Goal: Task Accomplishment & Management: Use online tool/utility

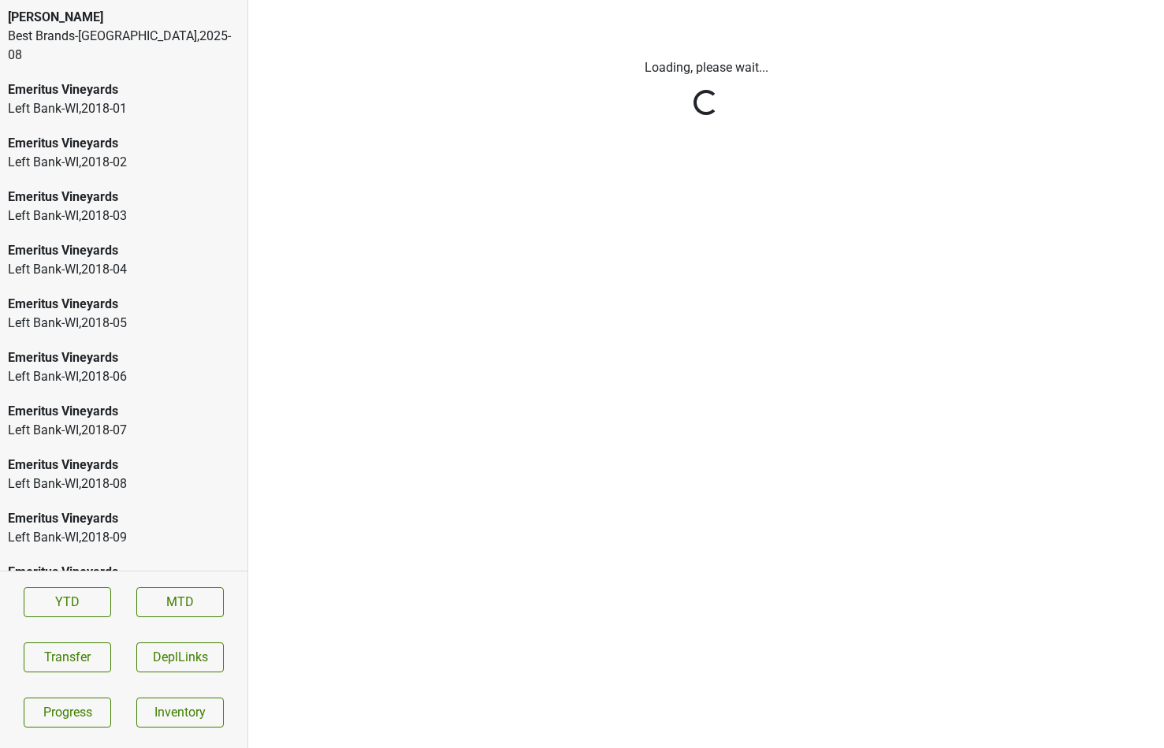
scroll to position [2912, 0]
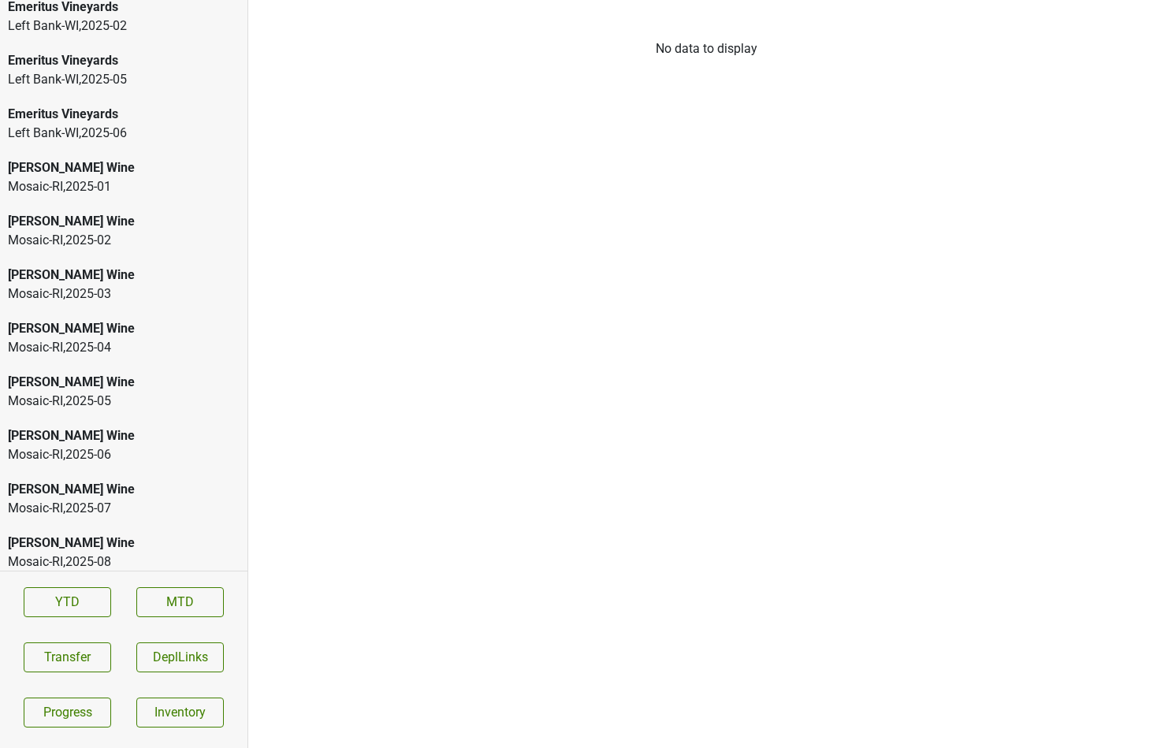
scroll to position [2598, 0]
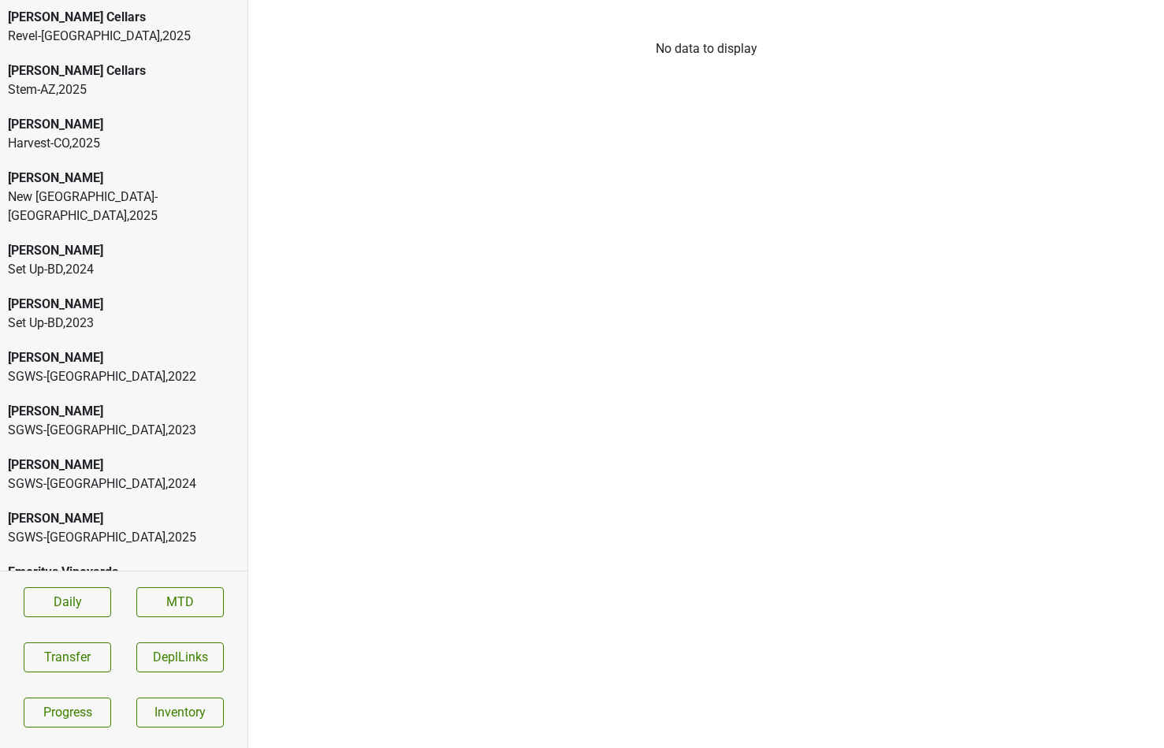
scroll to position [126, 0]
click at [165, 528] on div "SGWS-FL , 2025" at bounding box center [124, 537] width 232 height 19
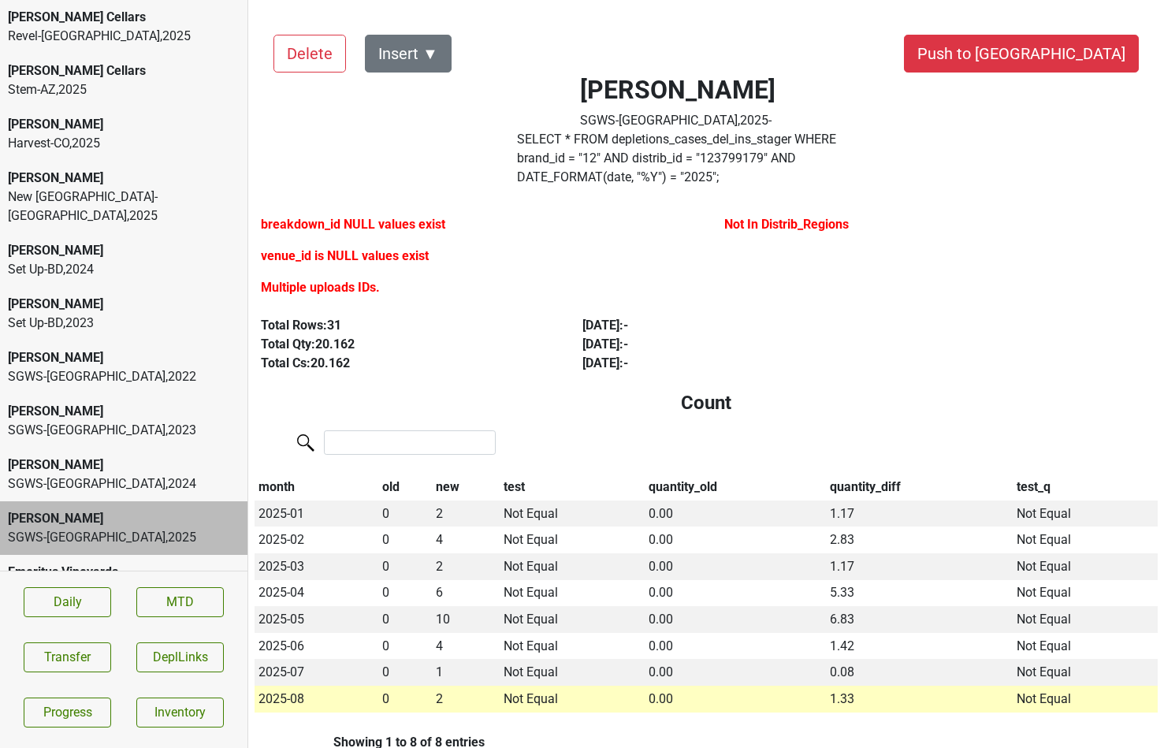
click at [548, 161] on label "SELECT * FROM depletions_cases_del_ins_stager WHERE brand_id = " 12 " AND distr…" at bounding box center [678, 158] width 322 height 57
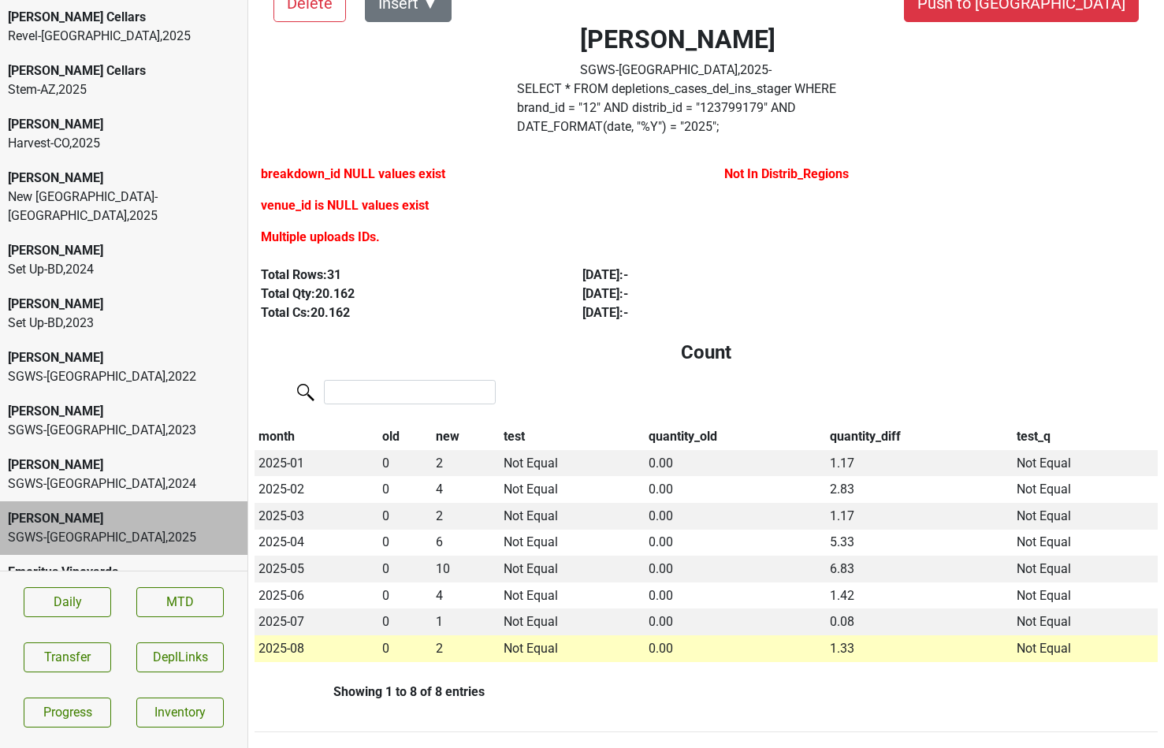
scroll to position [61, 0]
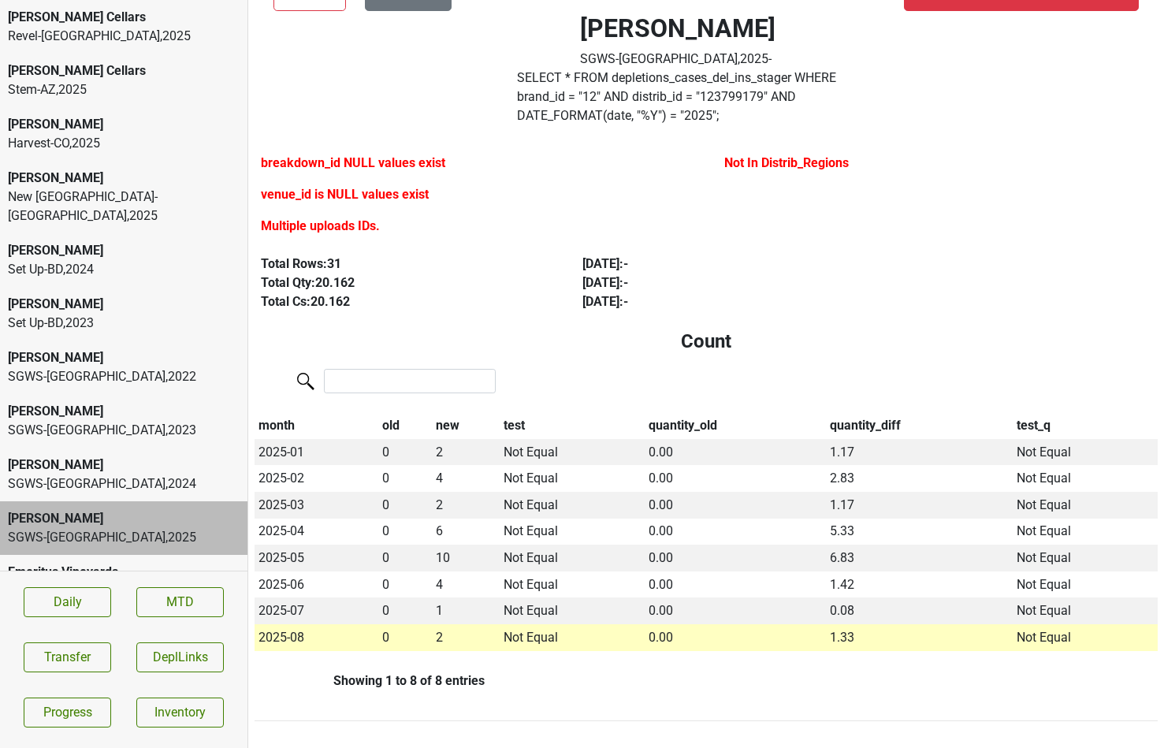
click at [608, 98] on label "SELECT * FROM depletions_cases_del_ins_stager WHERE brand_id = " 12 " AND distr…" at bounding box center [678, 97] width 322 height 57
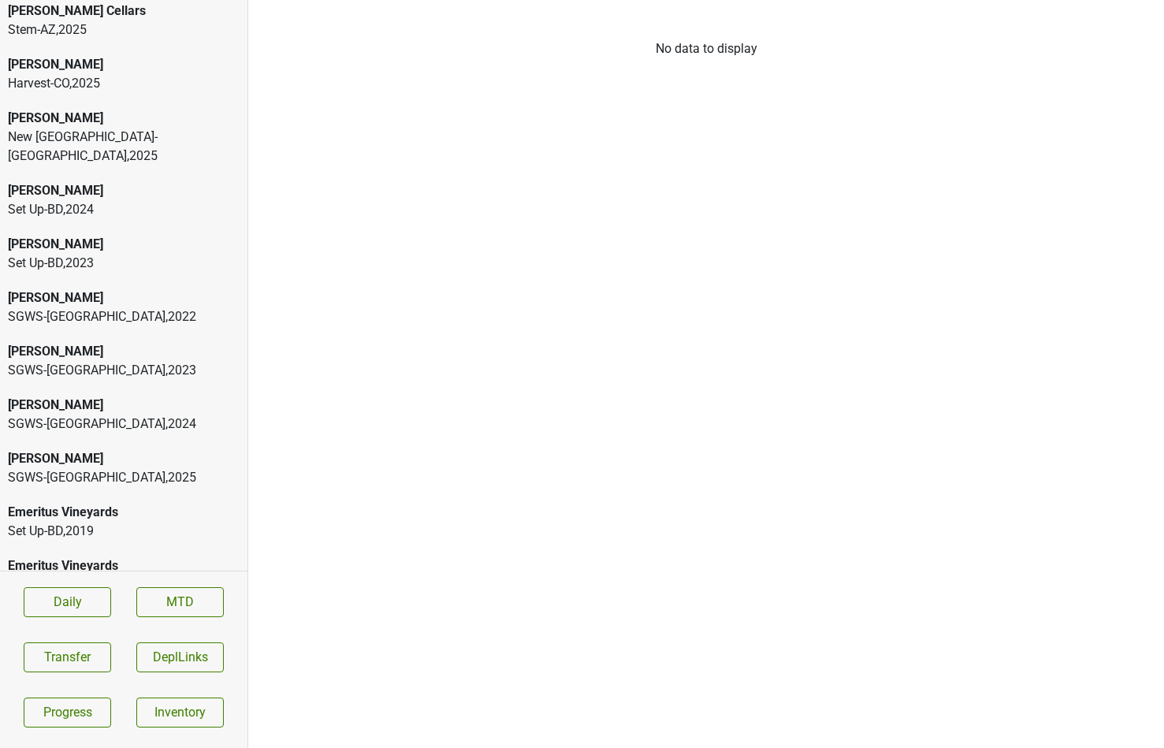
scroll to position [180, 0]
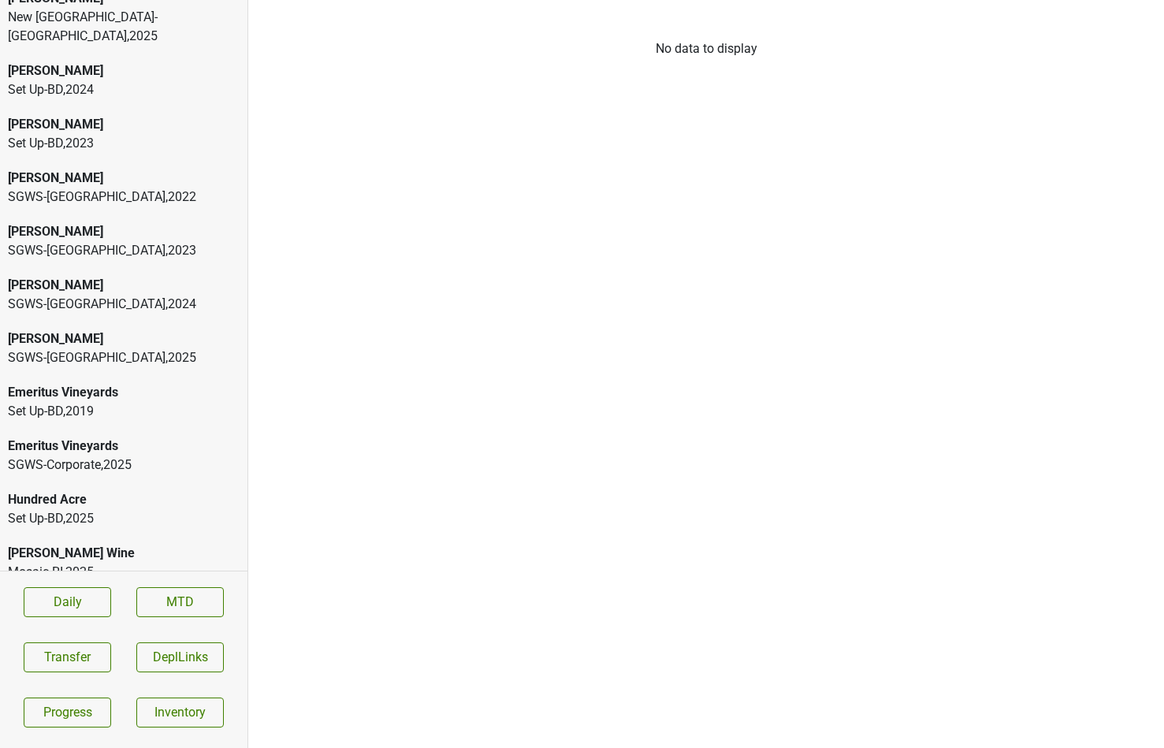
click at [64, 544] on div "[PERSON_NAME] Wine" at bounding box center [124, 553] width 232 height 19
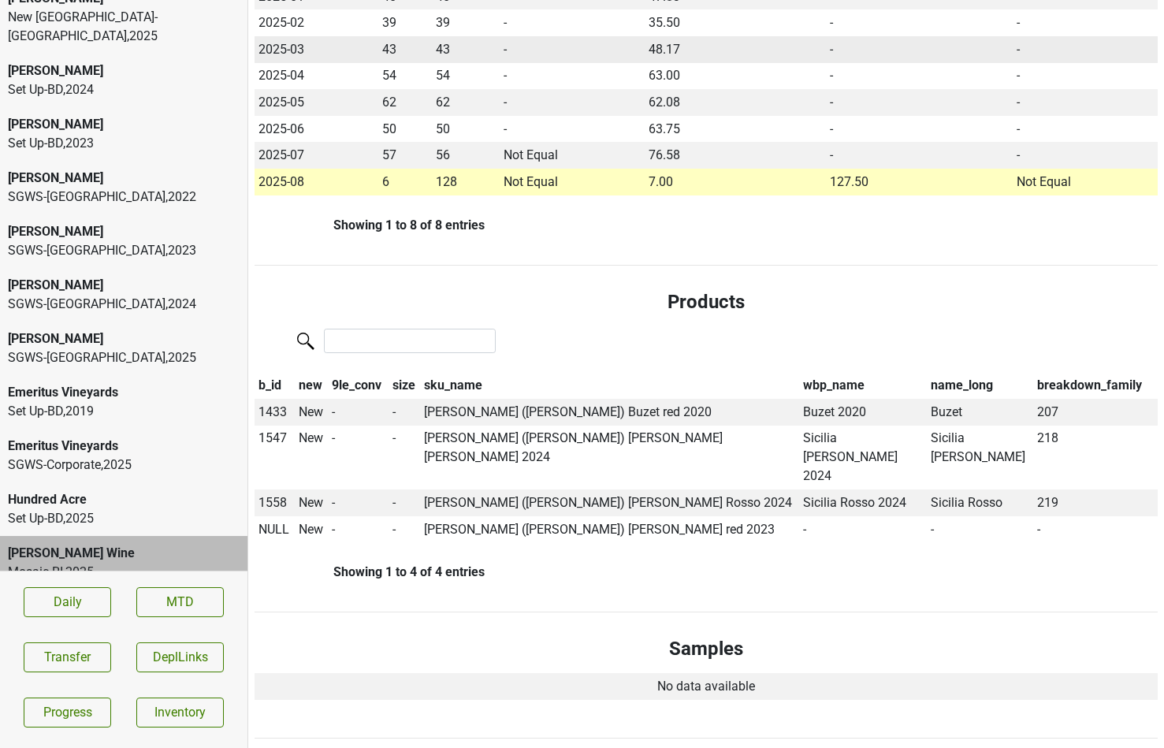
scroll to position [472, 0]
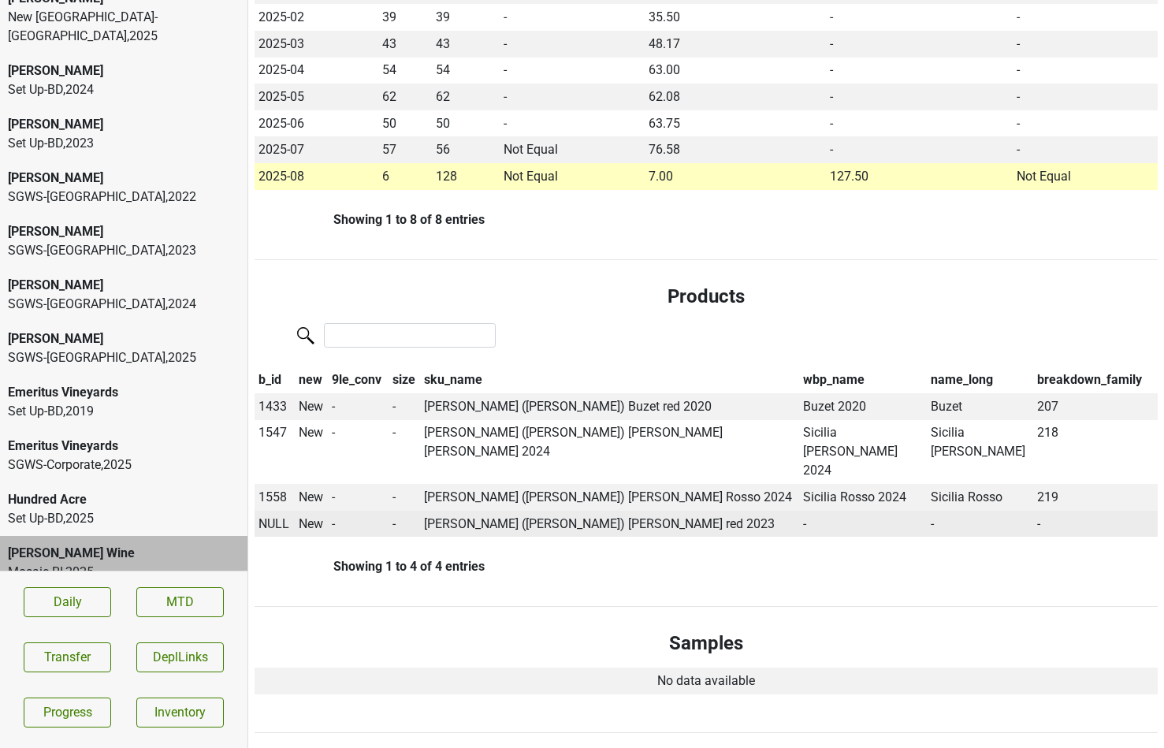
click at [273, 516] on span "NULL" at bounding box center [273, 523] width 31 height 15
type input "larro"
drag, startPoint x: 752, startPoint y: 464, endPoint x: 496, endPoint y: 463, distance: 256.1
click at [496, 511] on td "Mary Taylor (Nathalie Larroque) Gaillac Braucol red 2023" at bounding box center [610, 524] width 378 height 27
copy td "(Nathalie Larroque) Gaillac Braucol red 2023"
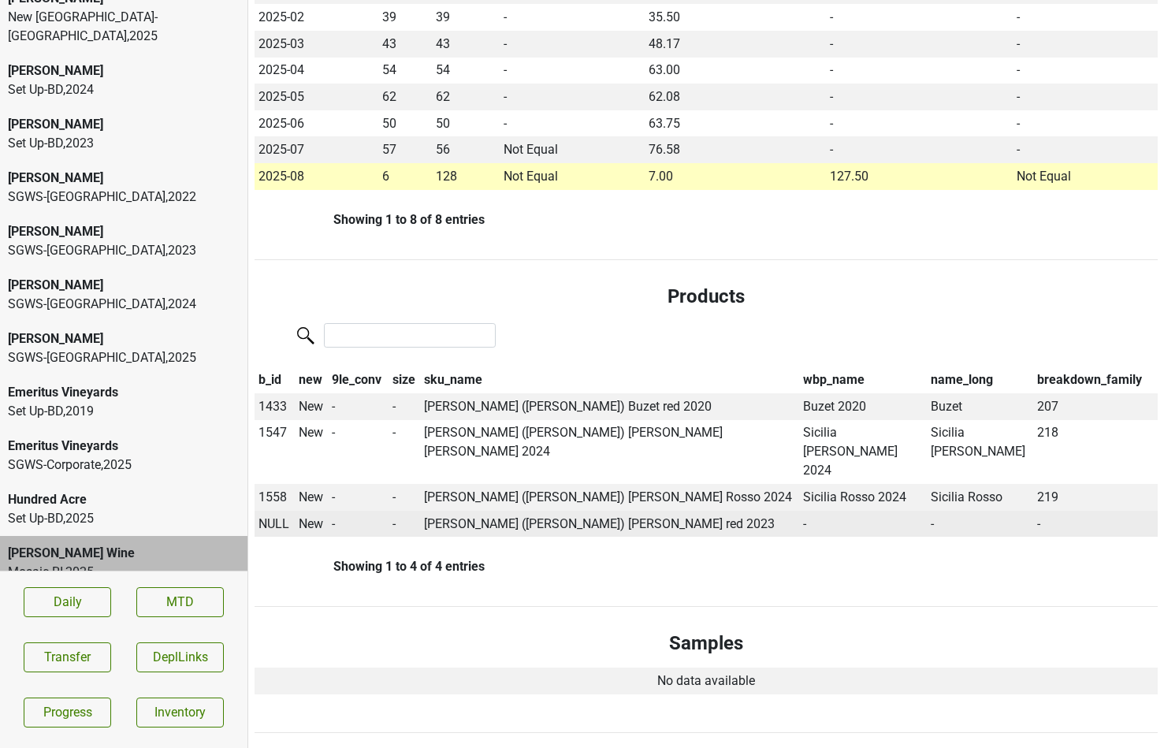
click at [266, 516] on span "NULL" at bounding box center [273, 523] width 31 height 15
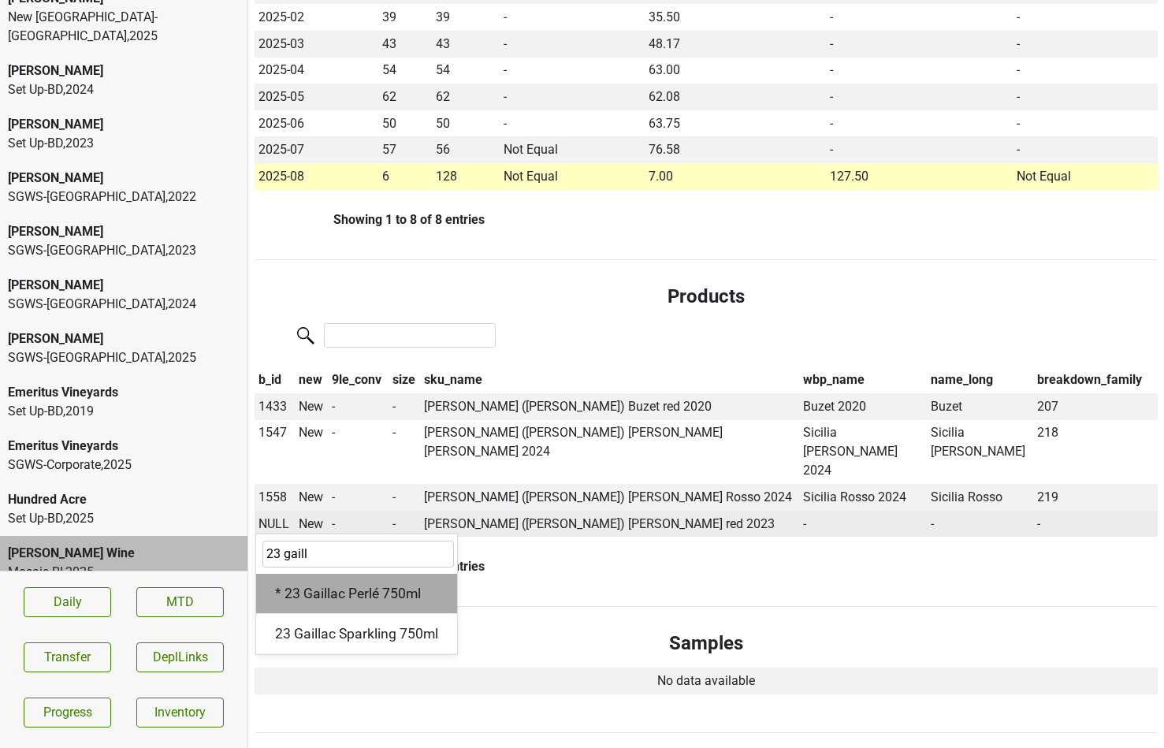
type input "23 gaill"
click at [332, 574] on div "* 23 Gaillac Perlé 750ml" at bounding box center [356, 594] width 201 height 40
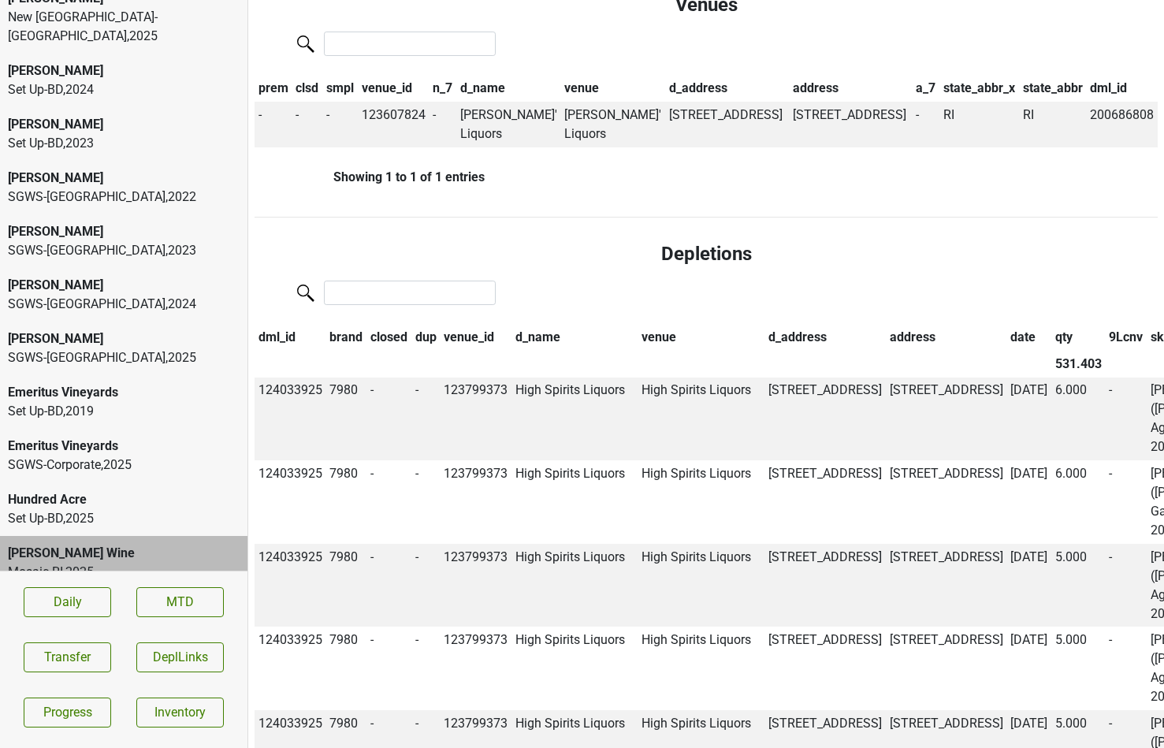
scroll to position [1238, 0]
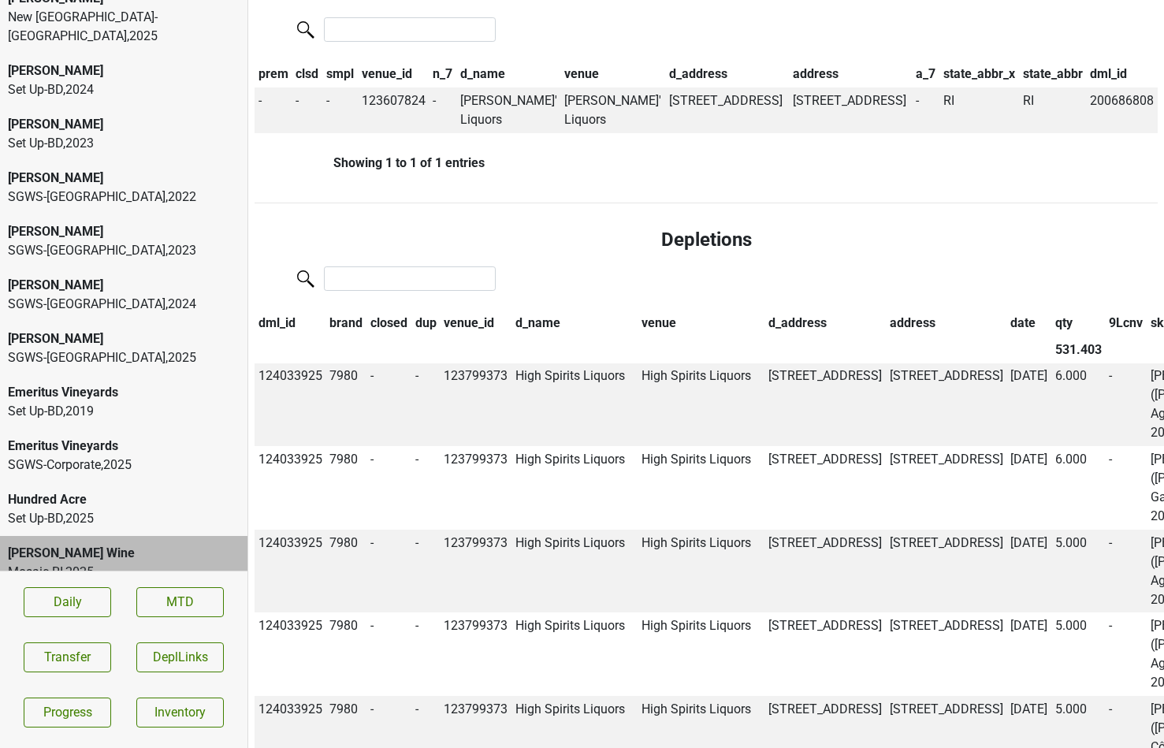
click at [1006, 310] on th "date" at bounding box center [1028, 323] width 45 height 27
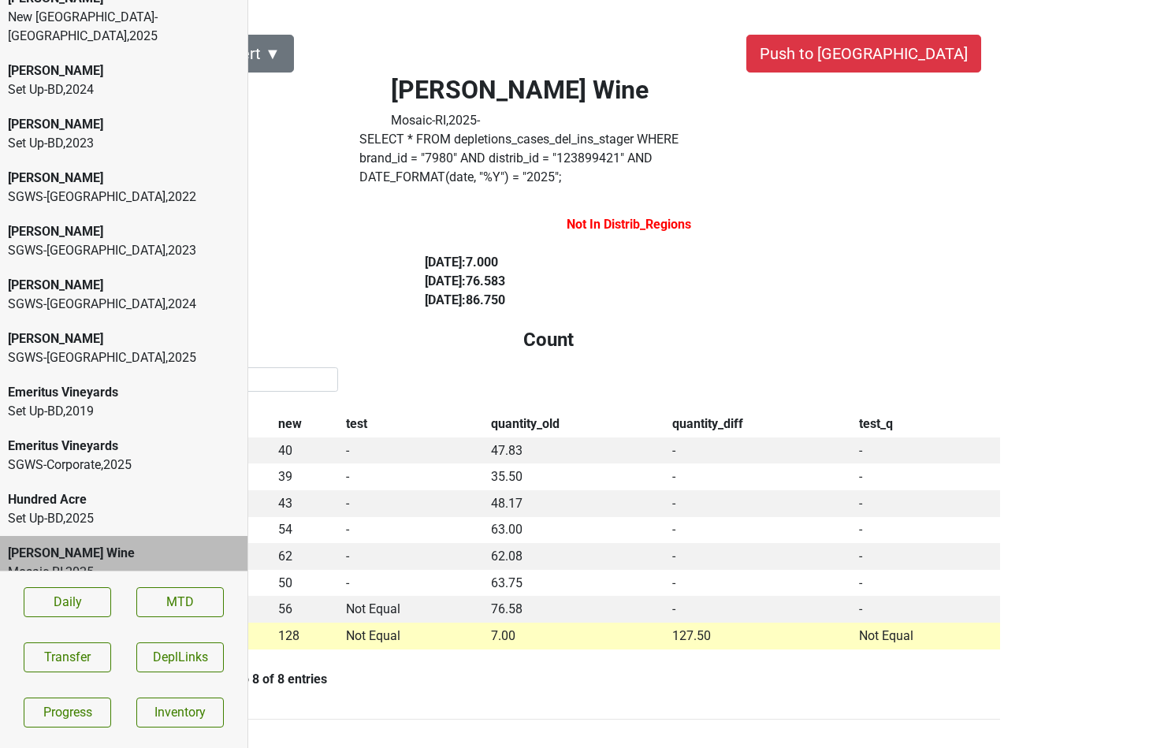
scroll to position [0, 0]
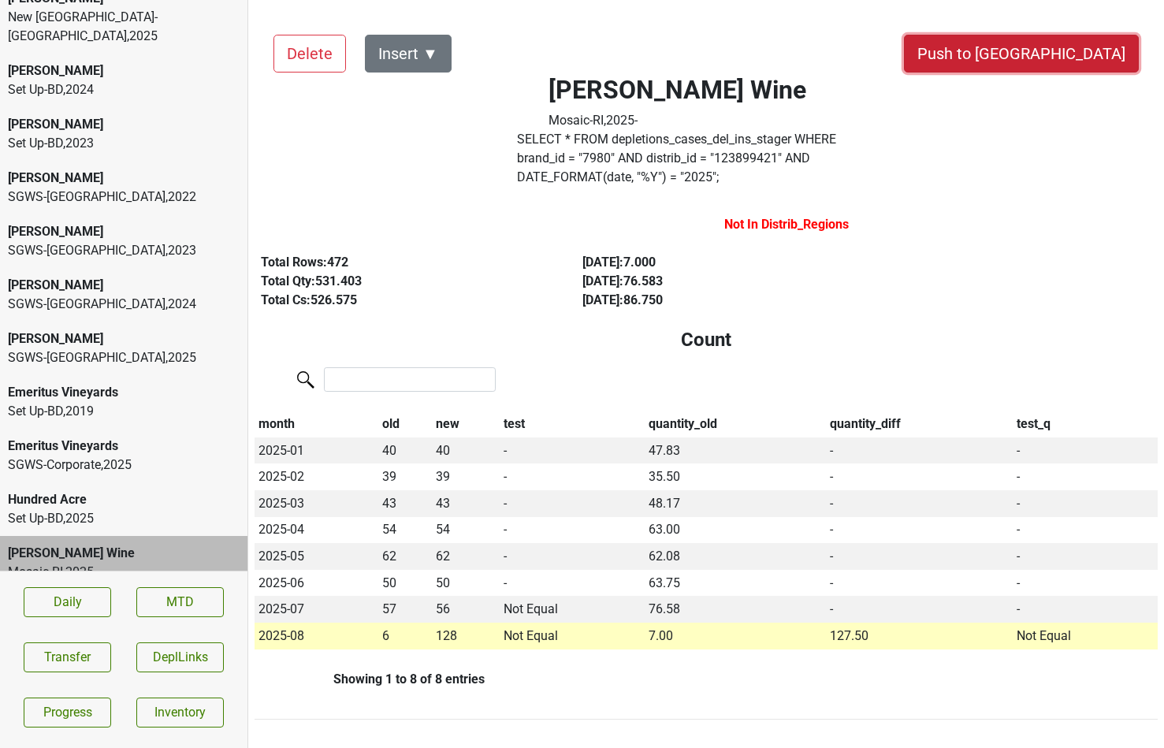
click at [1069, 53] on button "Push to DC" at bounding box center [1021, 54] width 235 height 38
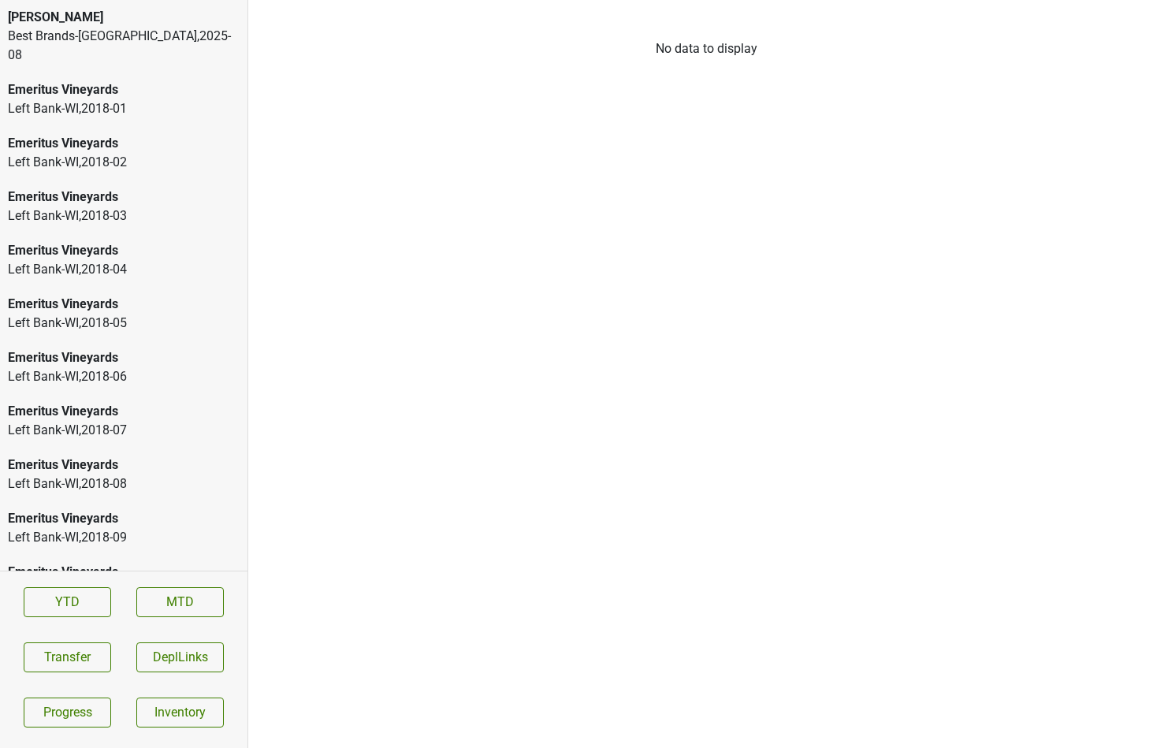
scroll to position [2598, 0]
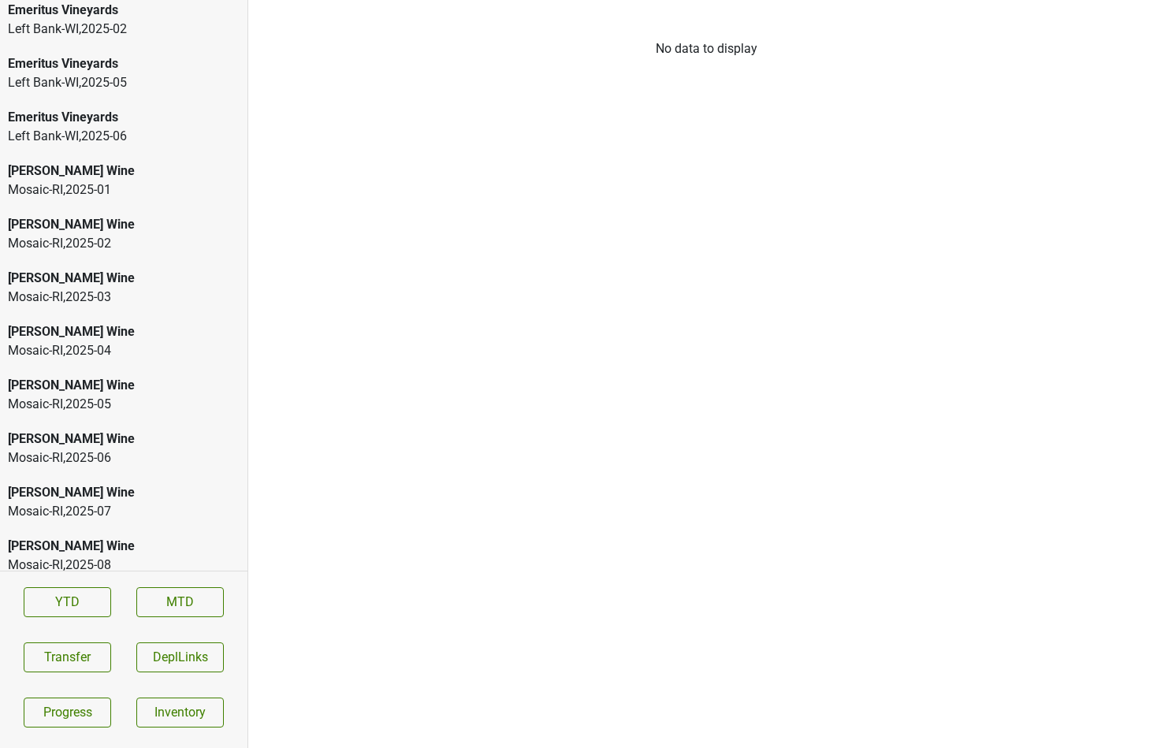
click at [100, 215] on div "[PERSON_NAME] Wine" at bounding box center [124, 224] width 232 height 19
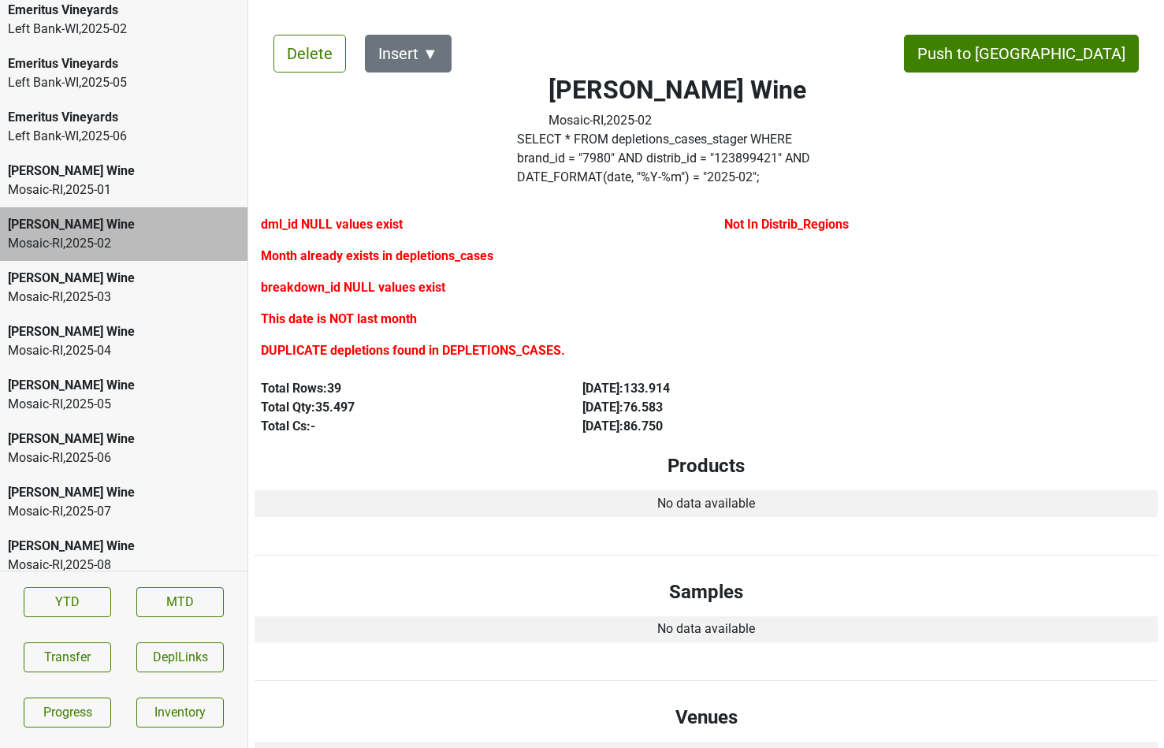
click at [573, 146] on label "SELECT * FROM depletions_cases_stager WHERE brand_id = " 7980 " AND distrib_id …" at bounding box center [678, 158] width 322 height 57
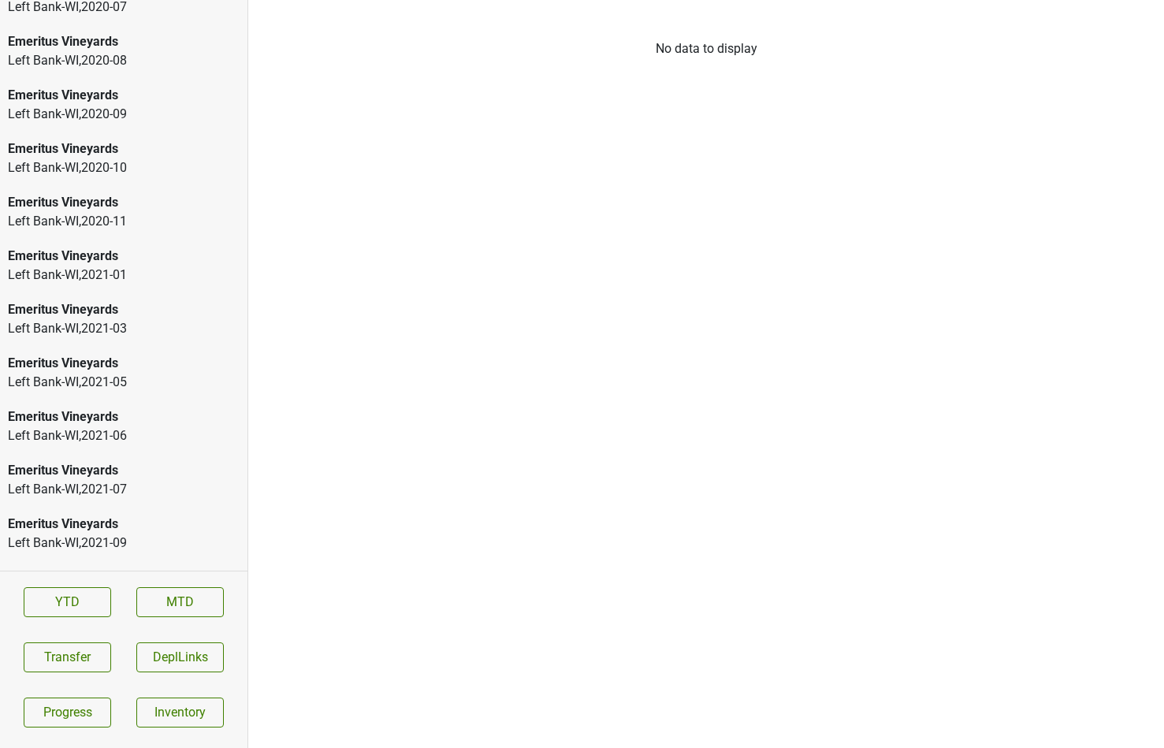
scroll to position [2484, 0]
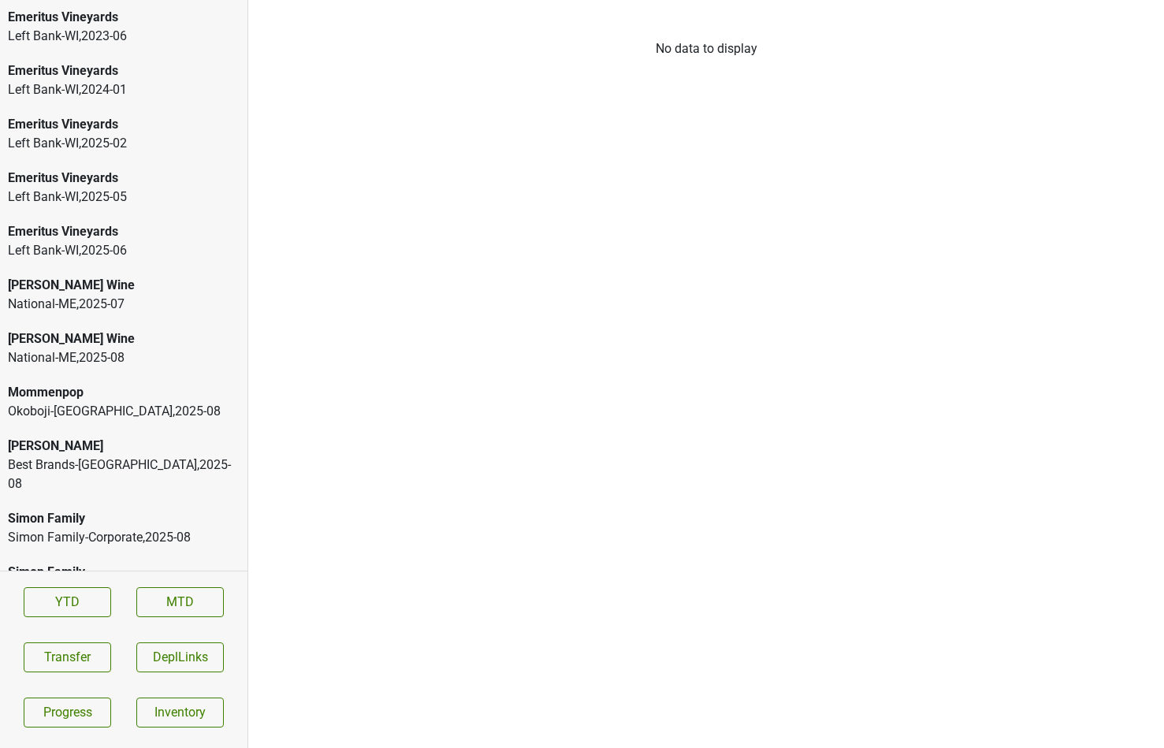
click at [85, 437] on div "Peter Michael" at bounding box center [124, 446] width 232 height 19
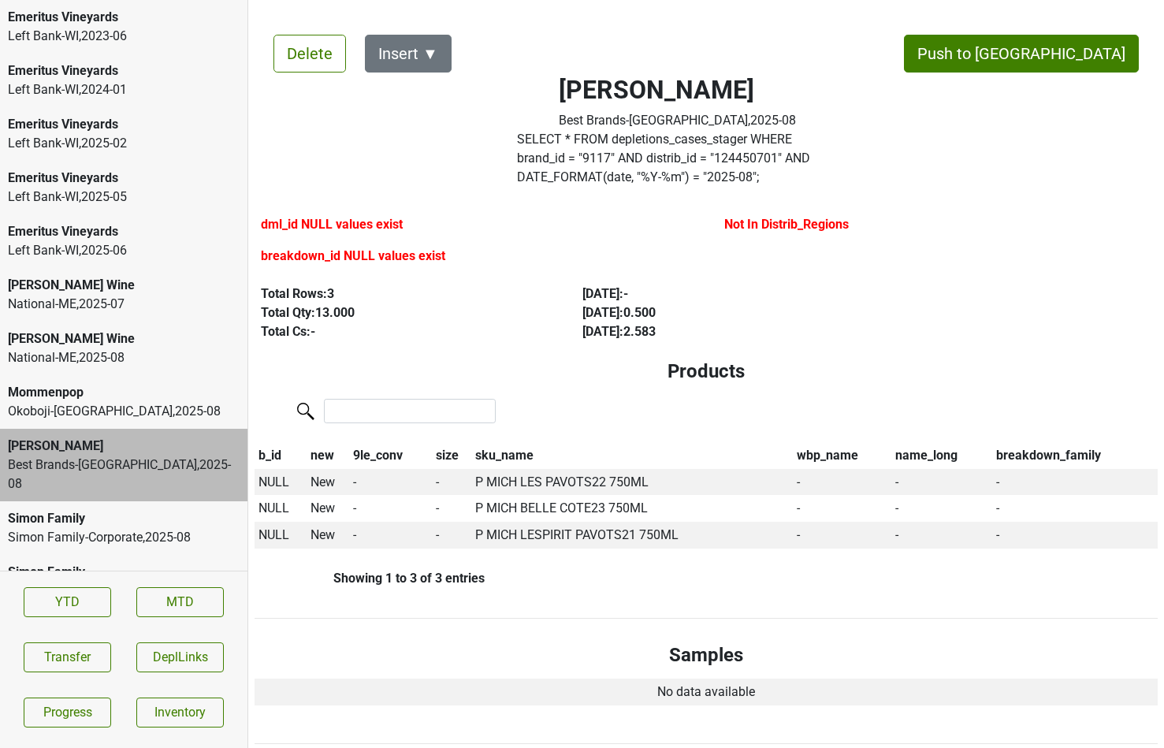
click at [136, 329] on div "Mary Taylor Wine" at bounding box center [124, 338] width 232 height 19
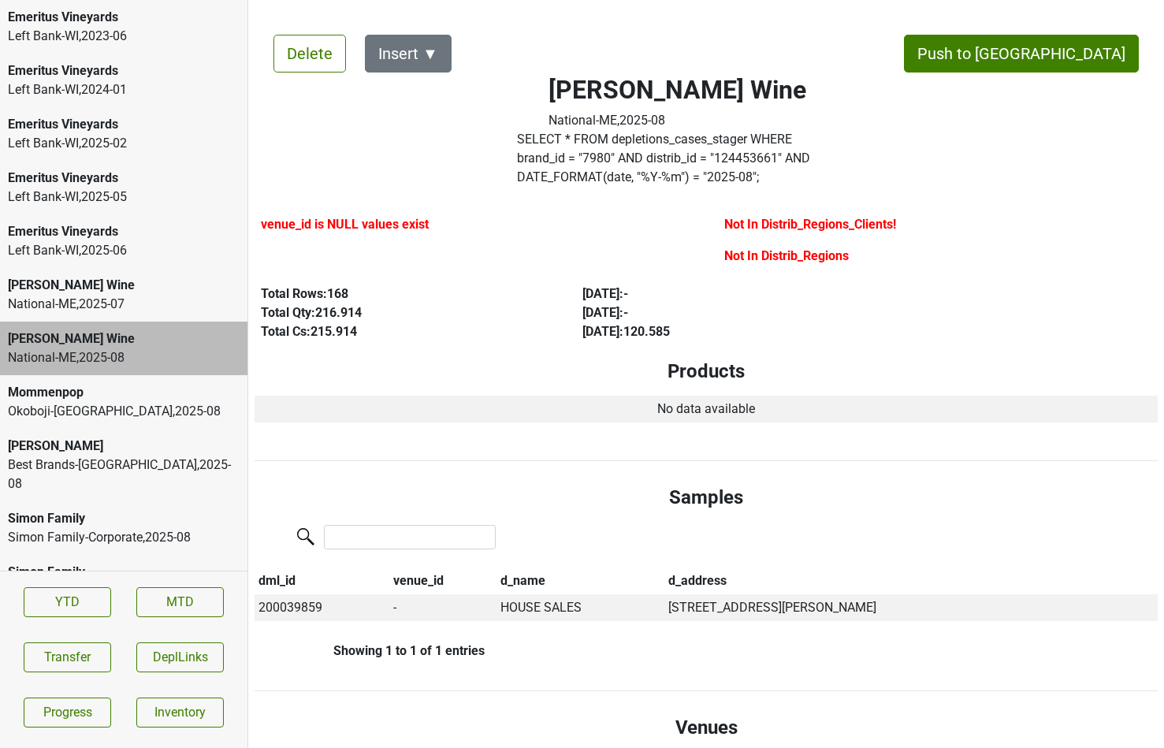
click at [149, 276] on div "Mary Taylor Wine" at bounding box center [124, 285] width 232 height 19
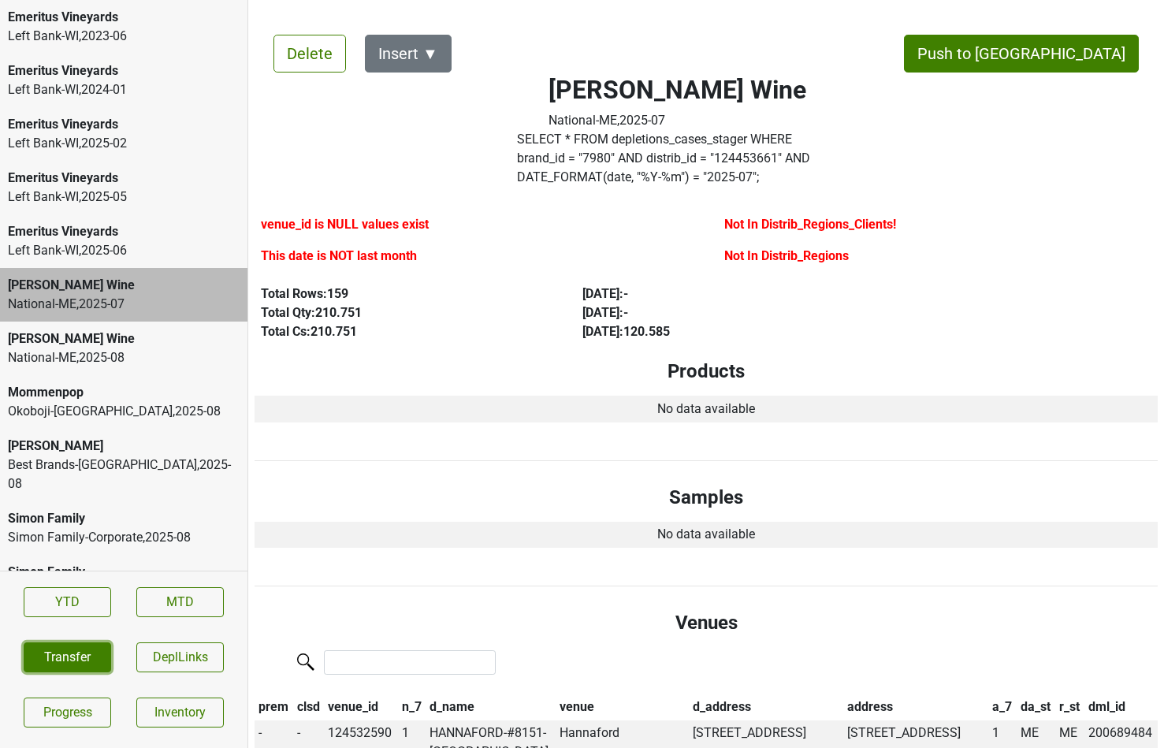
click at [47, 656] on button "Transfer" at bounding box center [67, 657] width 87 height 30
click at [72, 649] on button "Transfer" at bounding box center [67, 657] width 87 height 30
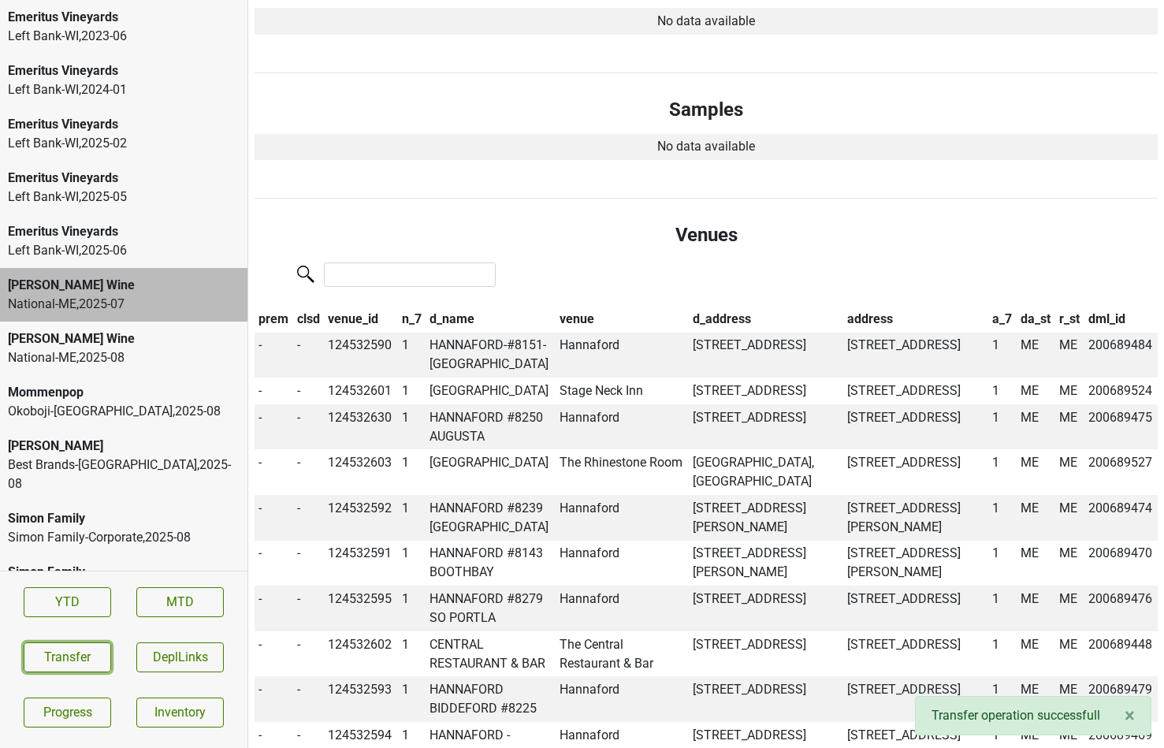
scroll to position [392, 0]
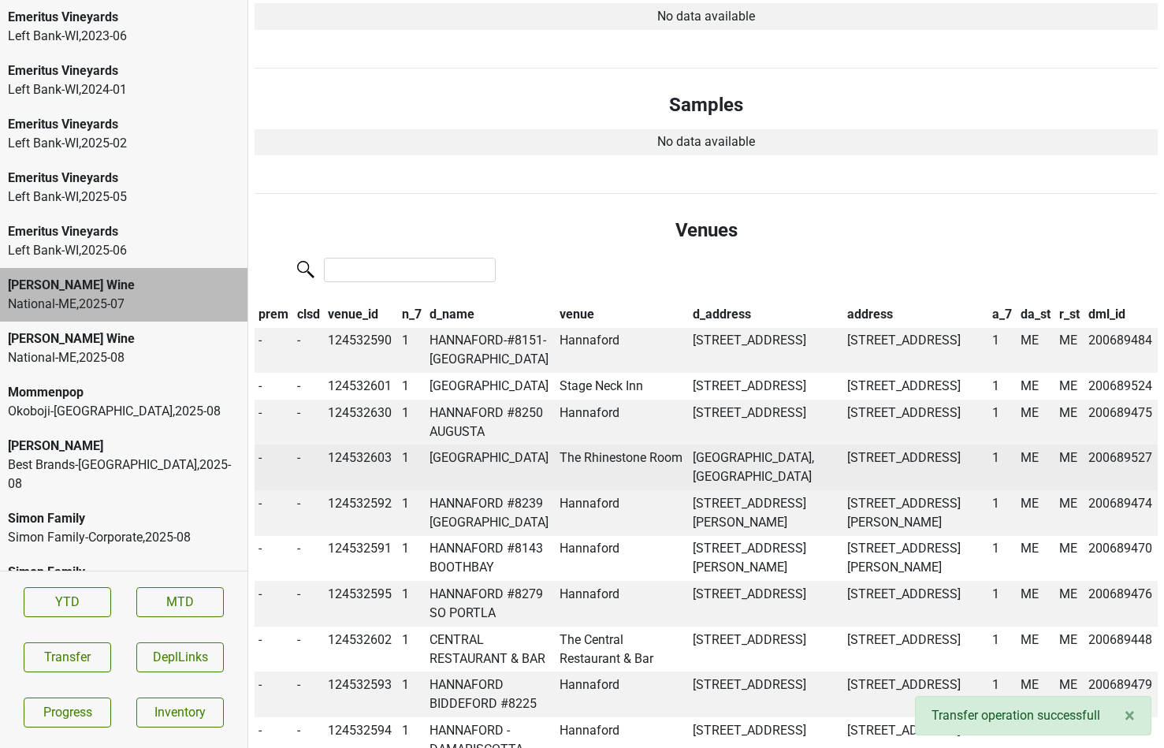
click at [497, 456] on td "SUNDOWN LOUNGE" at bounding box center [491, 467] width 130 height 46
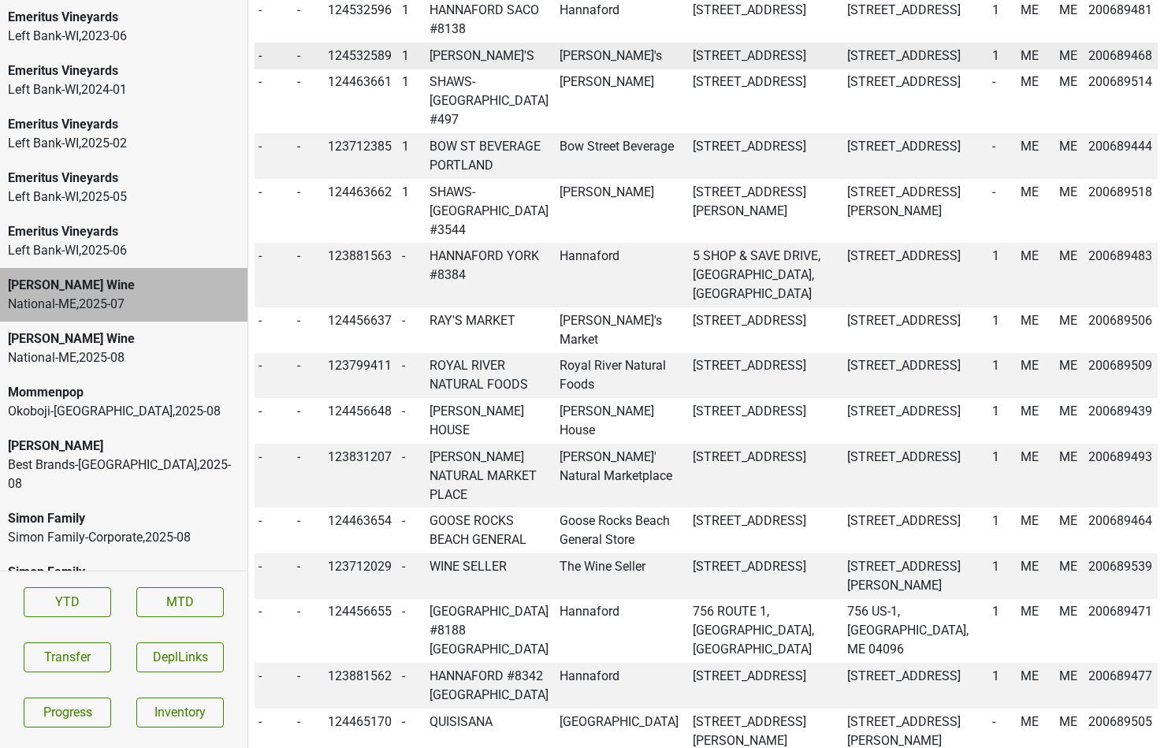
scroll to position [1522, 0]
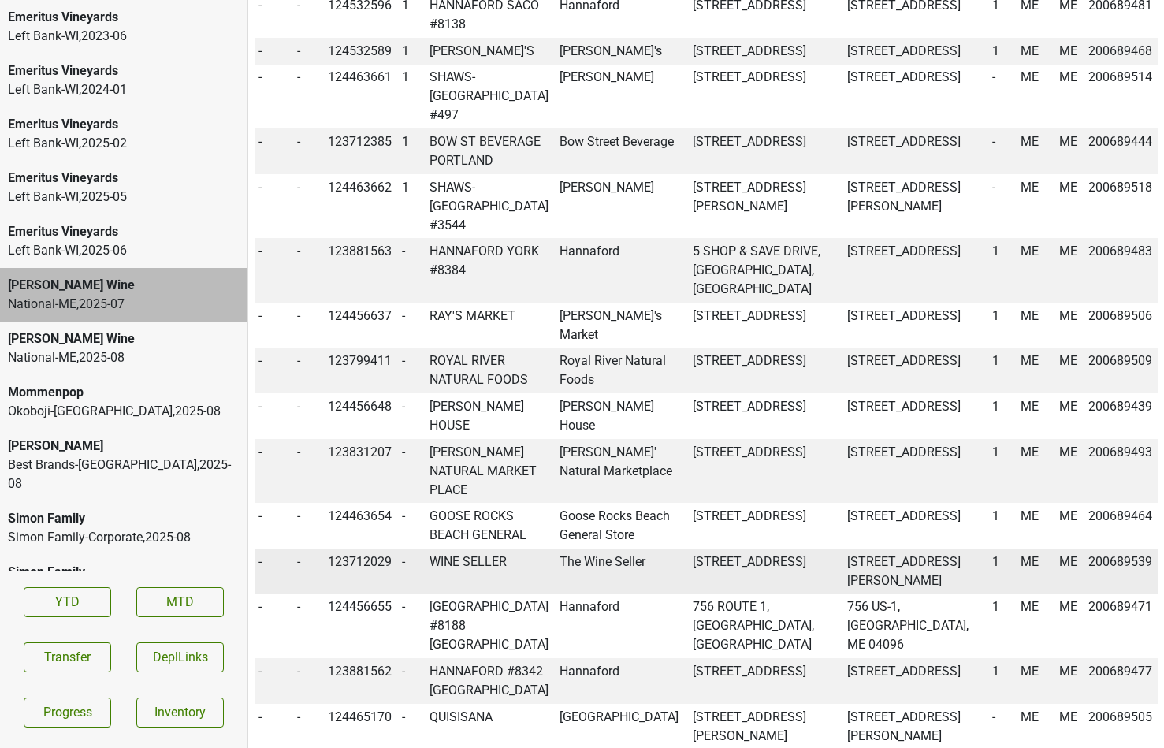
click at [486, 548] on td "WINE SELLER" at bounding box center [491, 571] width 130 height 46
click at [374, 548] on td "123712029" at bounding box center [361, 571] width 73 height 46
click at [585, 548] on td "The Wine Seller" at bounding box center [622, 571] width 133 height 46
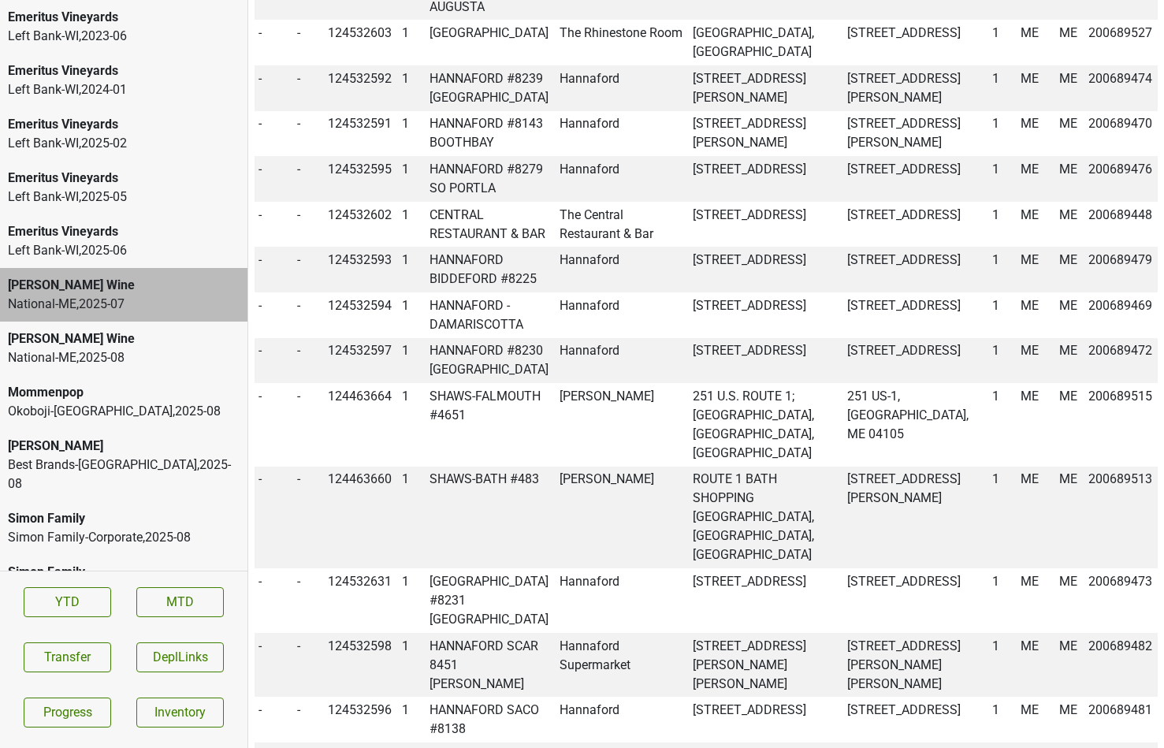
scroll to position [818, 0]
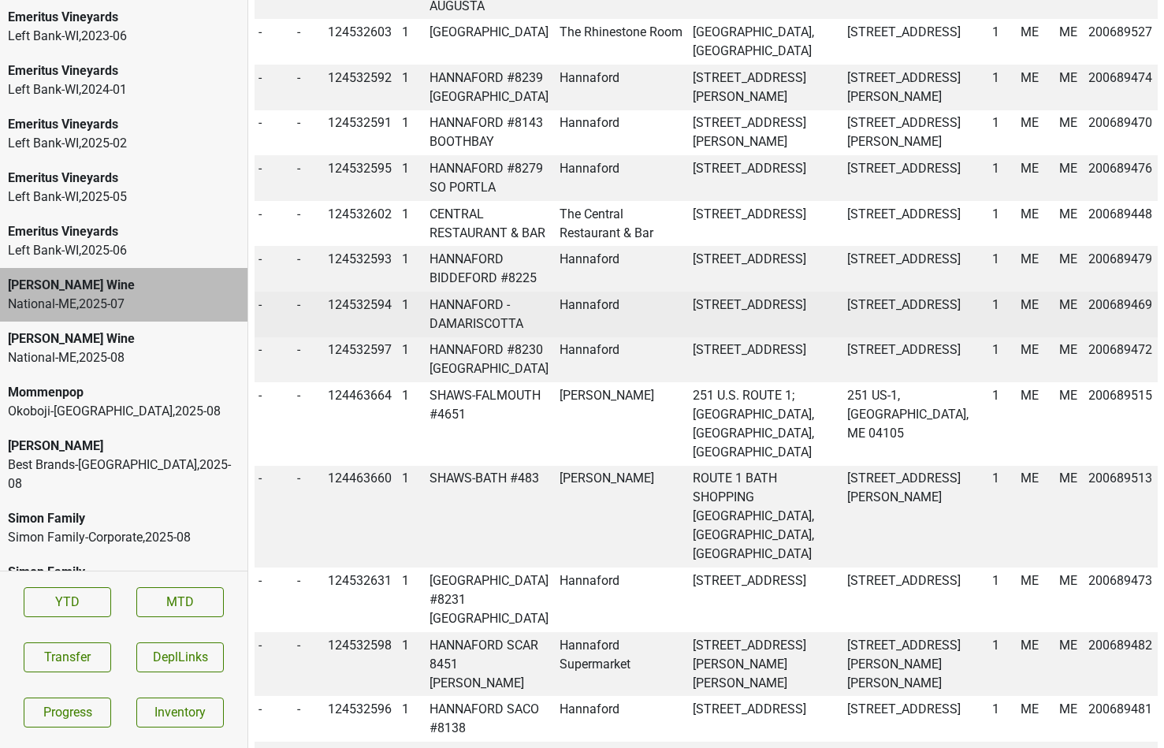
click at [477, 323] on td "HANNAFORD - DAMARISCOTTA" at bounding box center [491, 315] width 130 height 46
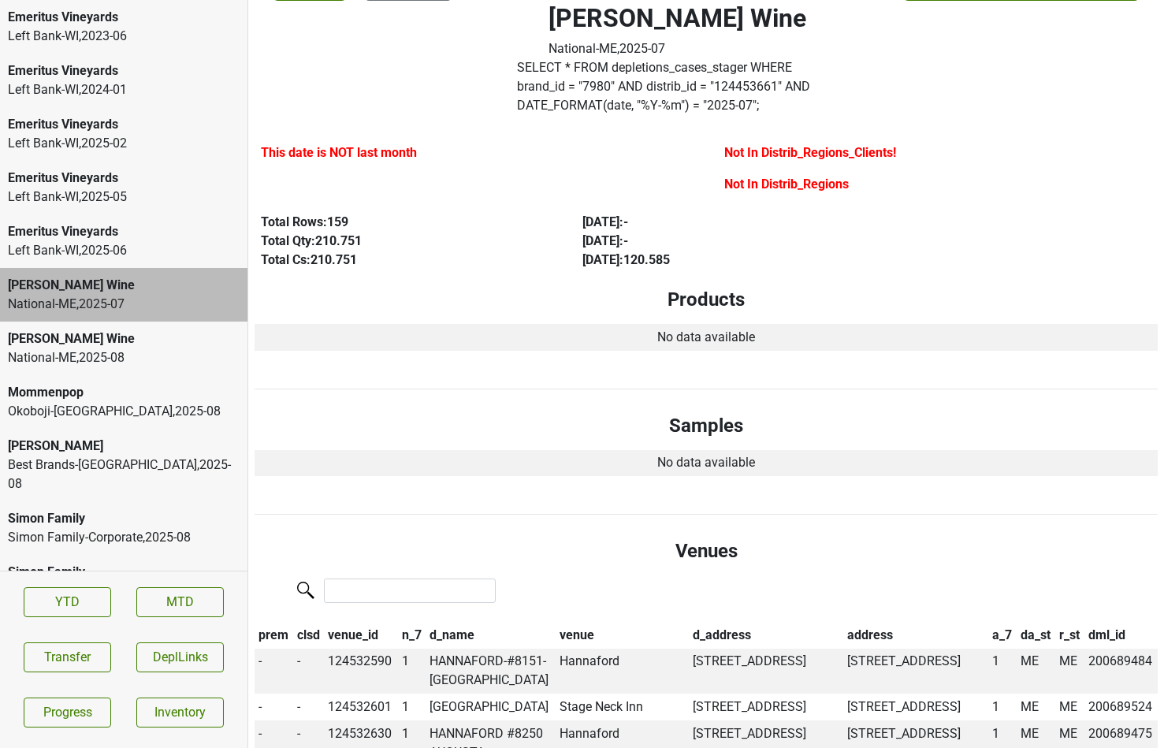
scroll to position [0, 0]
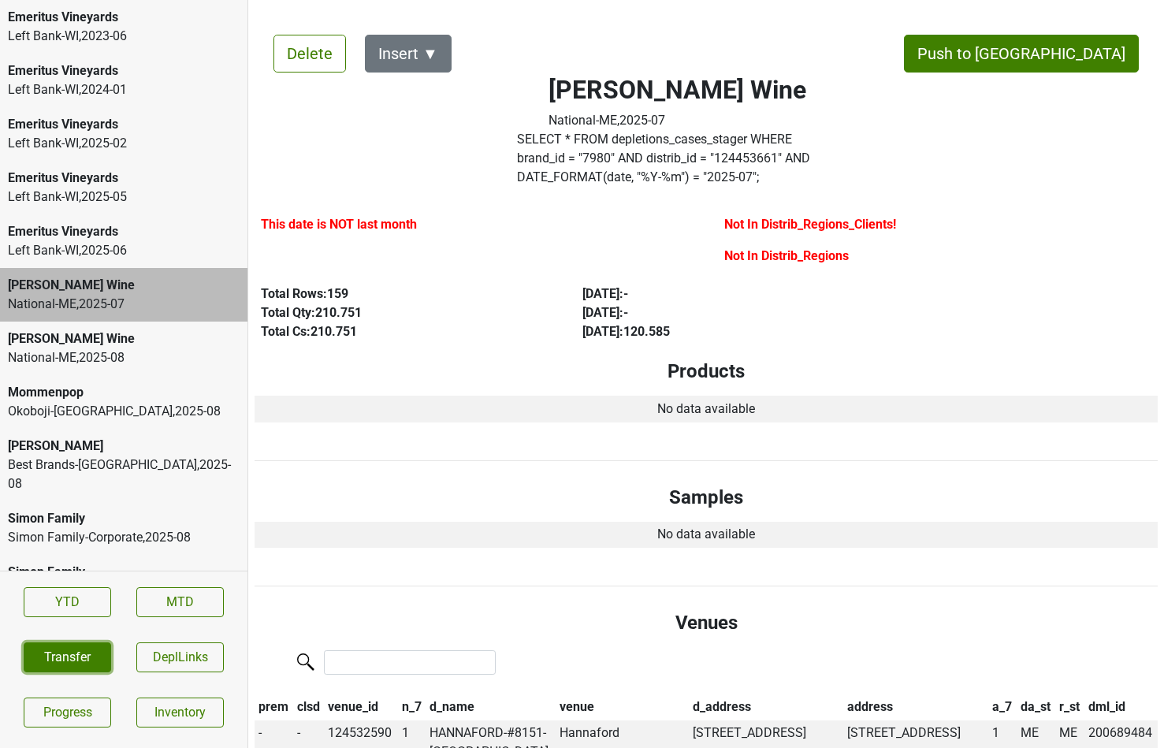
click at [51, 654] on button "Transfer" at bounding box center [67, 657] width 87 height 30
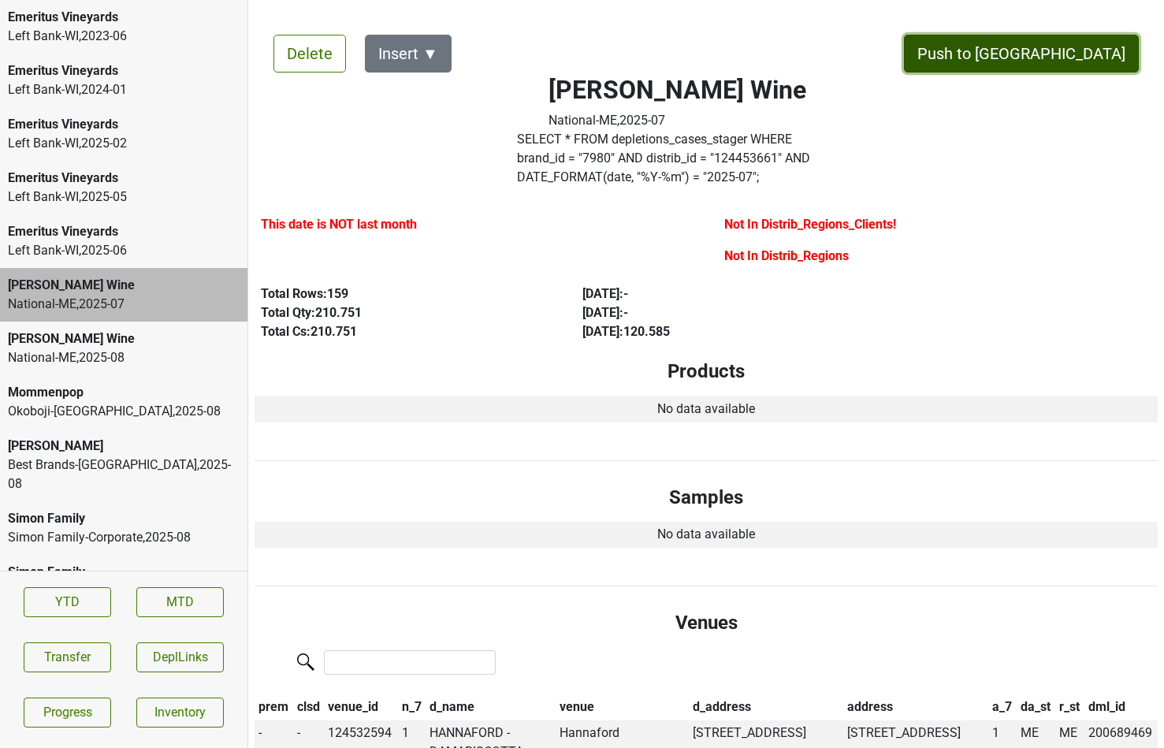
click at [1090, 58] on button "Push to DC" at bounding box center [1021, 54] width 235 height 38
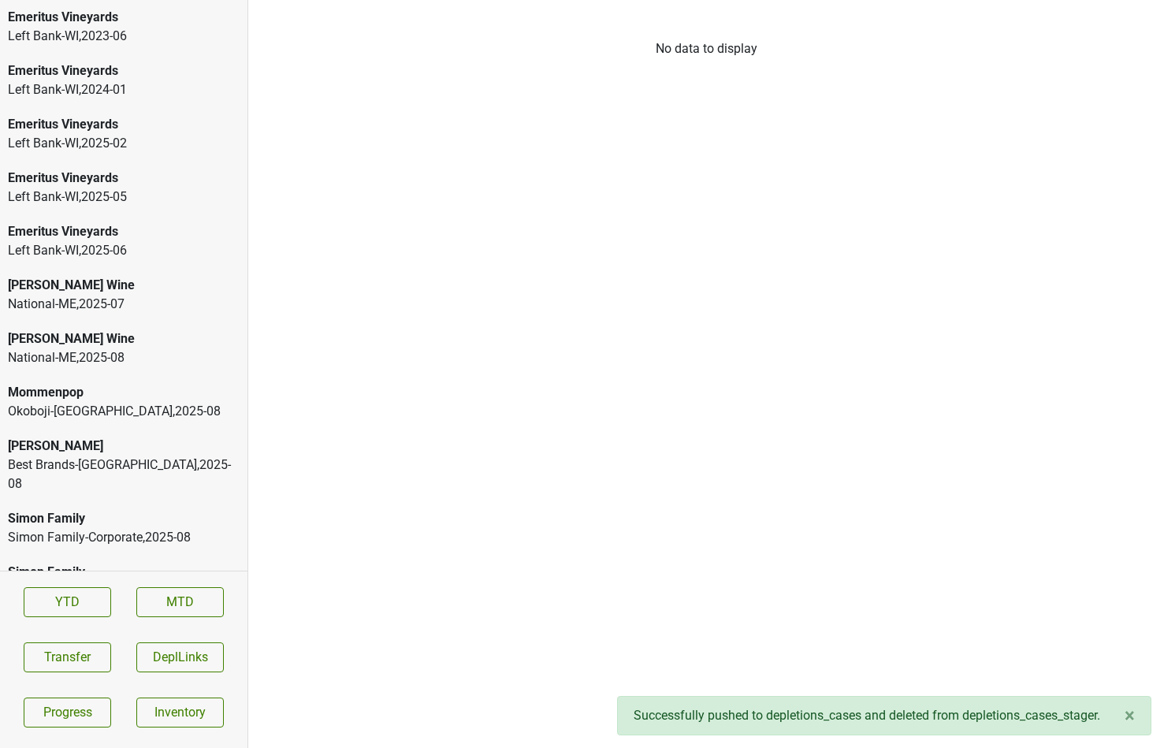
scroll to position [2430, 0]
click at [122, 329] on div "Mary Taylor Wine" at bounding box center [124, 338] width 232 height 19
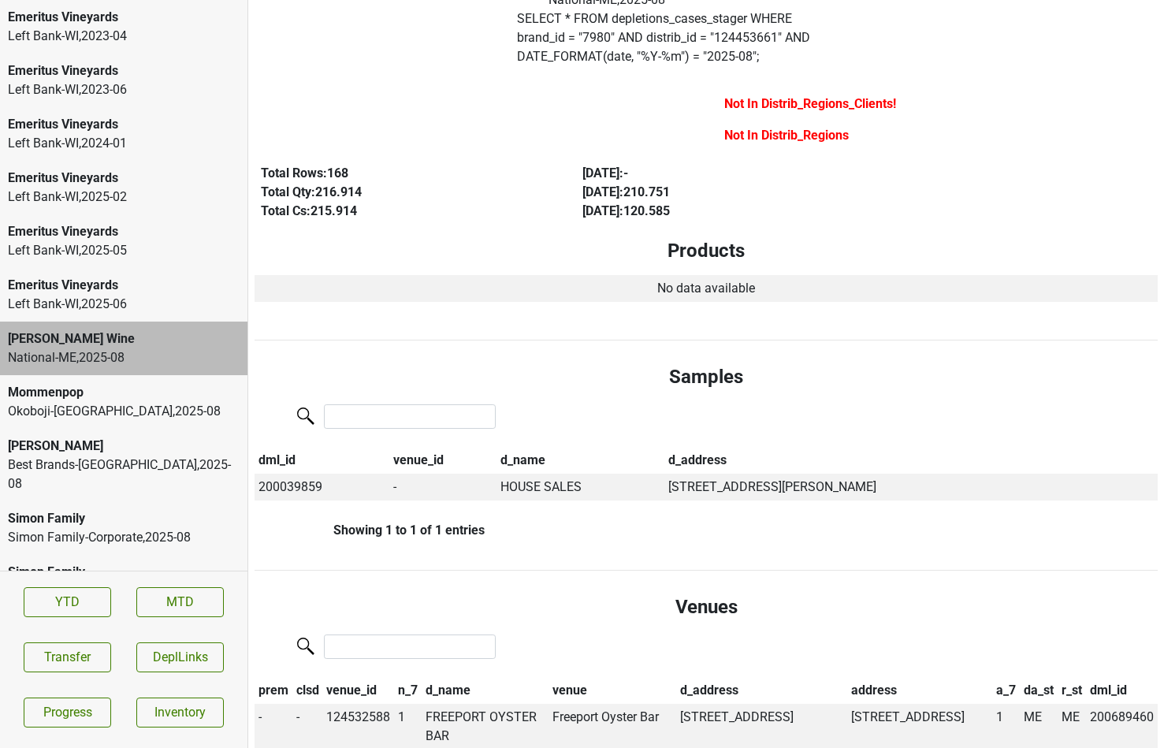
scroll to position [116, 0]
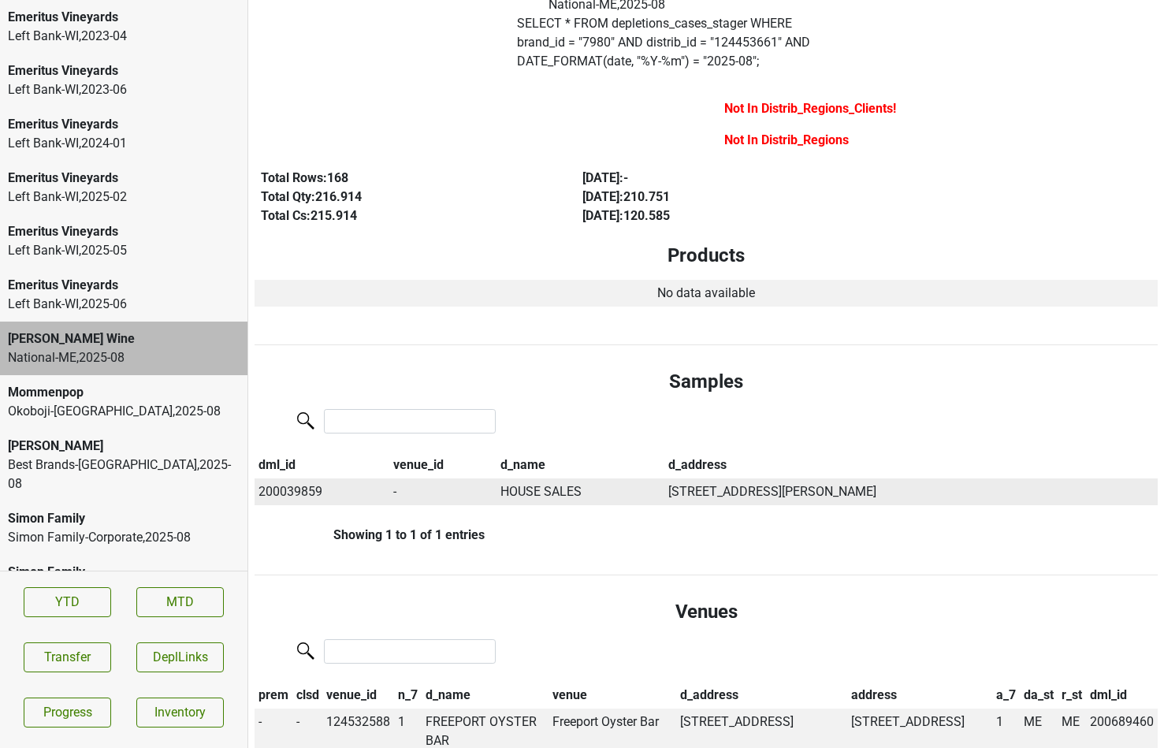
click at [291, 478] on td "200039859" at bounding box center [322, 491] width 135 height 27
copy td "200039859"
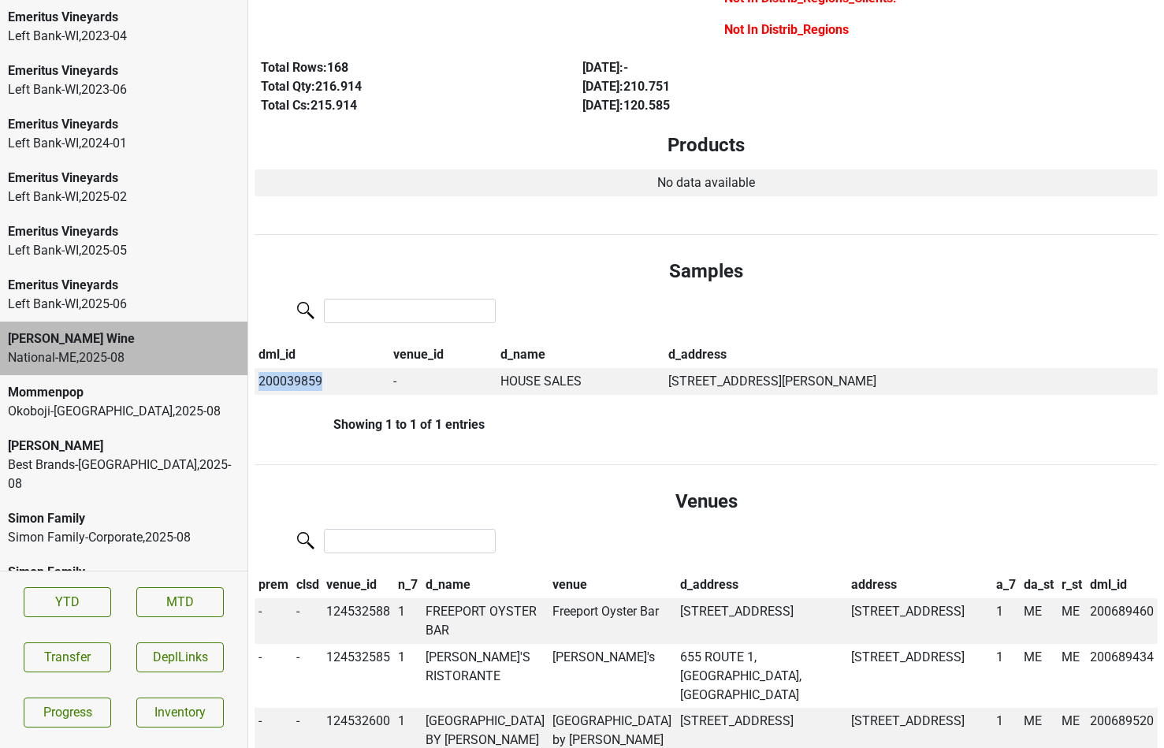
scroll to position [0, 0]
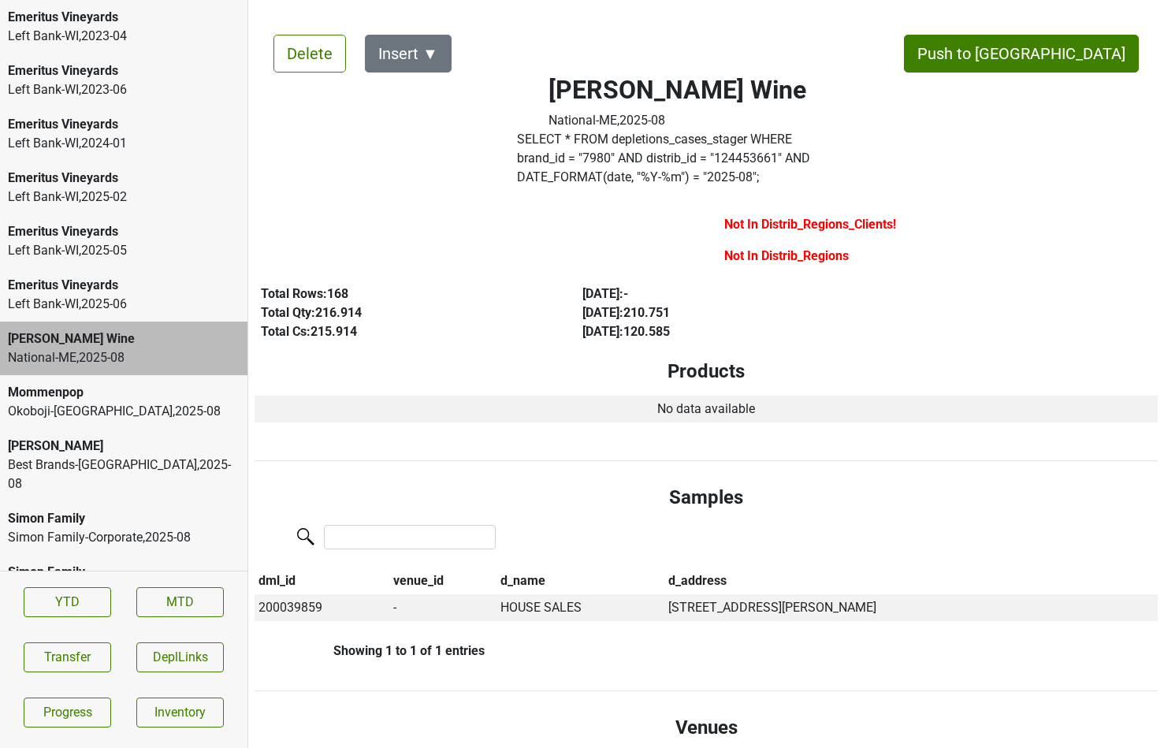
click at [543, 160] on label "SELECT * FROM depletions_cases_stager WHERE brand_id = " 7980 " AND distrib_id …" at bounding box center [678, 158] width 322 height 57
click at [58, 649] on button "Transfer" at bounding box center [67, 657] width 87 height 30
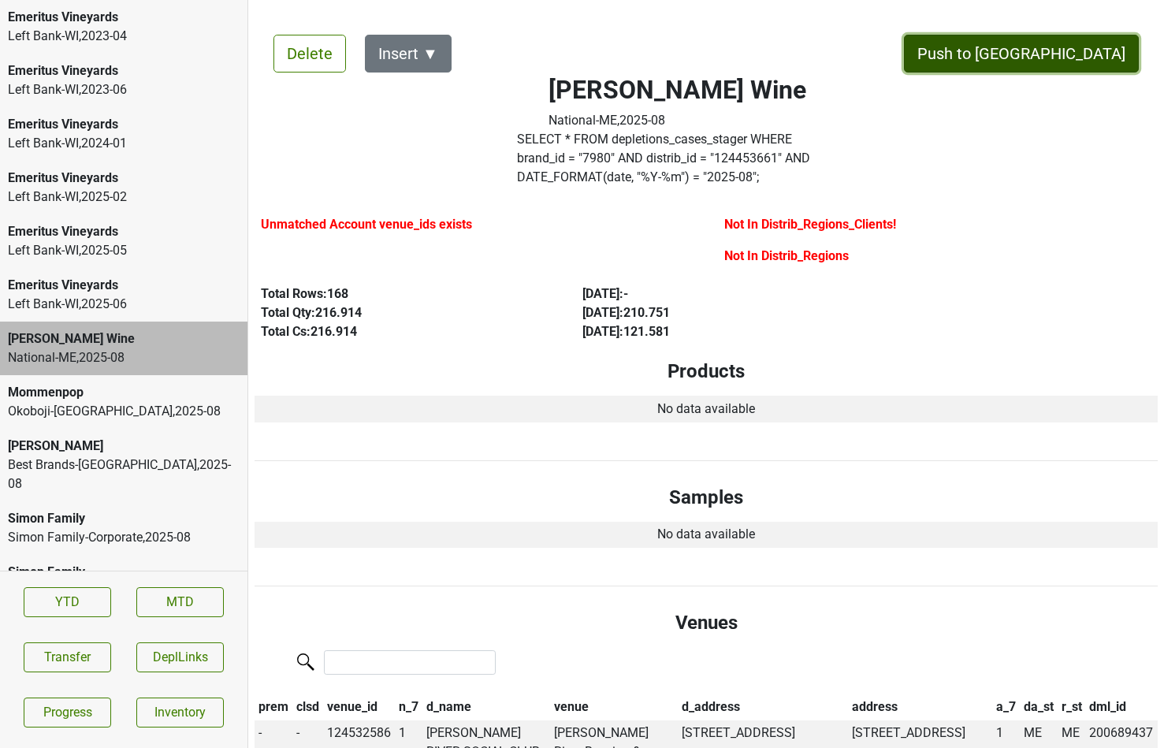
click at [1067, 67] on button "Push to DC" at bounding box center [1021, 54] width 235 height 38
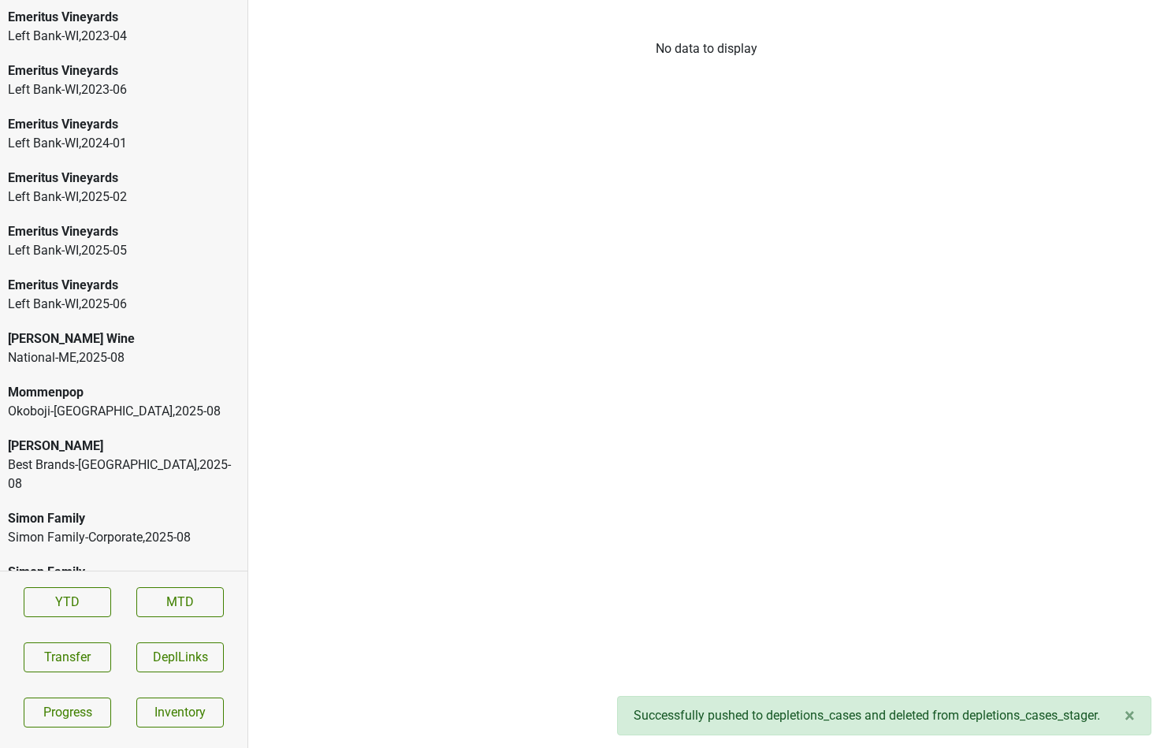
scroll to position [2377, 0]
click at [162, 455] on div "Best Brands-TN , 2025 - 08" at bounding box center [124, 474] width 232 height 38
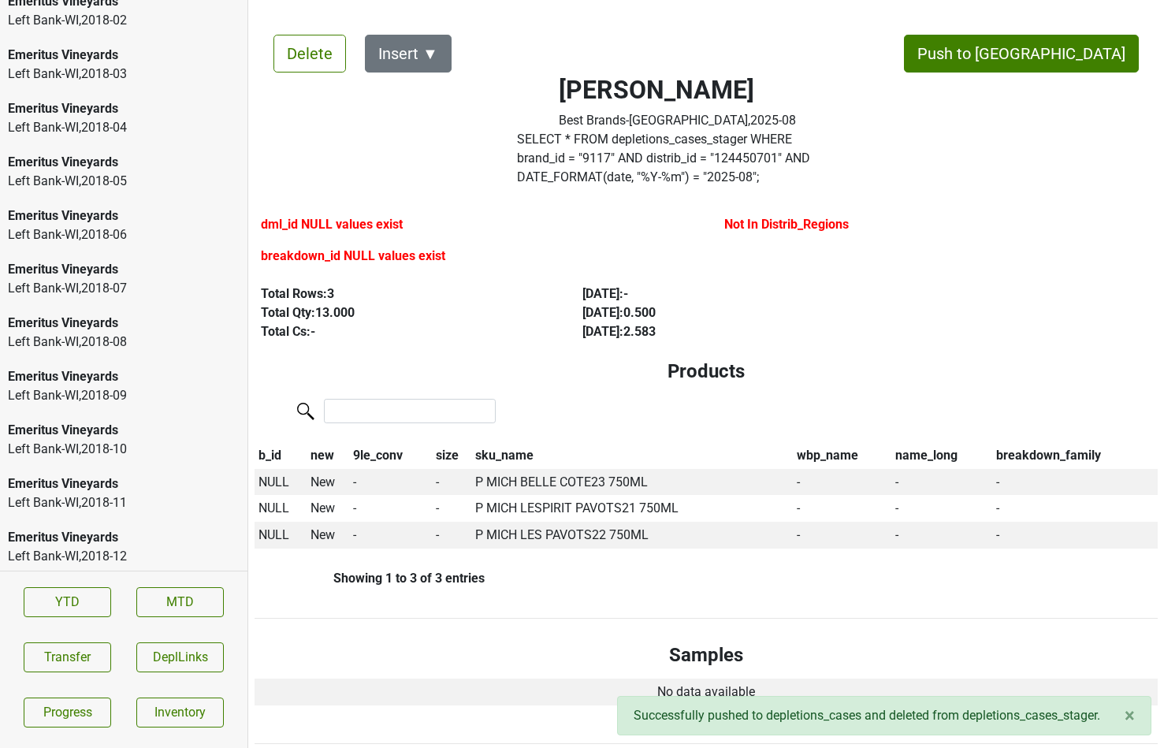
scroll to position [0, 0]
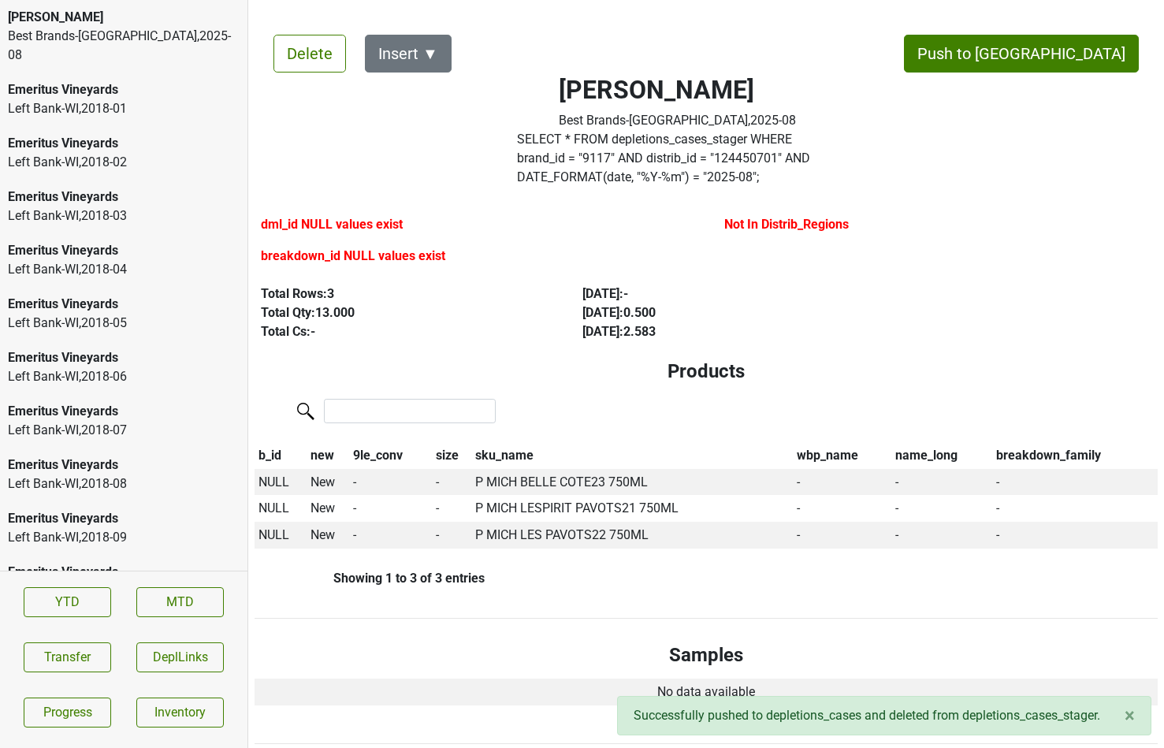
click at [98, 42] on div "Best Brands-TN , 2025 - 08" at bounding box center [124, 46] width 232 height 38
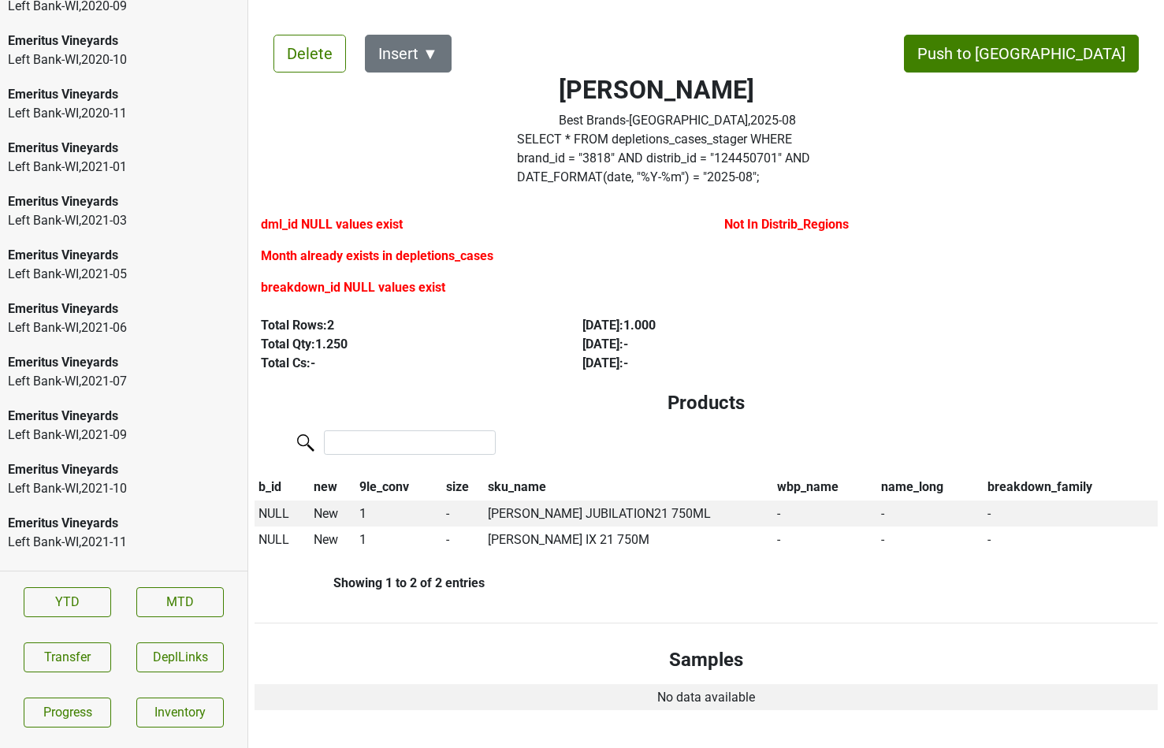
scroll to position [2377, 0]
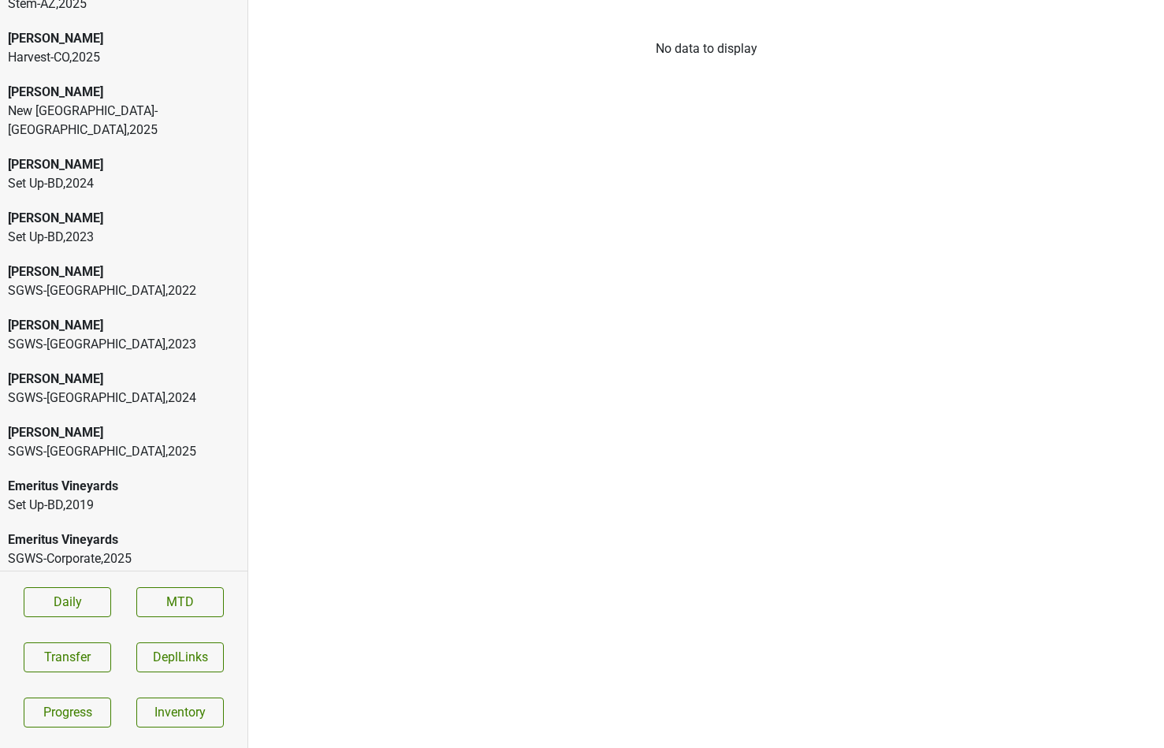
scroll to position [85, 0]
click at [82, 336] on div "[PERSON_NAME] SGWS-[GEOGRAPHIC_DATA] , 2023" at bounding box center [123, 336] width 247 height 54
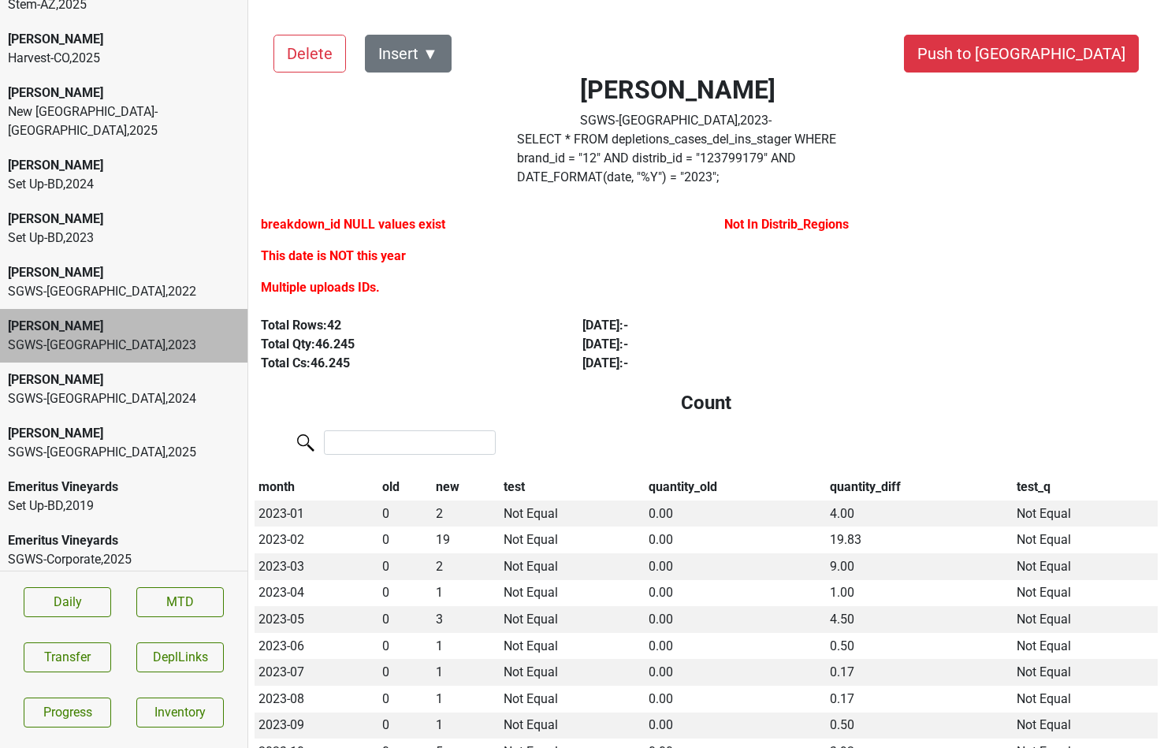
click at [625, 142] on label "SELECT * FROM depletions_cases_del_ins_stager WHERE brand_id = " 12 " AND distr…" at bounding box center [678, 158] width 322 height 57
click at [58, 660] on button "Transfer" at bounding box center [67, 657] width 87 height 30
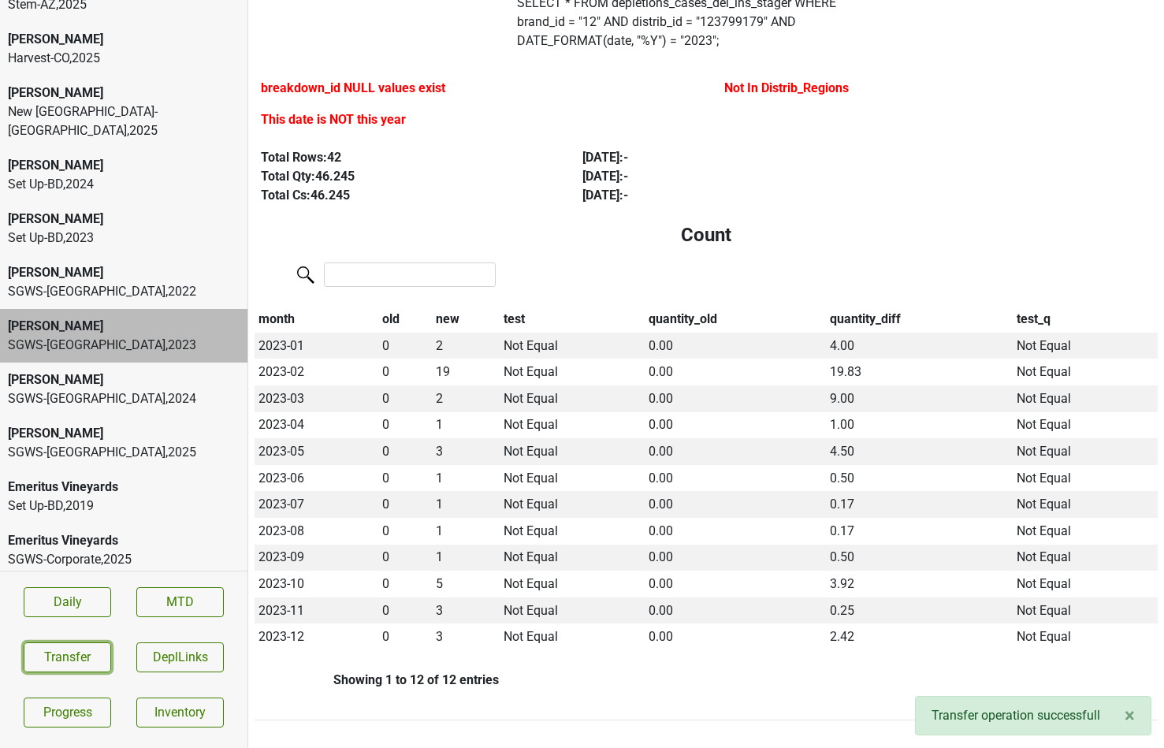
scroll to position [139, 0]
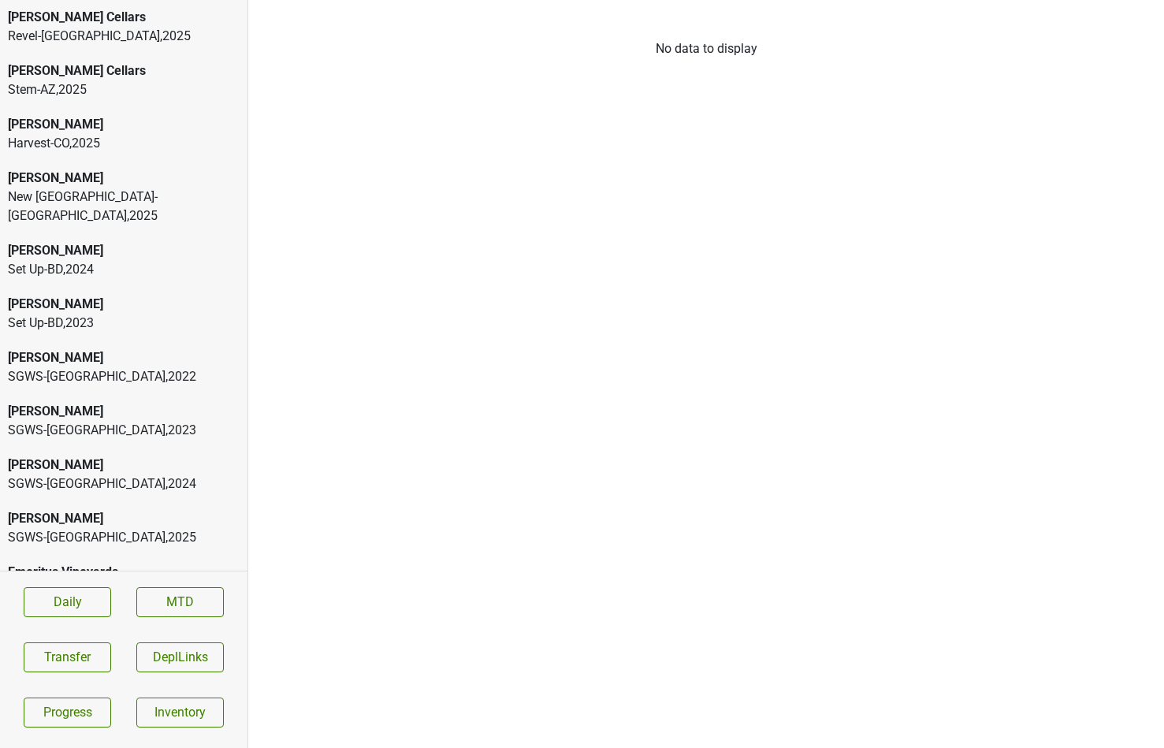
scroll to position [126, 0]
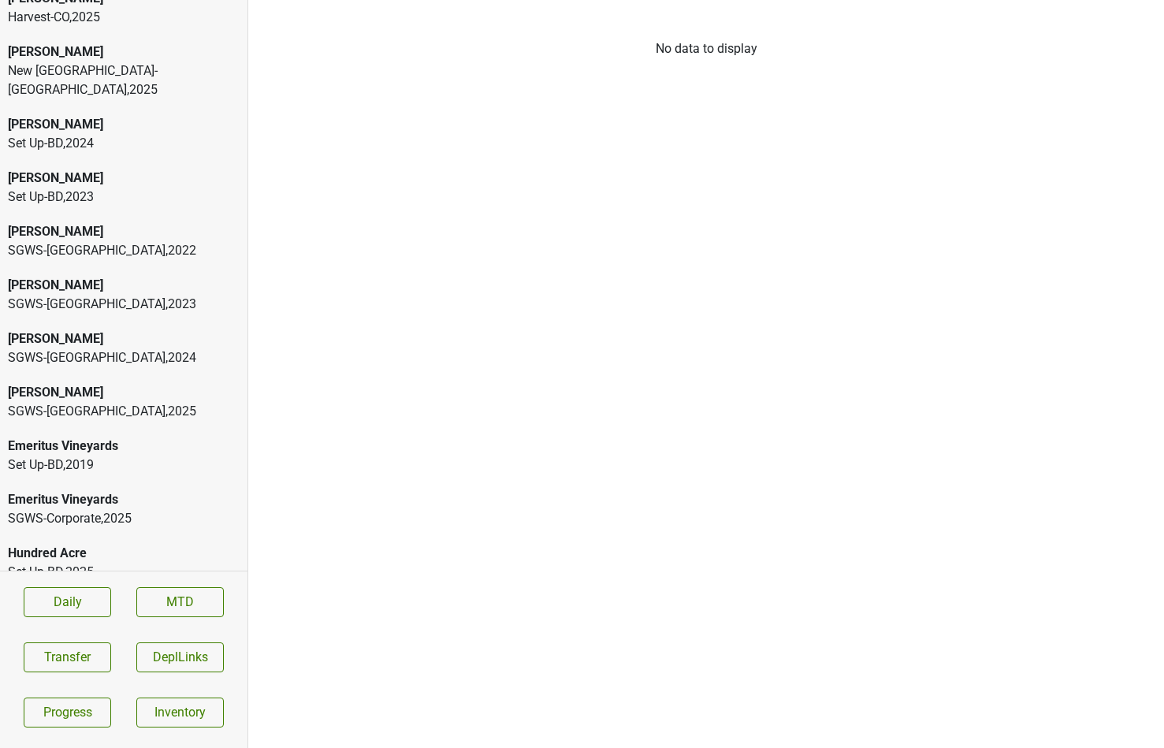
click at [48, 402] on div "SGWS-FL , 2025" at bounding box center [124, 411] width 232 height 19
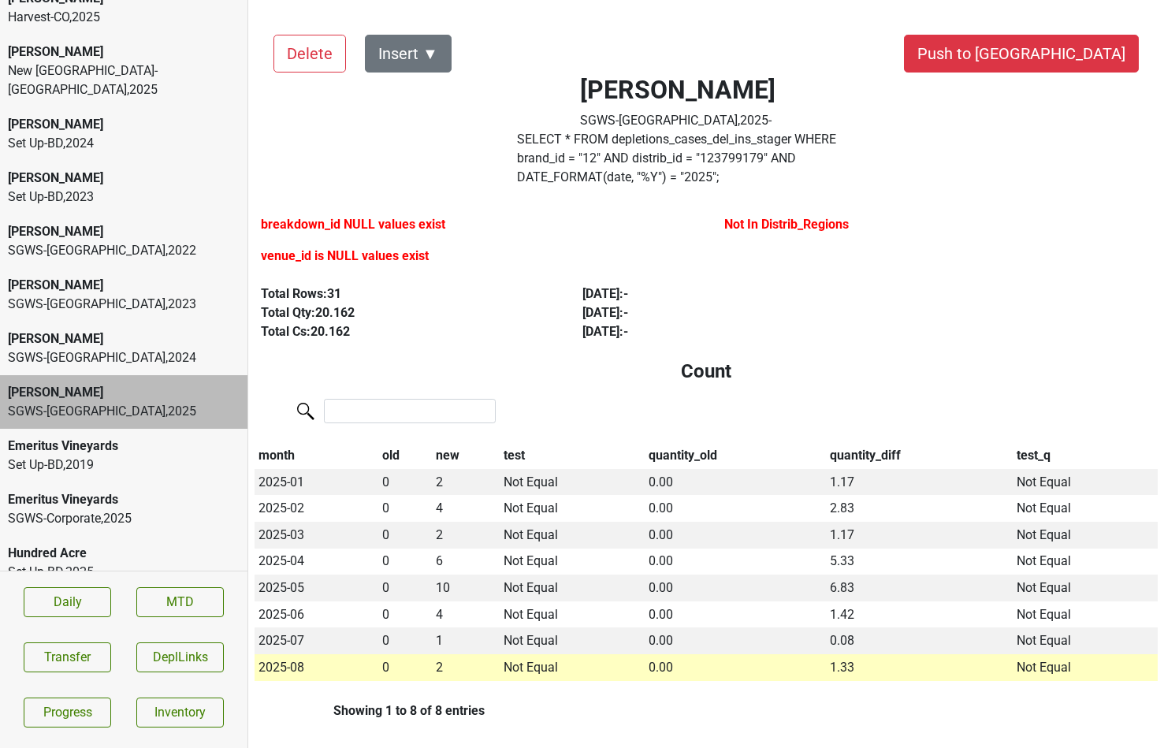
click at [39, 191] on div "Donnachadh Set Up-BD , 2023" at bounding box center [123, 188] width 247 height 54
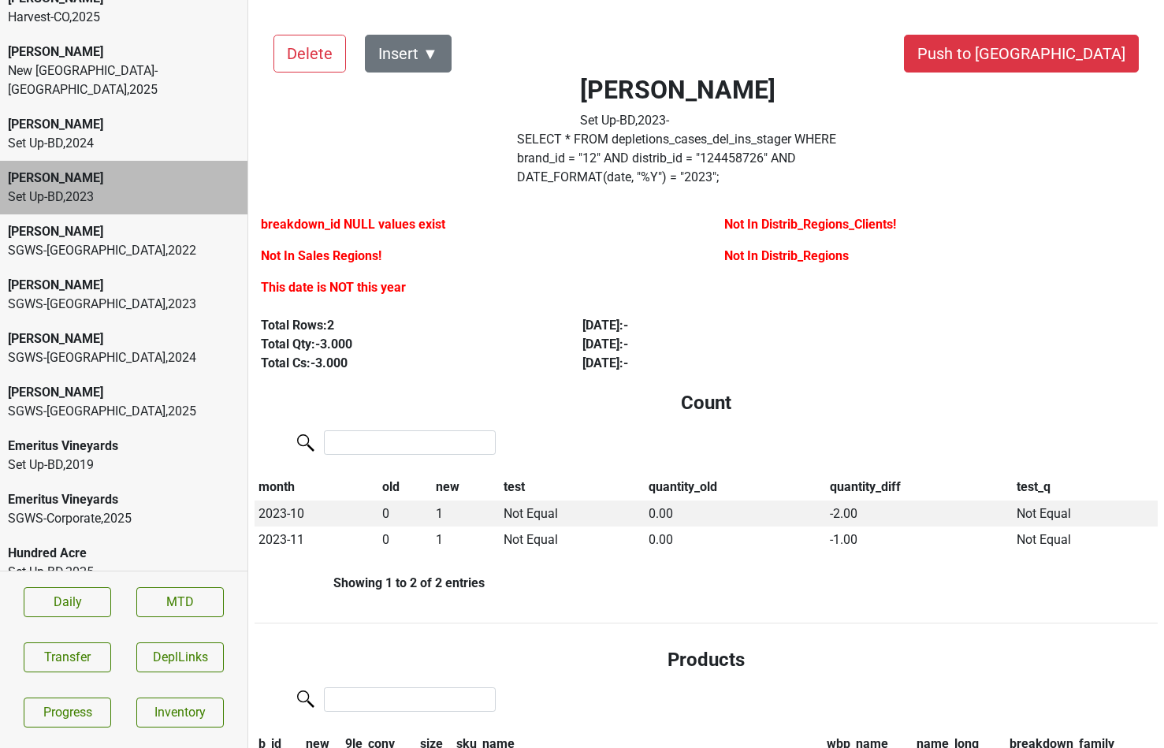
click at [45, 134] on div "Set Up-BD , 2024" at bounding box center [124, 143] width 232 height 19
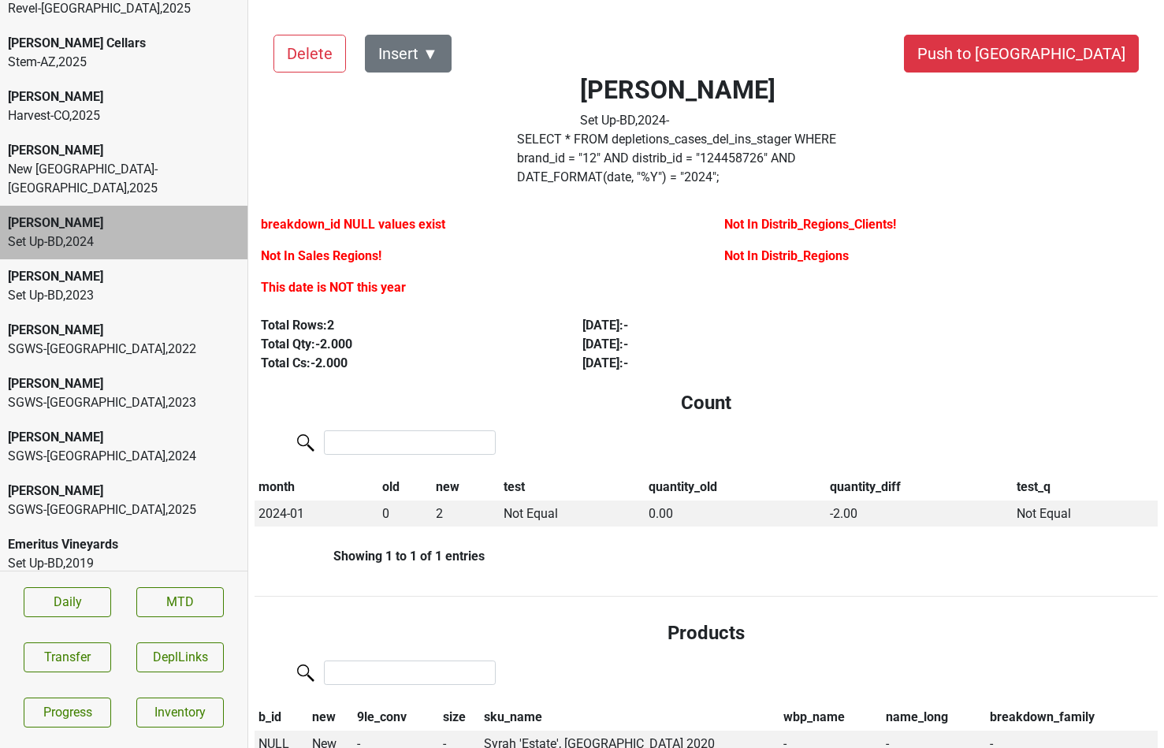
scroll to position [0, 0]
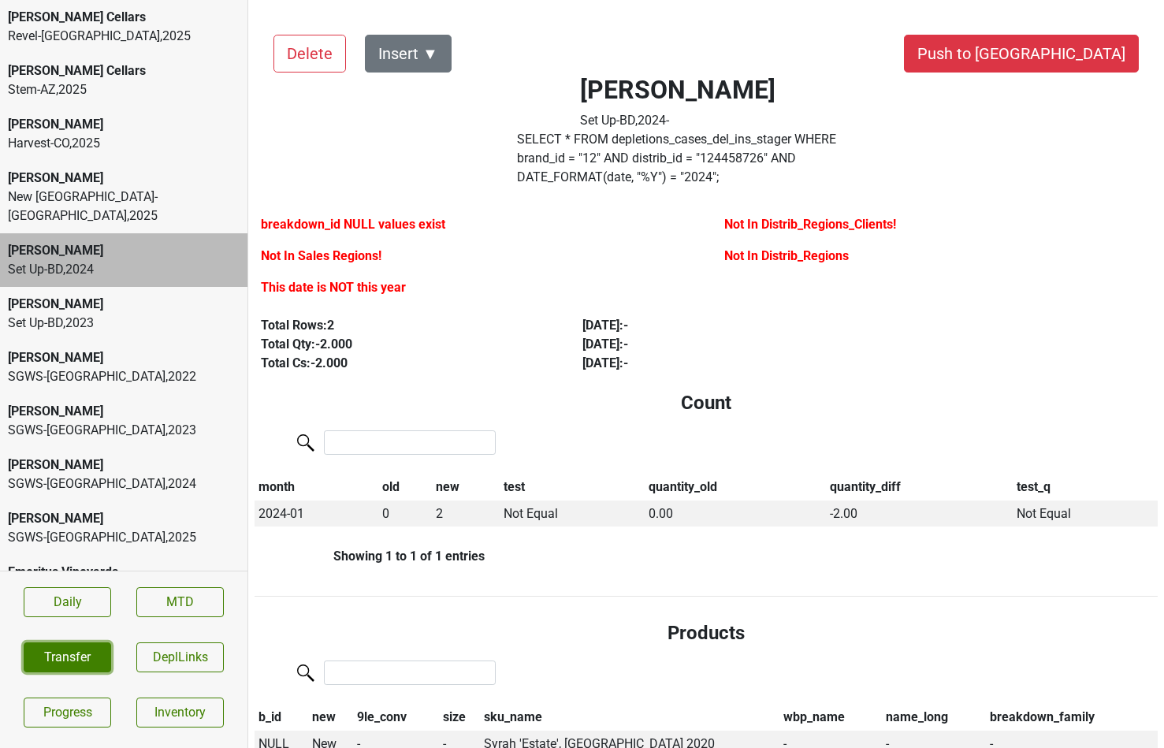
click at [77, 656] on button "Transfer" at bounding box center [67, 657] width 87 height 30
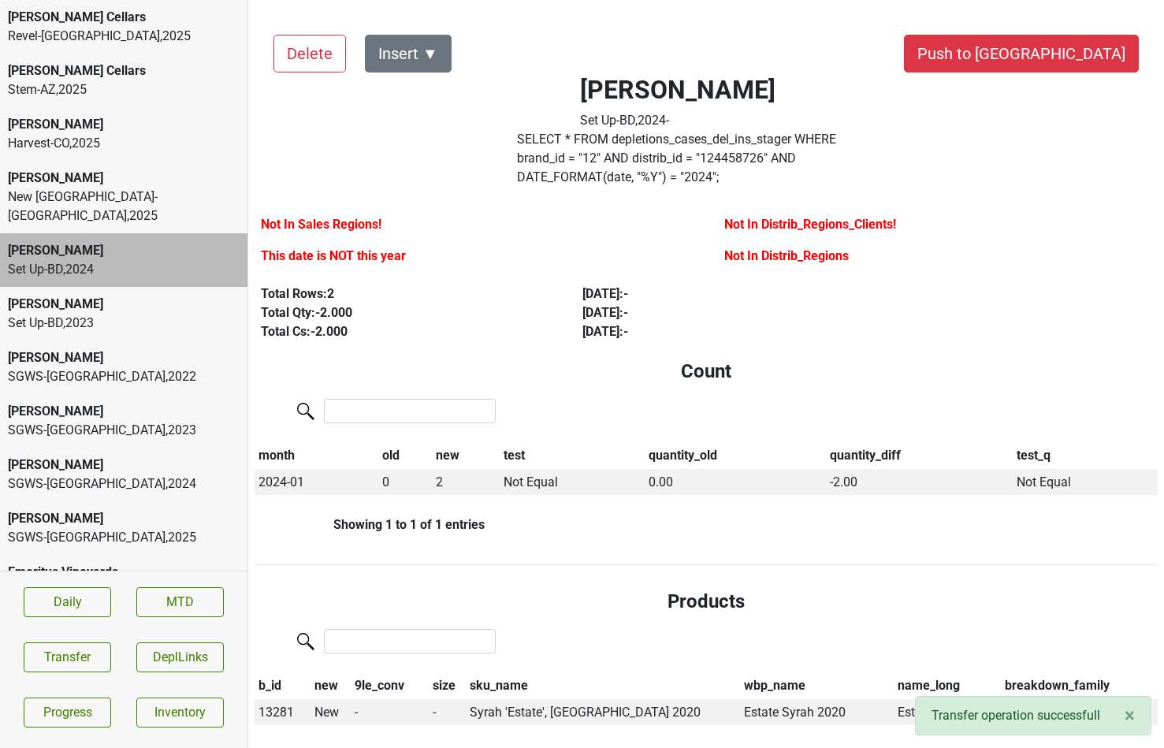
click at [113, 314] on div "Set Up-BD , 2023" at bounding box center [124, 323] width 232 height 19
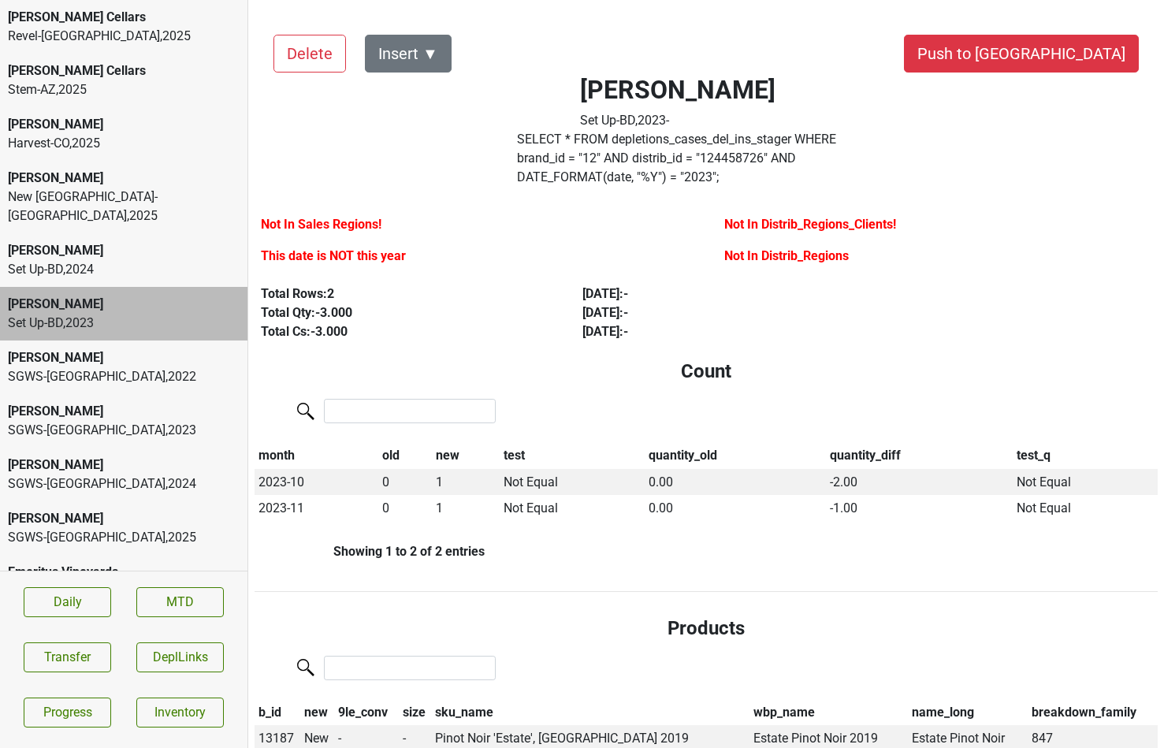
click at [102, 295] on div "Donnachadh" at bounding box center [124, 304] width 232 height 19
click at [102, 260] on div "Set Up-BD , 2024" at bounding box center [124, 269] width 232 height 19
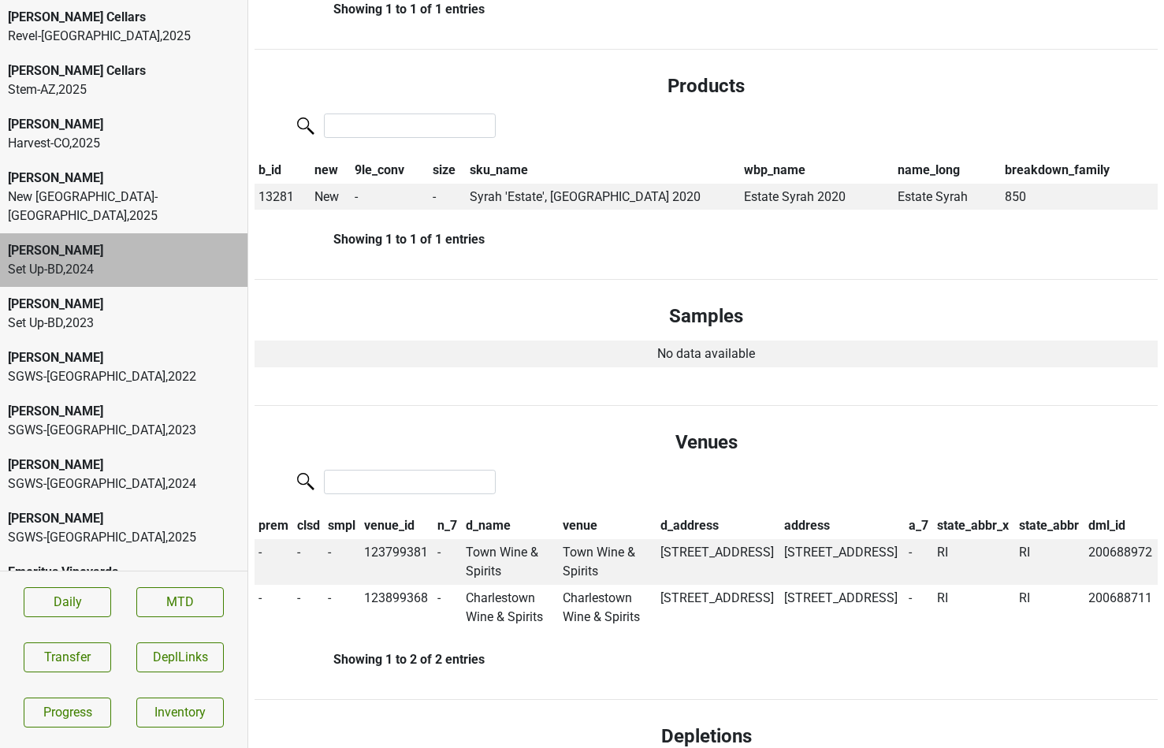
scroll to position [889, 0]
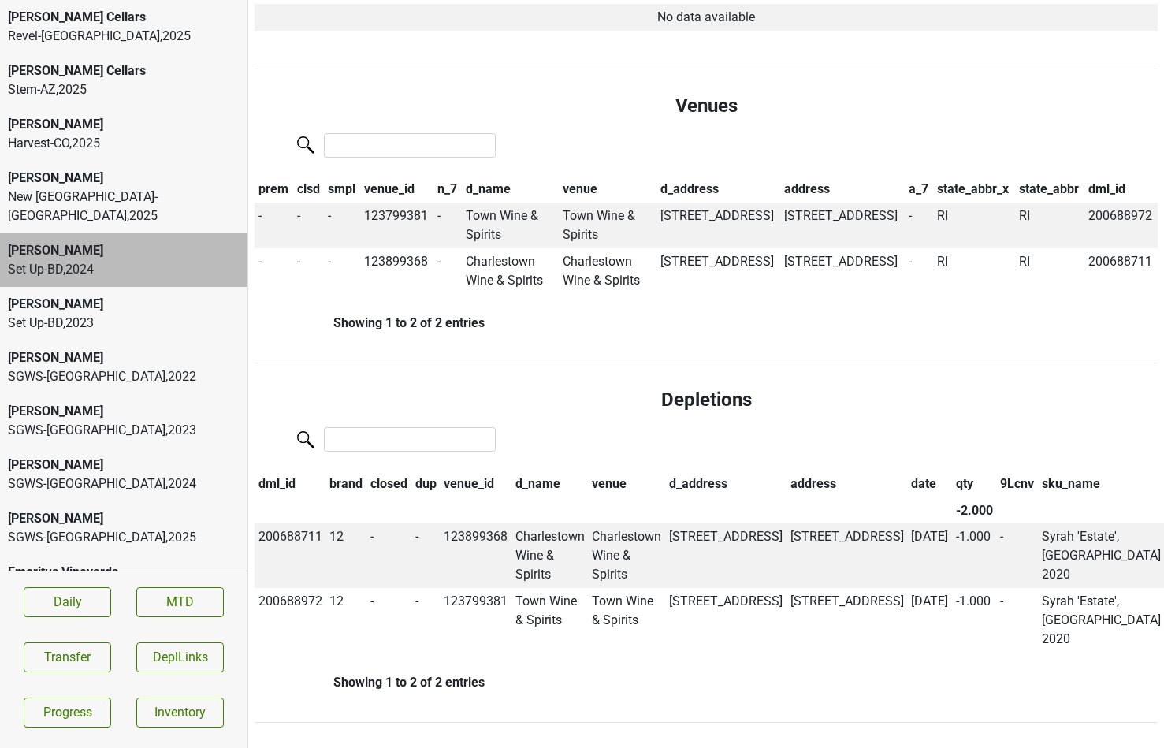
click at [132, 421] on div "SGWS-FL , 2023" at bounding box center [124, 430] width 232 height 19
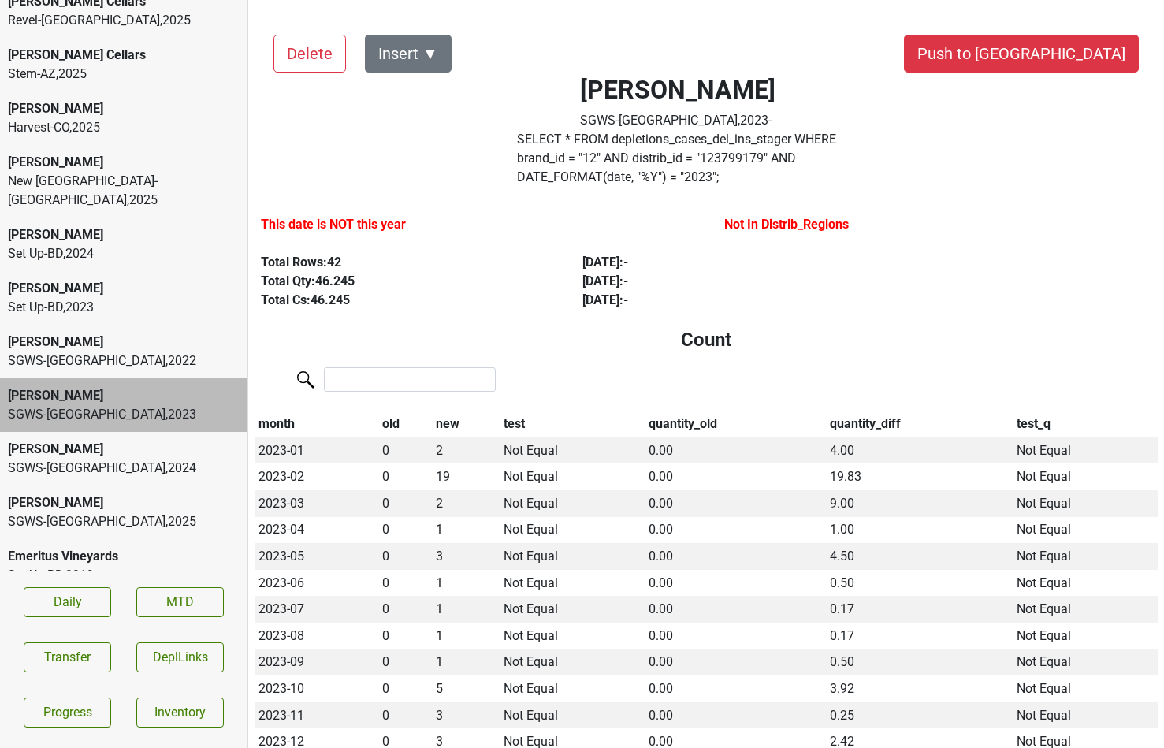
scroll to position [28, 0]
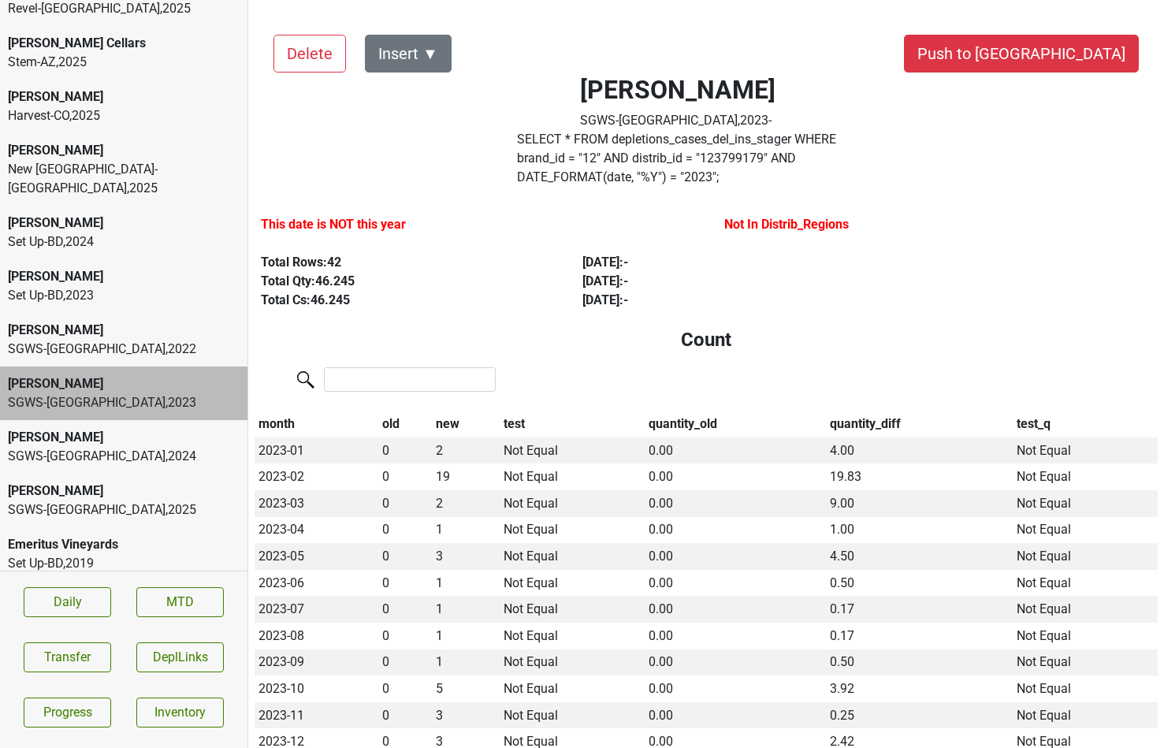
click at [130, 447] on div "SGWS-FL , 2024" at bounding box center [124, 456] width 232 height 19
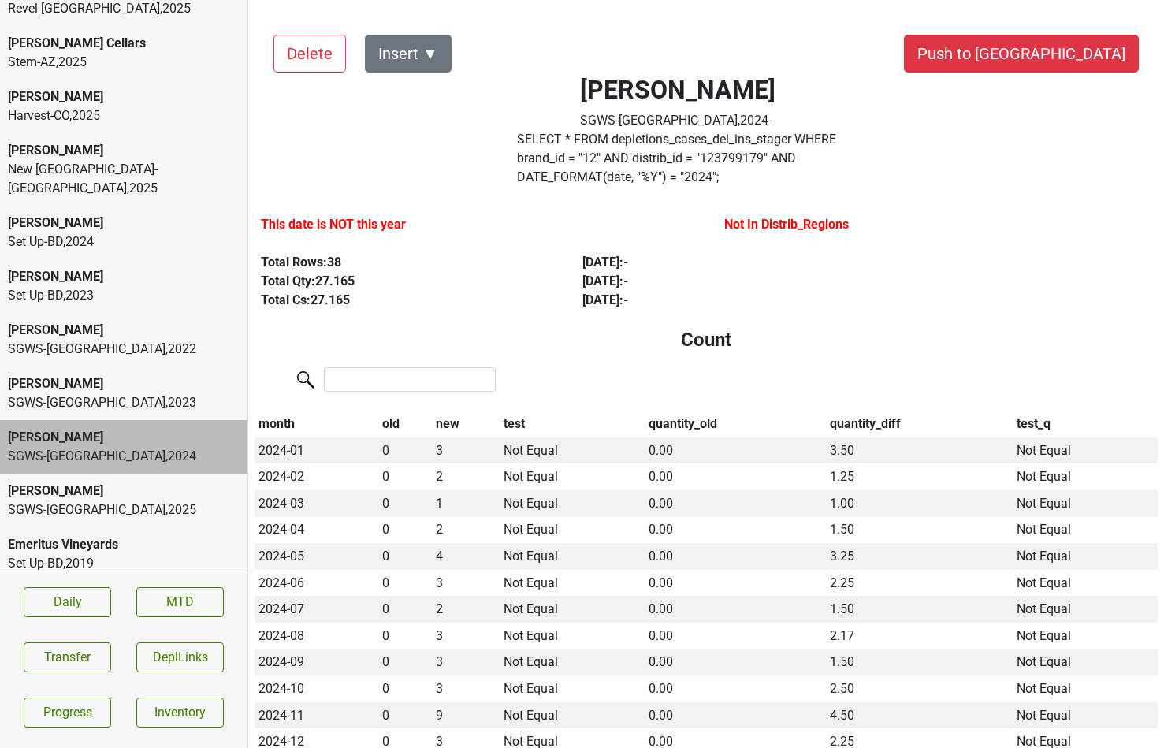
click at [121, 481] on div "Donnachadh" at bounding box center [124, 490] width 232 height 19
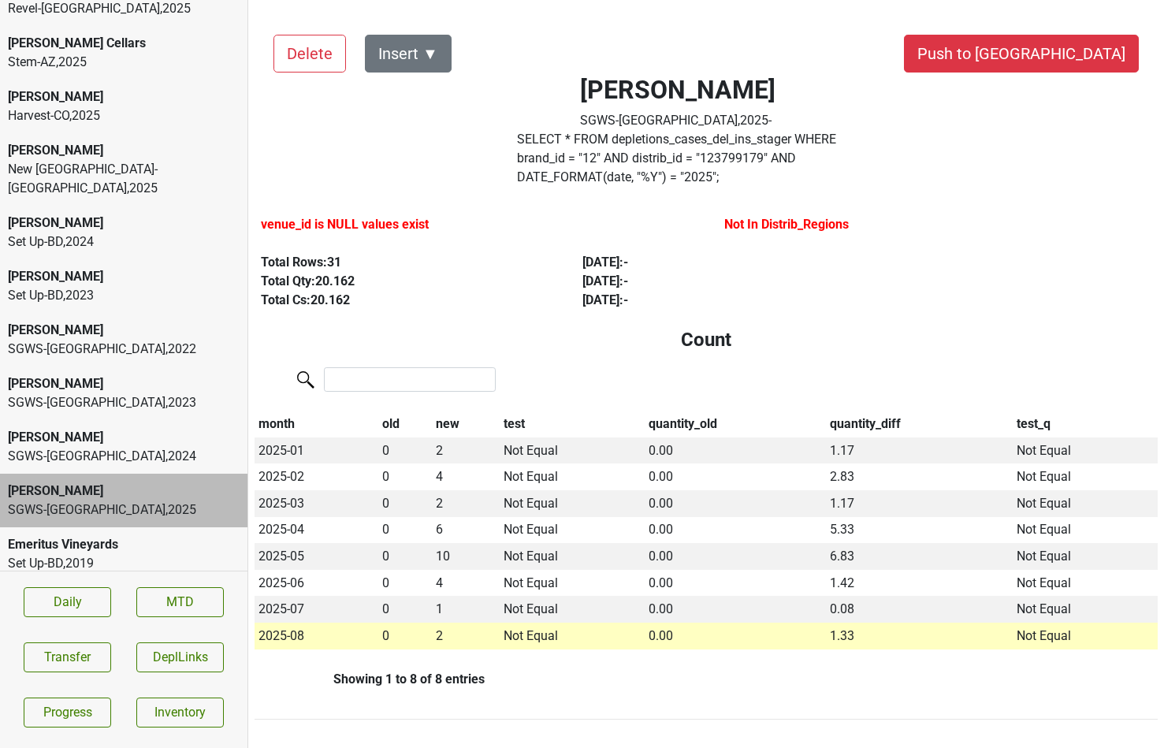
click at [118, 340] on div "SGWS-FL , 2022" at bounding box center [124, 349] width 232 height 19
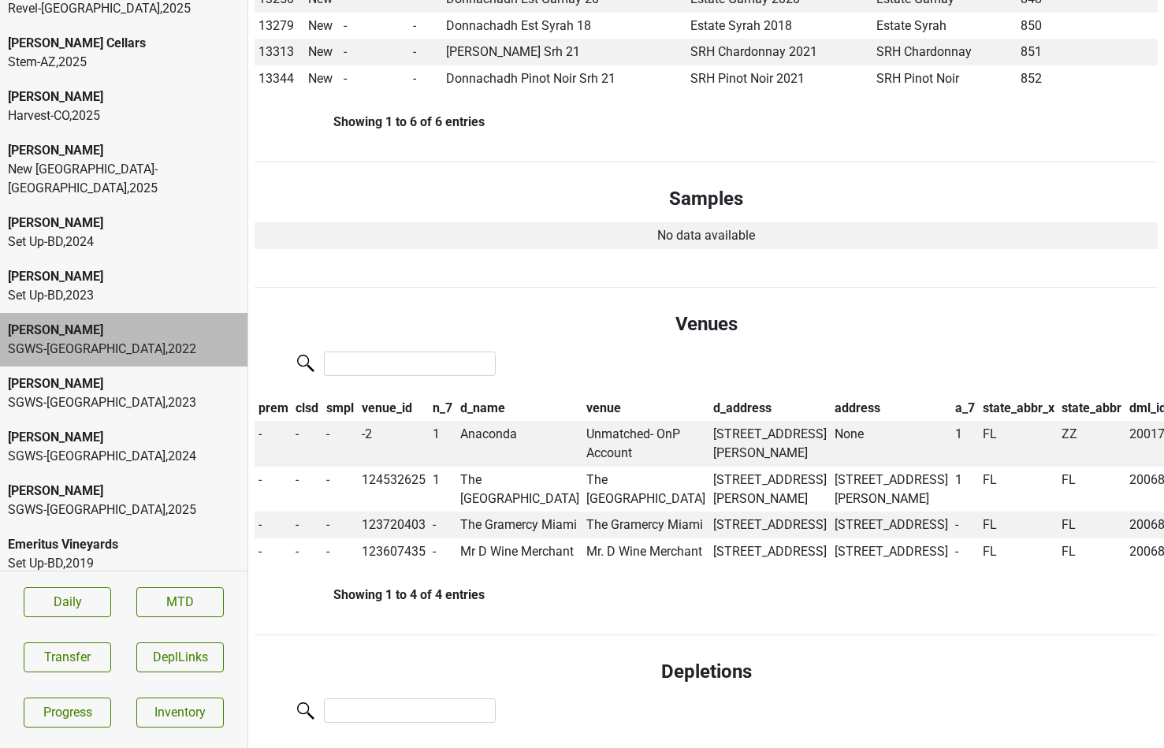
scroll to position [820, 0]
click at [507, 419] on td "Anaconda" at bounding box center [519, 442] width 127 height 46
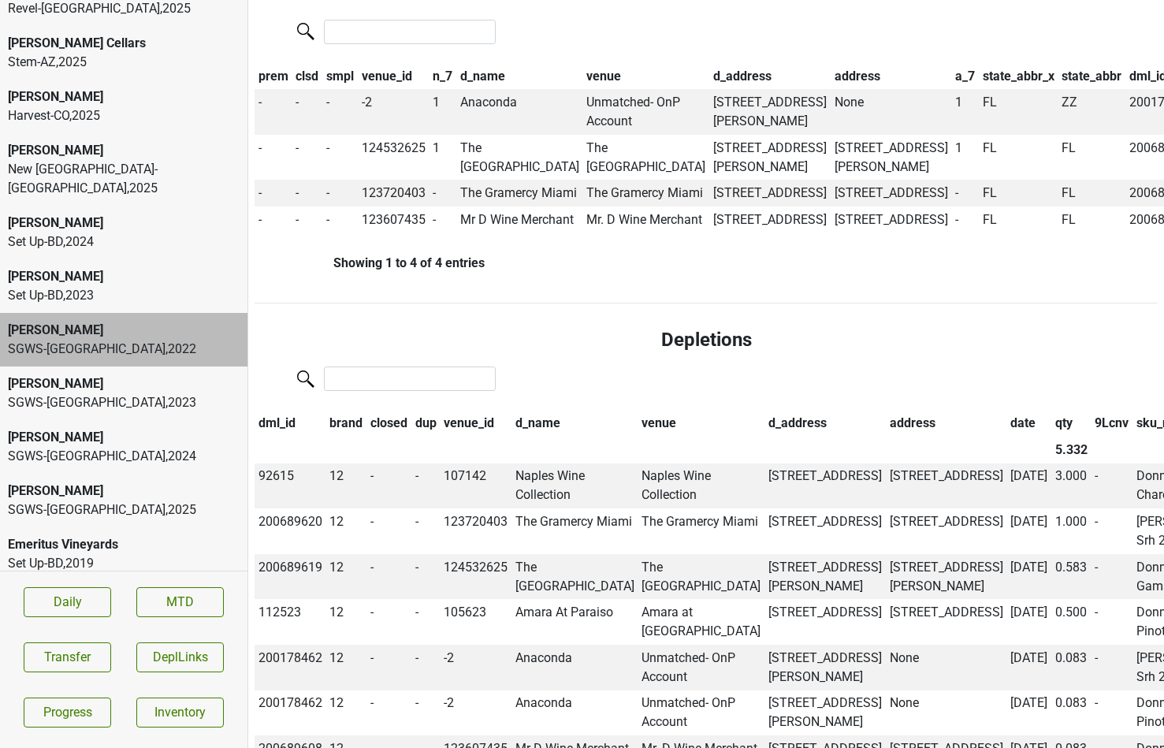
scroll to position [1159, 0]
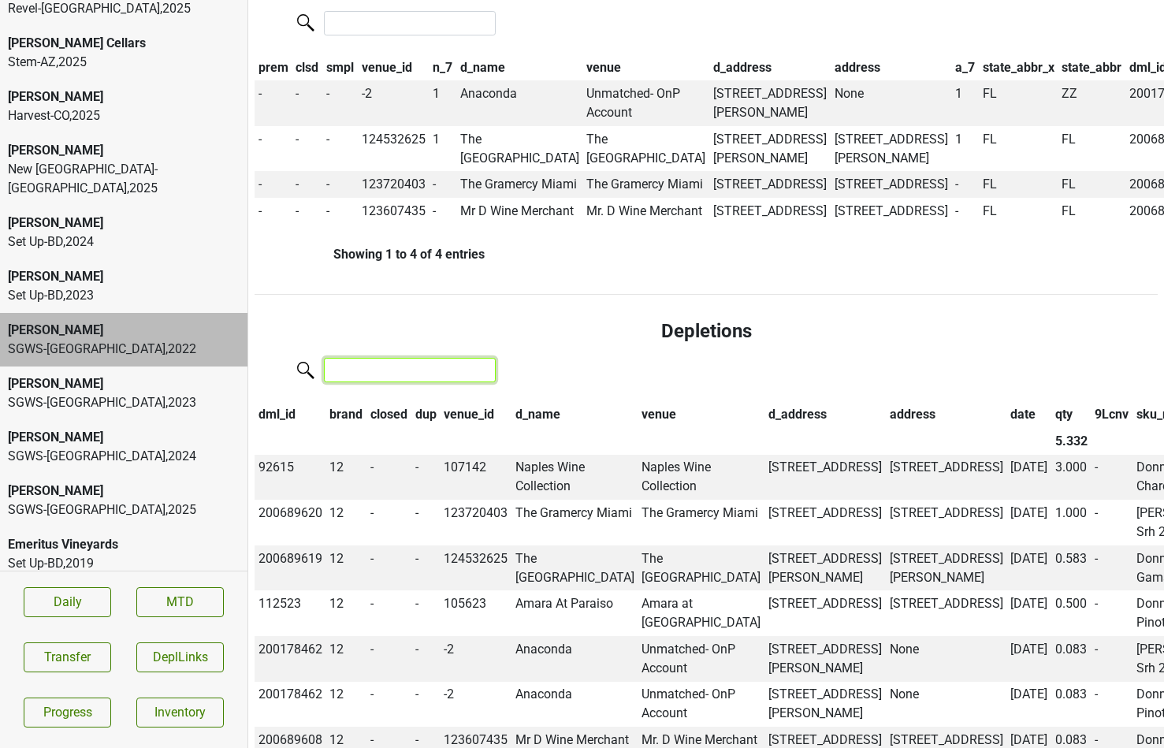
click at [381, 382] on input "search" at bounding box center [410, 370] width 172 height 24
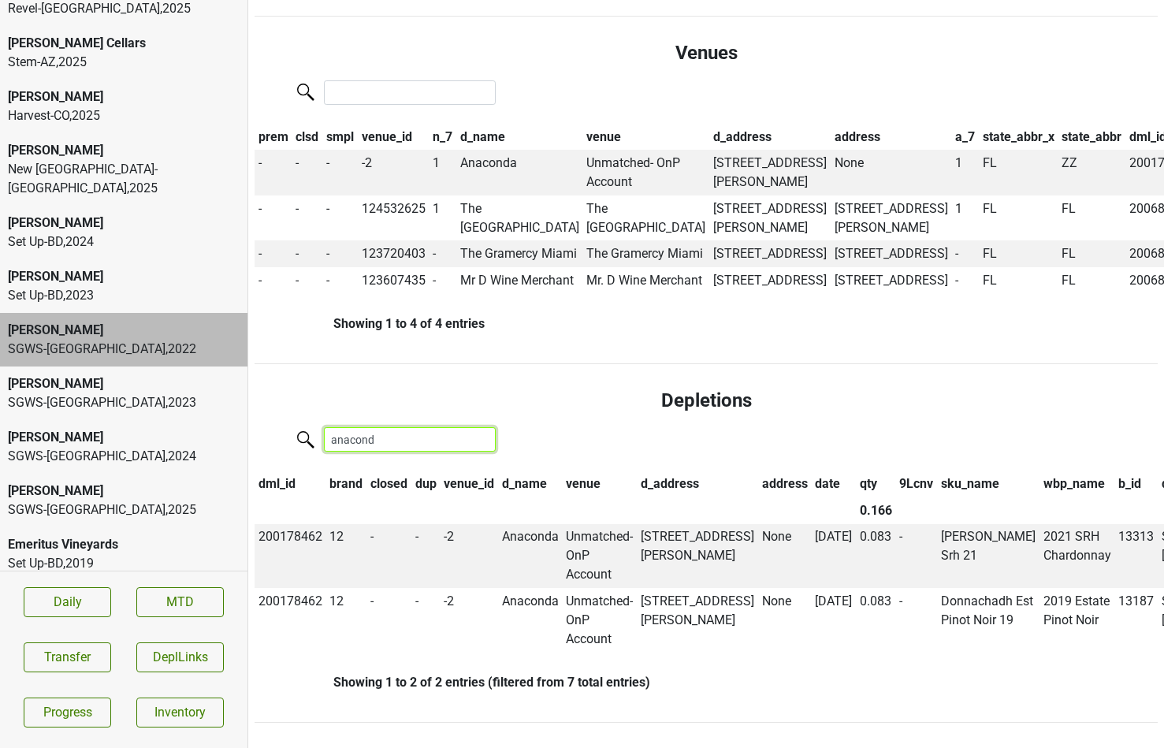
type input "anaconda"
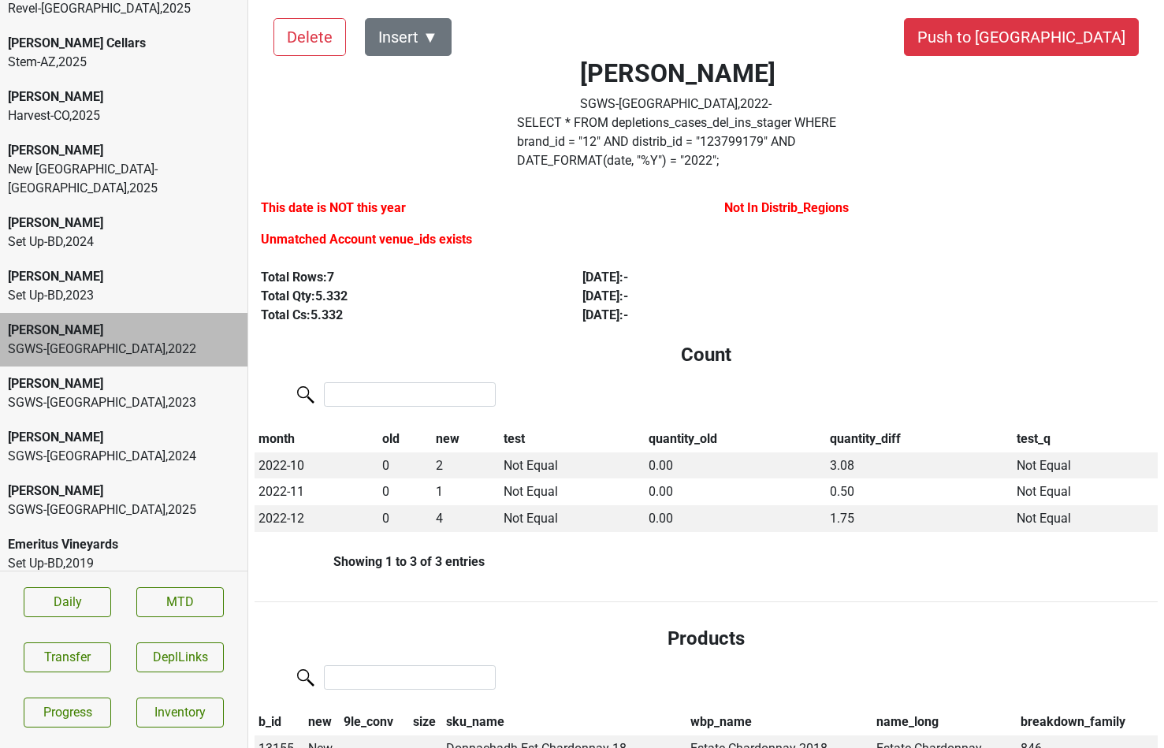
scroll to position [0, 0]
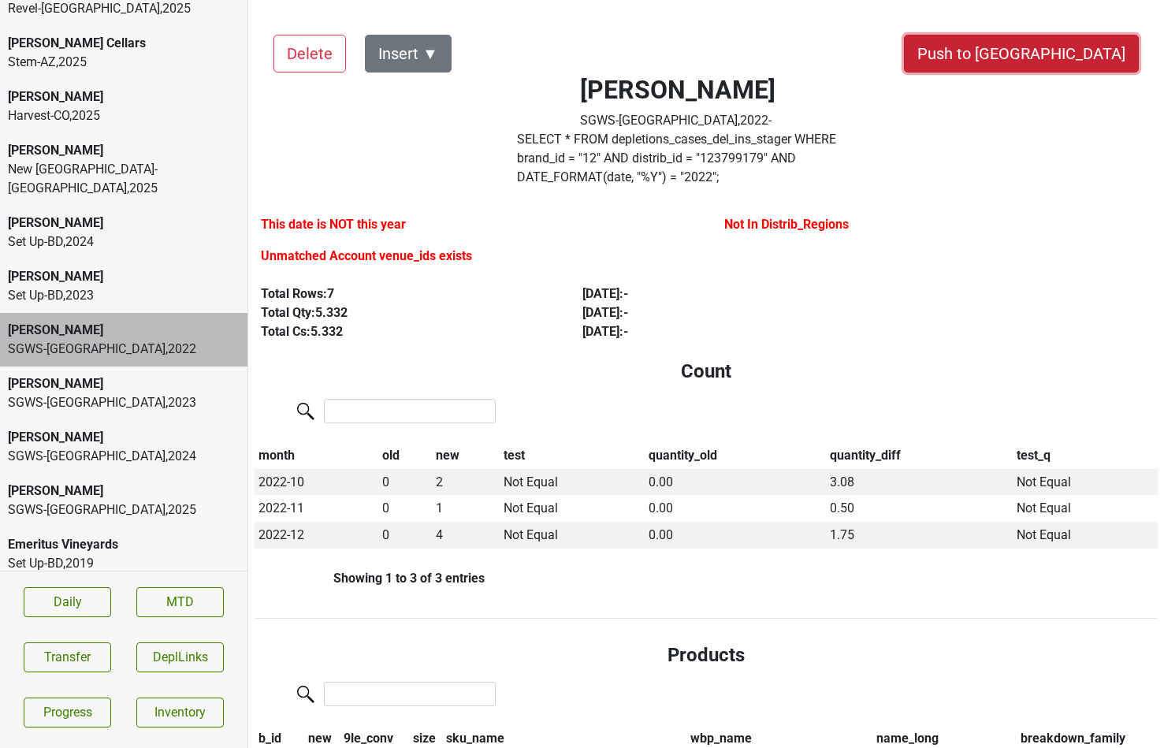
click at [1078, 57] on button "Push to DC" at bounding box center [1021, 54] width 235 height 38
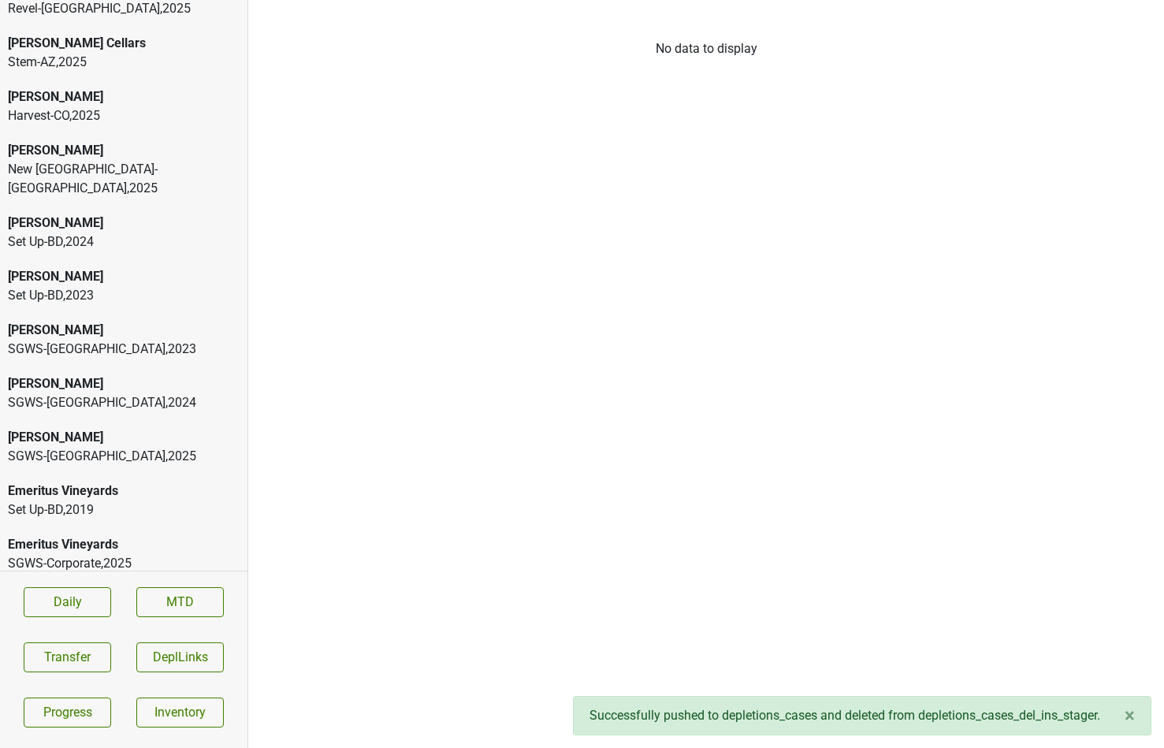
click at [147, 321] on div "Donnachadh" at bounding box center [124, 330] width 232 height 19
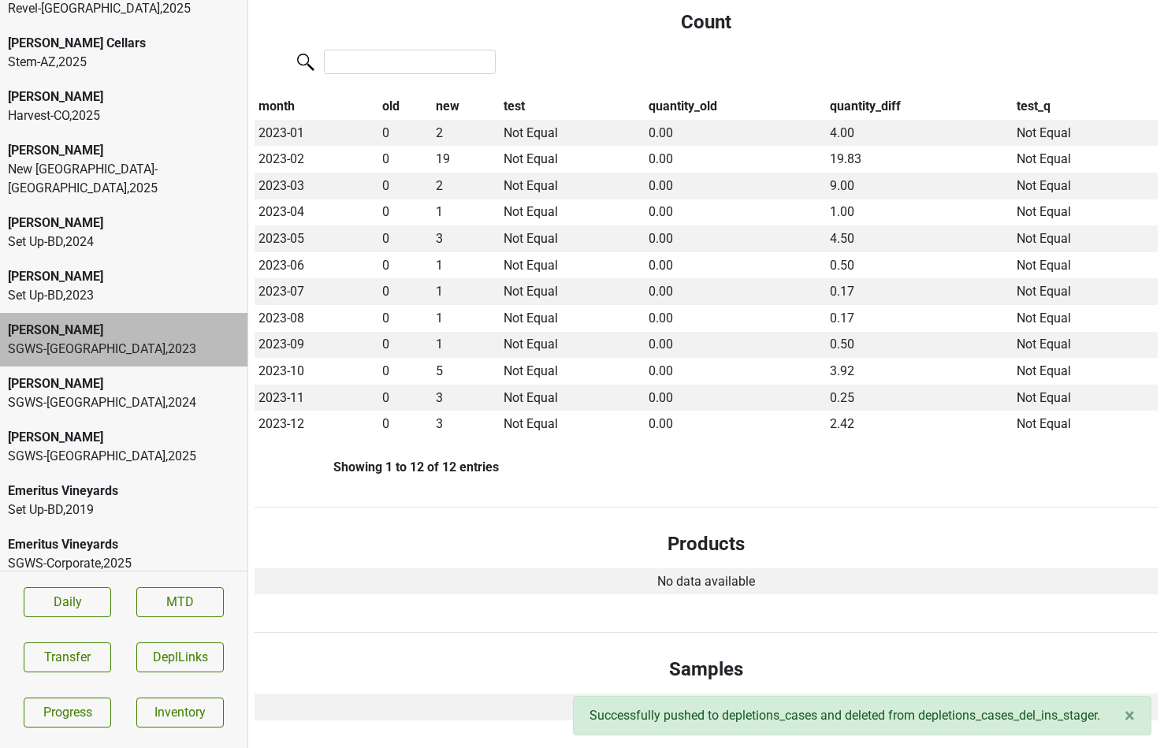
scroll to position [344, 0]
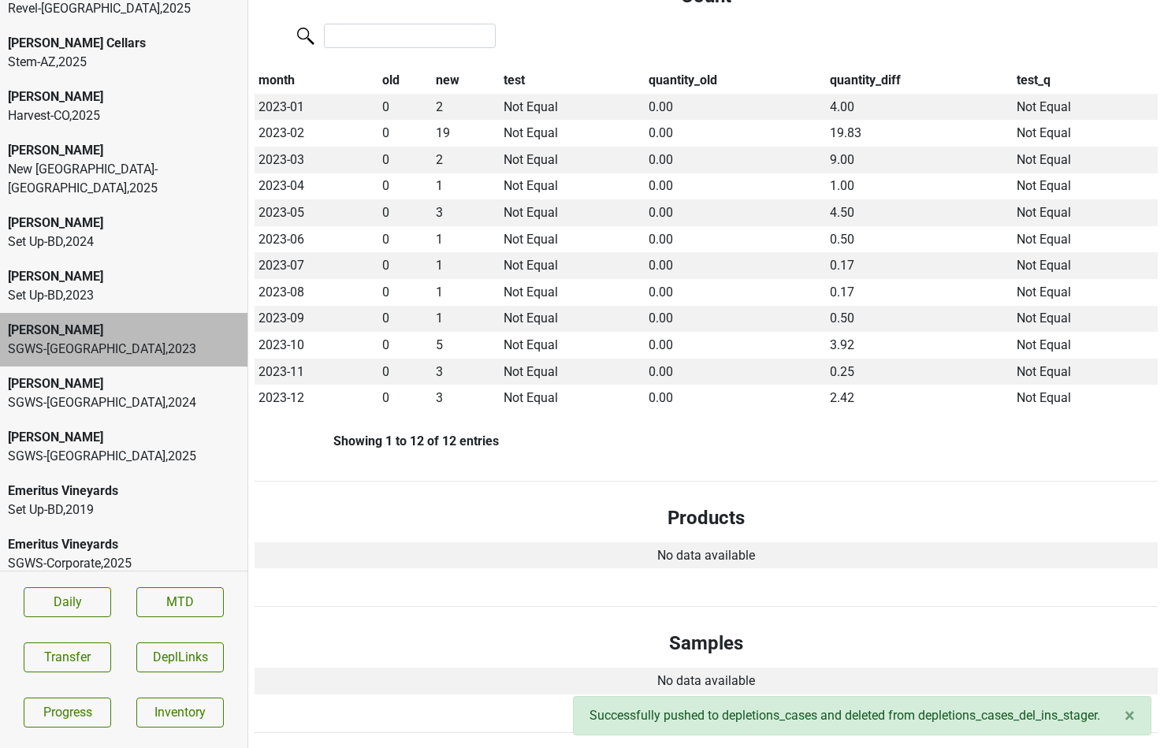
click at [80, 374] on div "Donnachadh" at bounding box center [124, 383] width 232 height 19
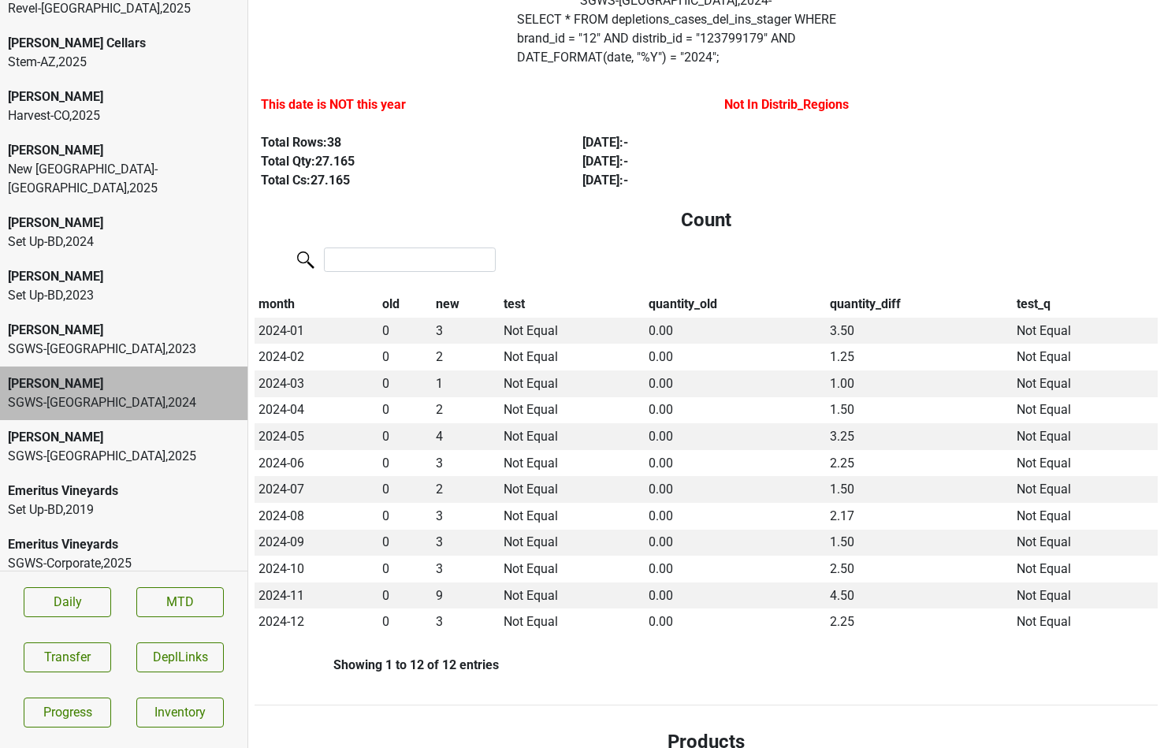
scroll to position [125, 0]
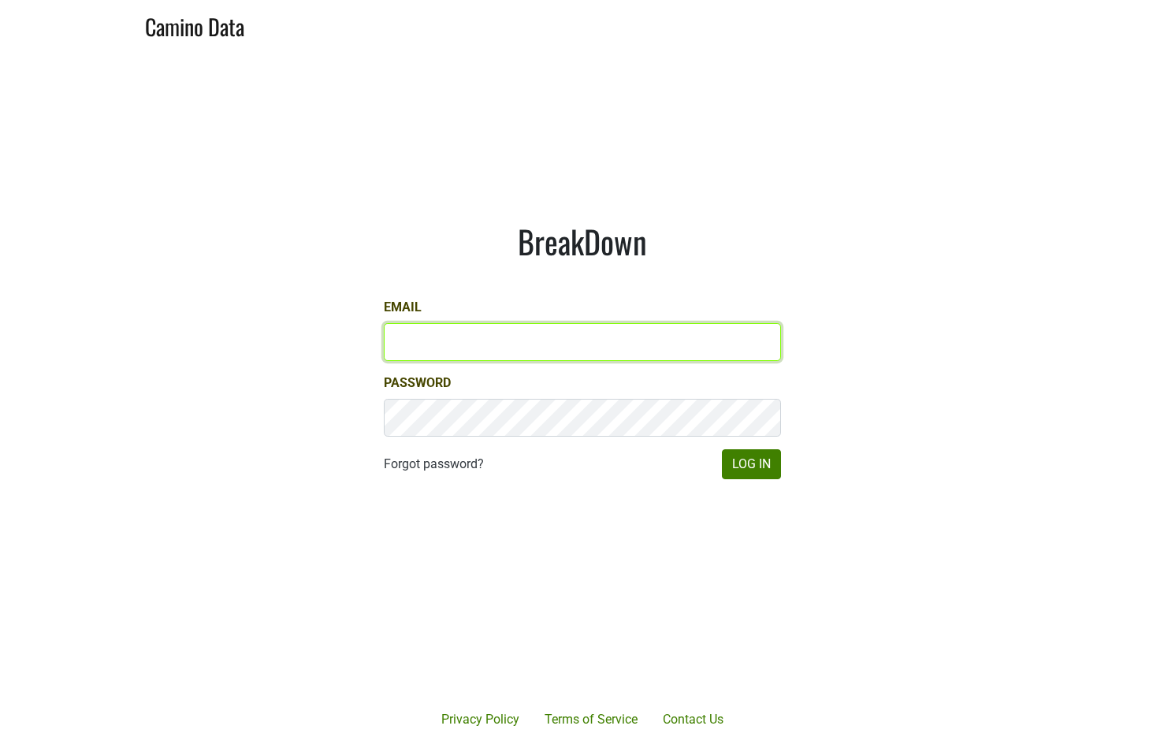
type input "[PERSON_NAME][EMAIL_ADDRESS][DOMAIN_NAME]"
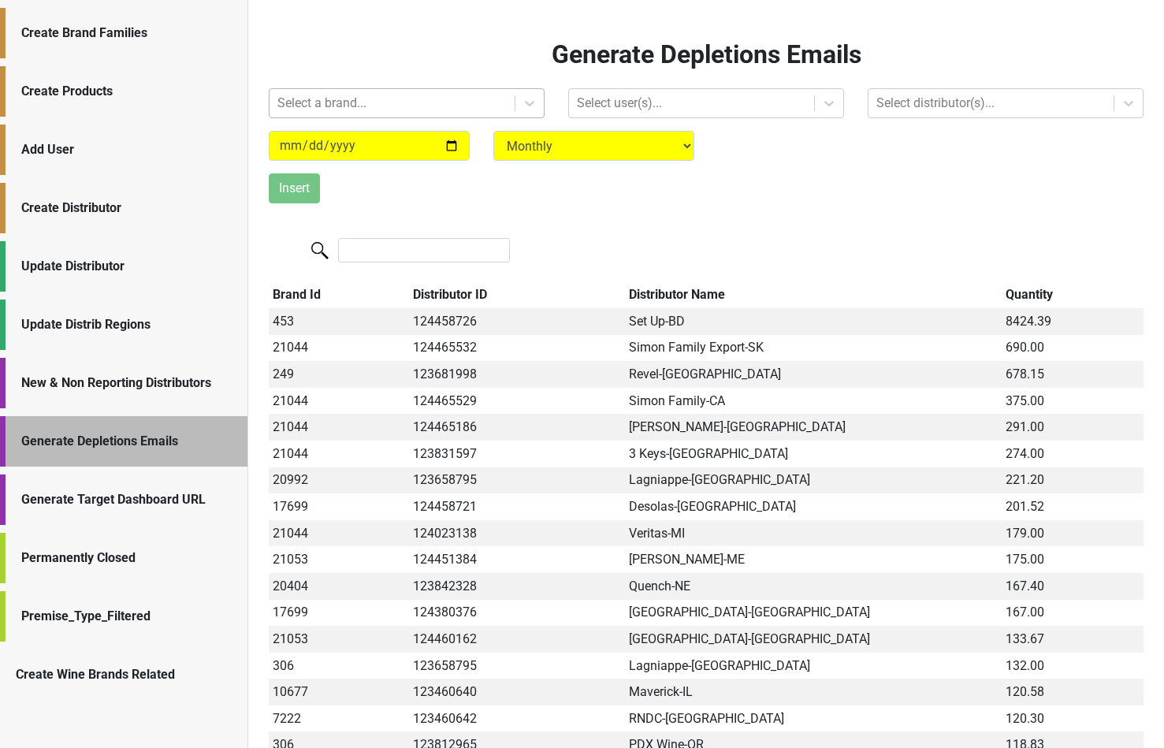
click at [326, 102] on div at bounding box center [391, 103] width 229 height 22
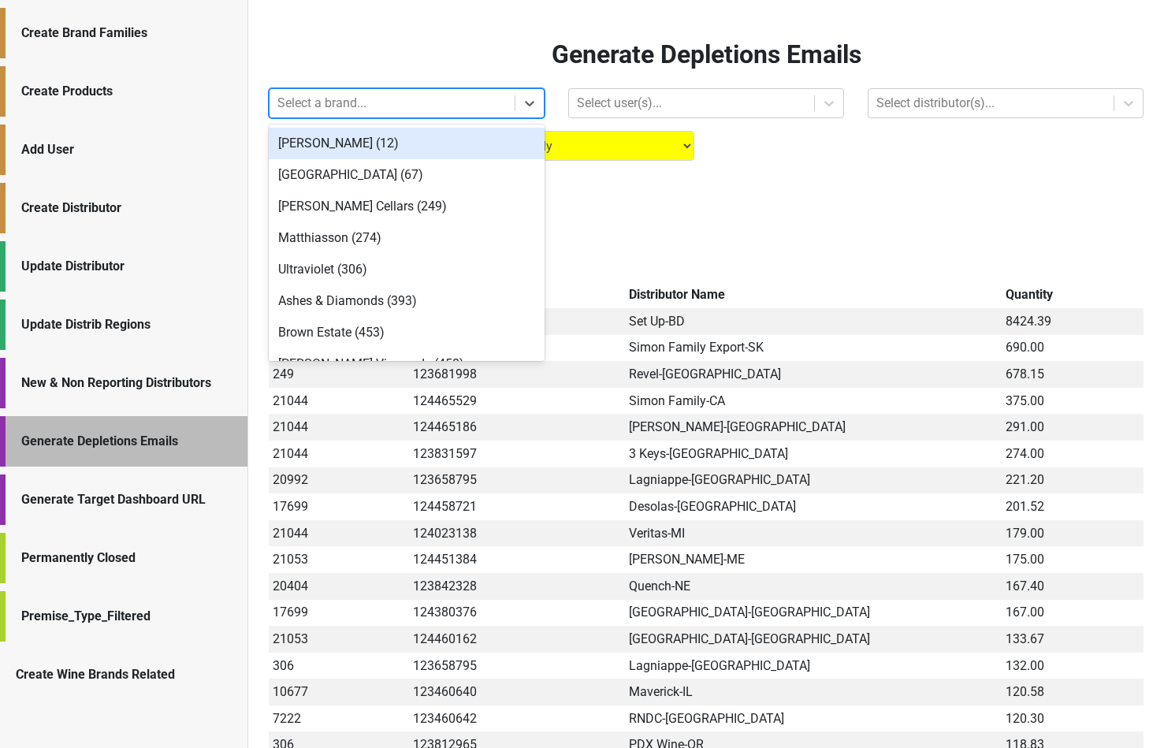
click at [119, 45] on div "Create Brand Families" at bounding box center [123, 33] width 247 height 50
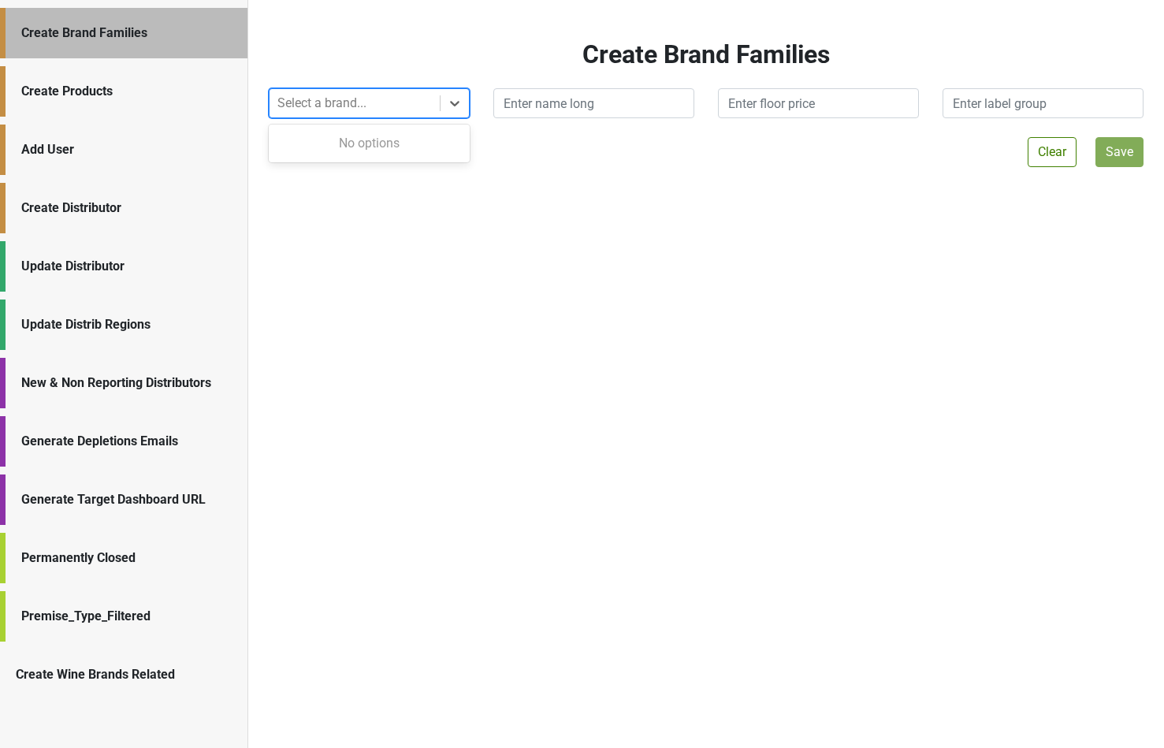
click at [318, 99] on div at bounding box center [354, 103] width 154 height 22
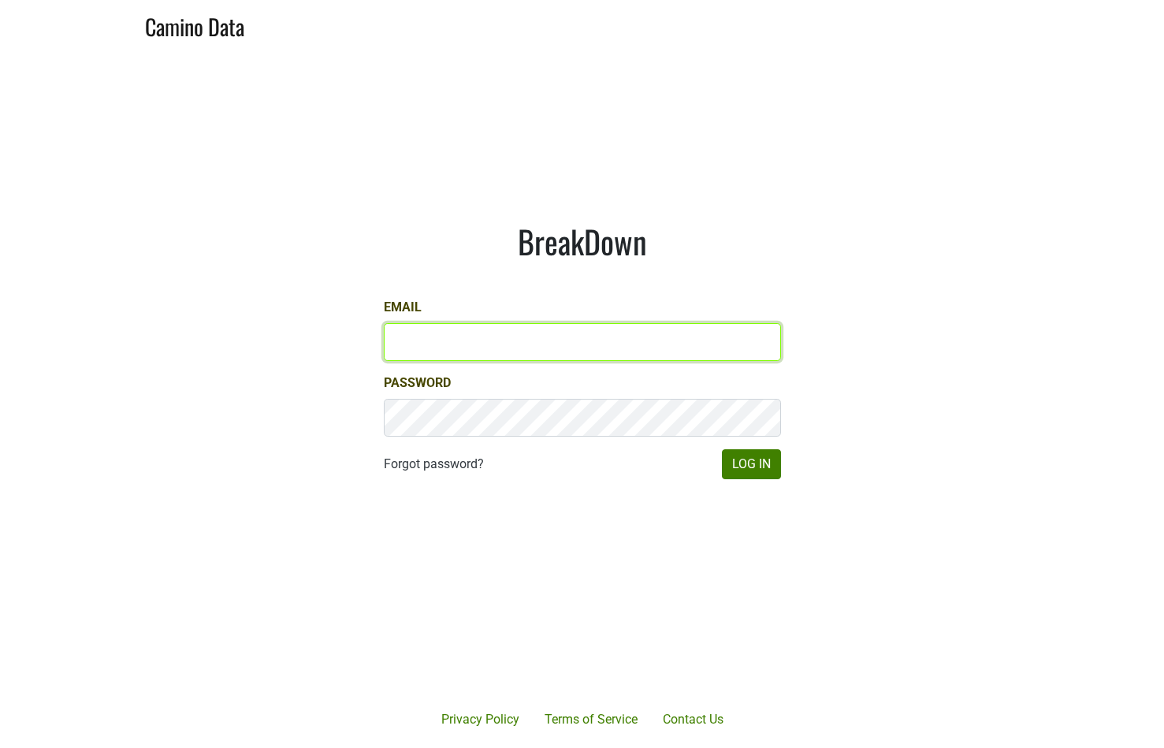
type input "[PERSON_NAME][EMAIL_ADDRESS][DOMAIN_NAME]"
click at [529, 336] on input "jake@colgincellars.com" at bounding box center [582, 342] width 397 height 38
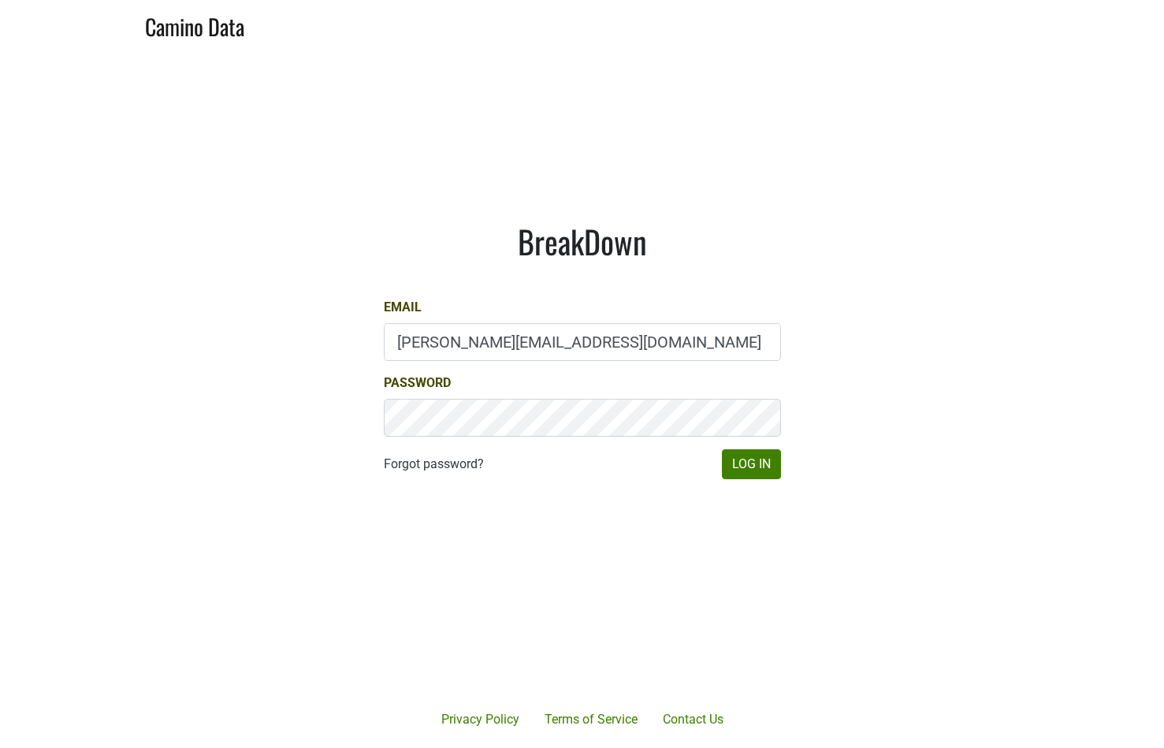
click at [856, 413] on main "BreakDown Email jake@colgincellars.com Password Forgot password? Log In" at bounding box center [582, 351] width 1164 height 602
click at [760, 458] on button "Log In" at bounding box center [751, 464] width 59 height 30
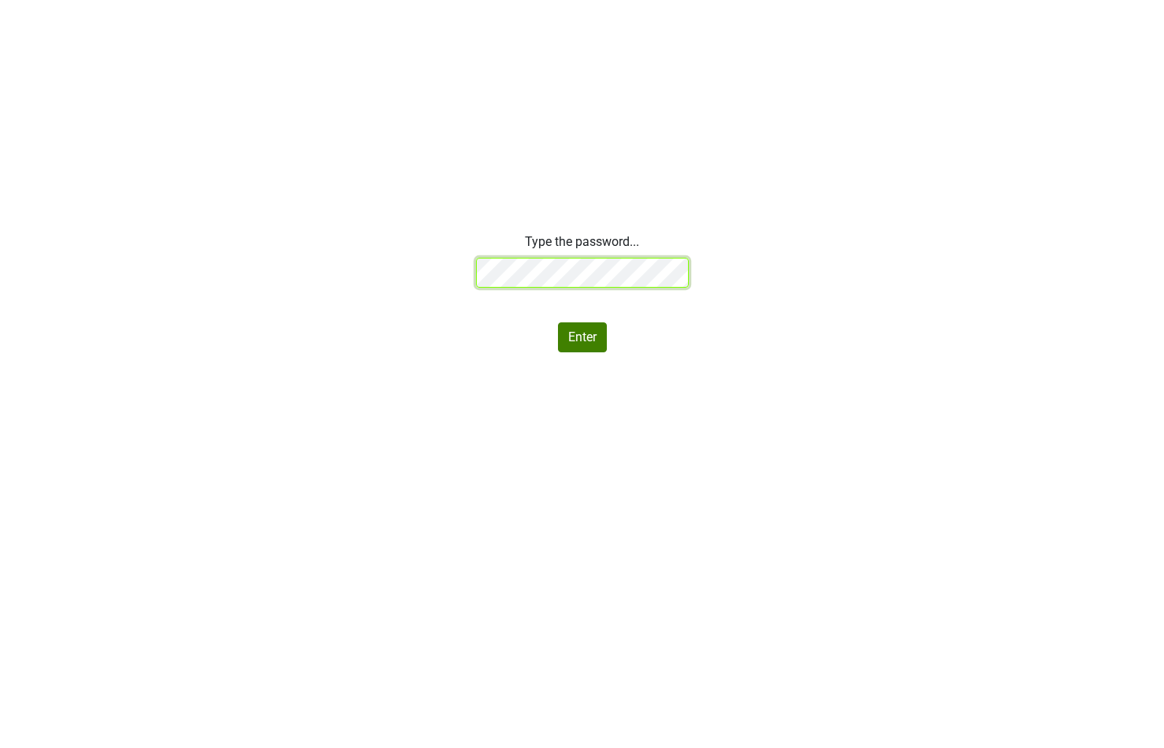
click at [379, 266] on div "Type the password... Enter" at bounding box center [582, 292] width 1164 height 120
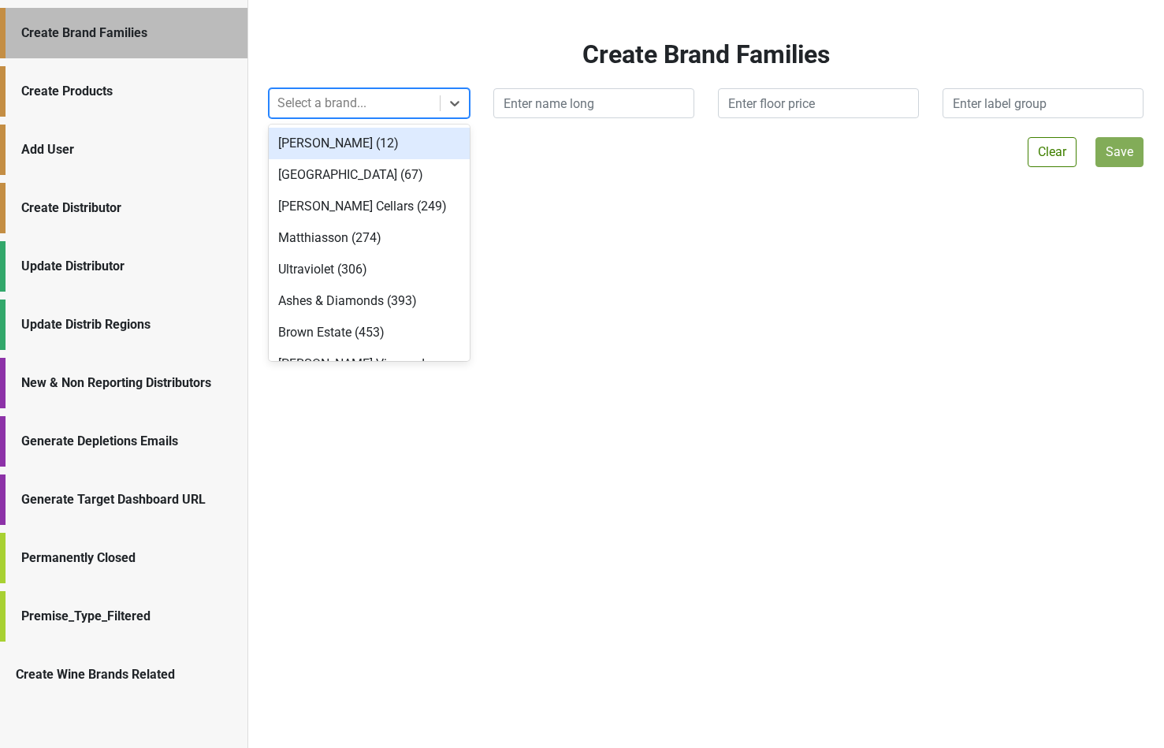
click at [432, 102] on div "Select a brand..." at bounding box center [354, 103] width 170 height 28
click at [397, 135] on div "[PERSON_NAME] (12)" at bounding box center [369, 144] width 201 height 32
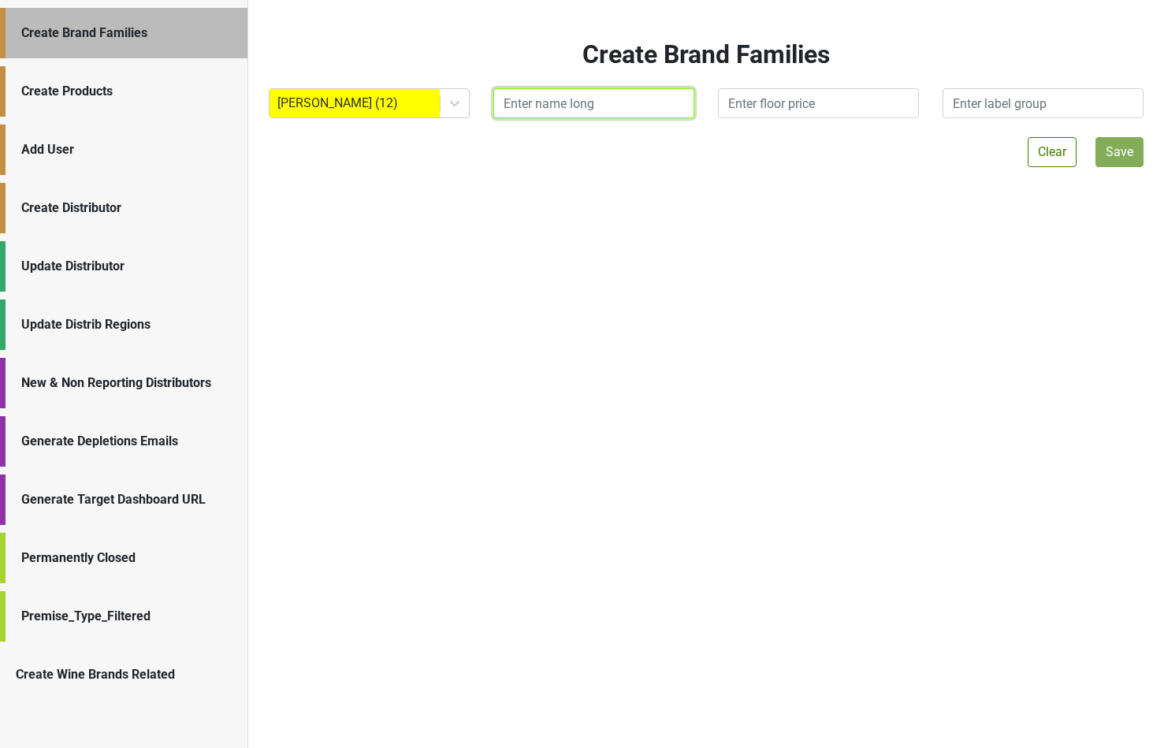
click at [522, 103] on input "text" at bounding box center [593, 103] width 201 height 30
click at [1114, 159] on button "Save" at bounding box center [1119, 152] width 48 height 30
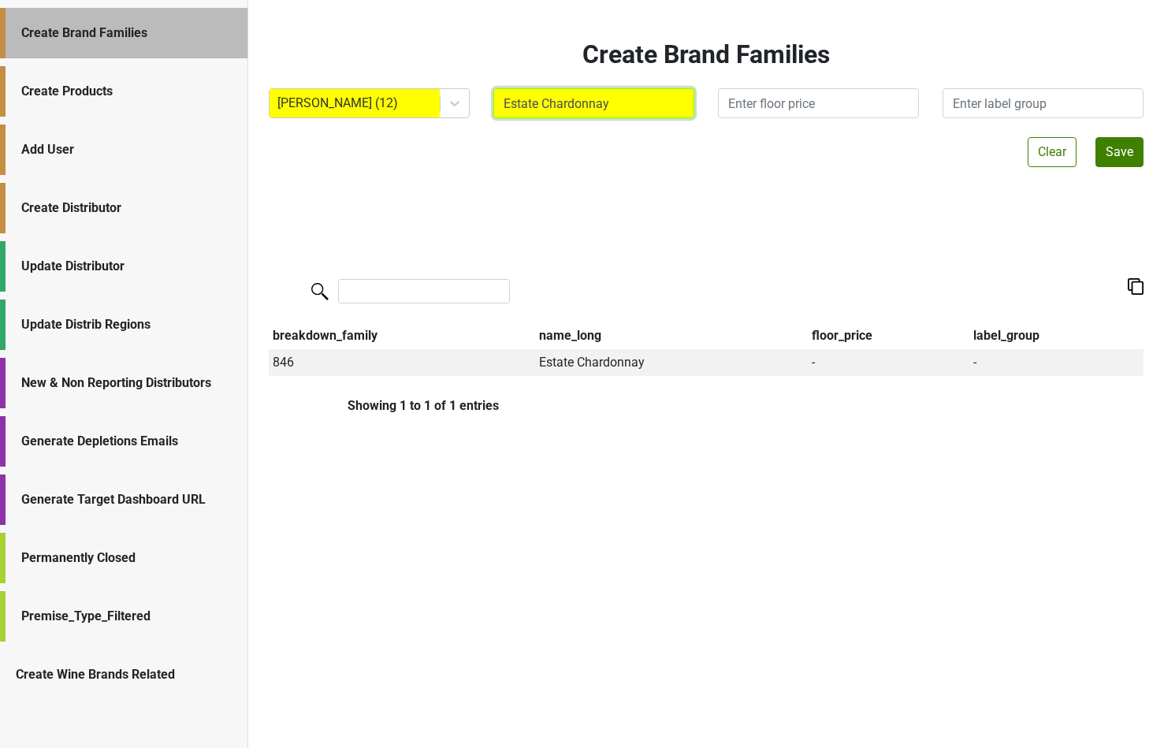
click at [597, 101] on input "Estate Chardonnay" at bounding box center [593, 103] width 201 height 30
click at [1117, 149] on button "Save" at bounding box center [1119, 152] width 48 height 30
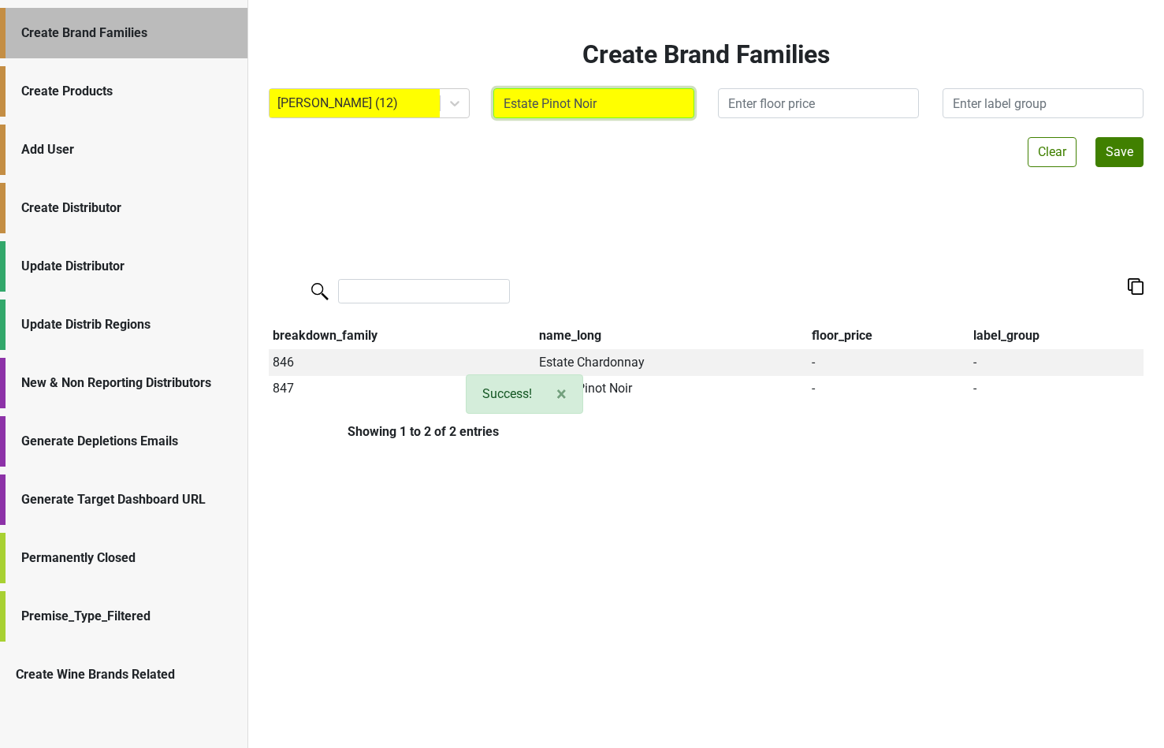
drag, startPoint x: 603, startPoint y: 106, endPoint x: 541, endPoint y: 102, distance: 62.4
click at [541, 102] on input "Estate Pinot Noir" at bounding box center [593, 103] width 201 height 30
click at [1119, 153] on button "Save" at bounding box center [1119, 152] width 48 height 30
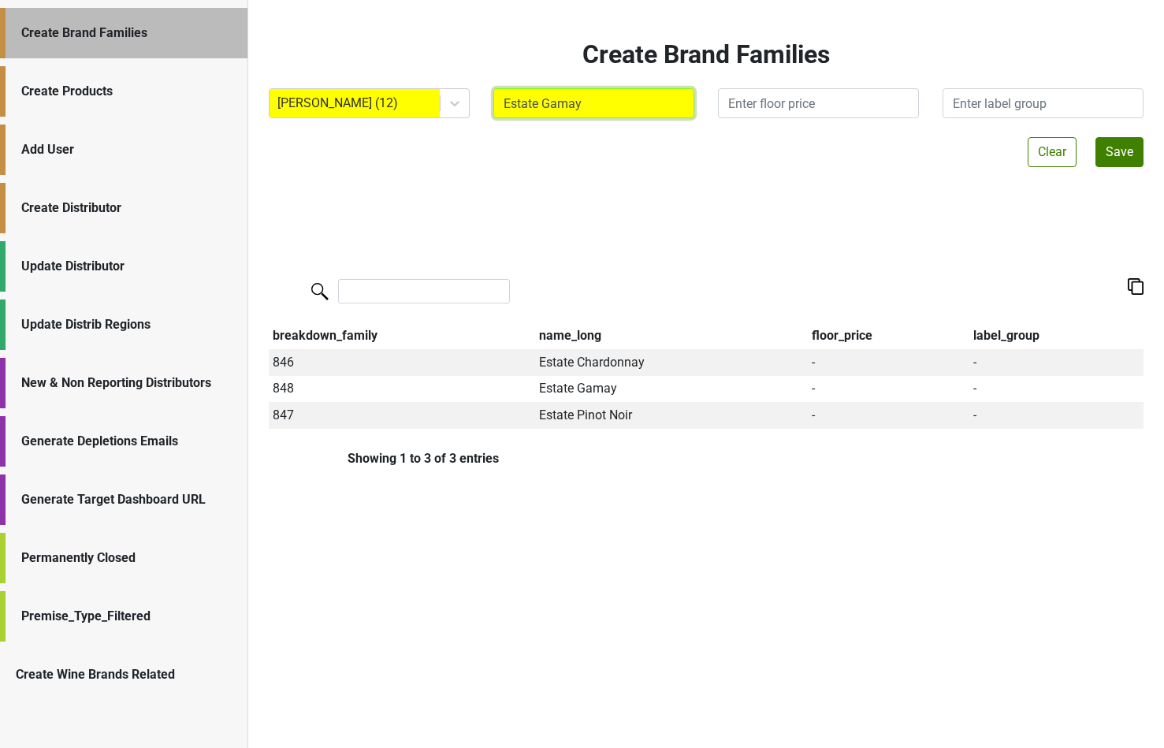
click at [571, 106] on input "Estate Gamay" at bounding box center [593, 103] width 201 height 30
click at [1109, 151] on button "Save" at bounding box center [1119, 152] width 48 height 30
click at [556, 100] on input "Estate Rose" at bounding box center [593, 103] width 201 height 30
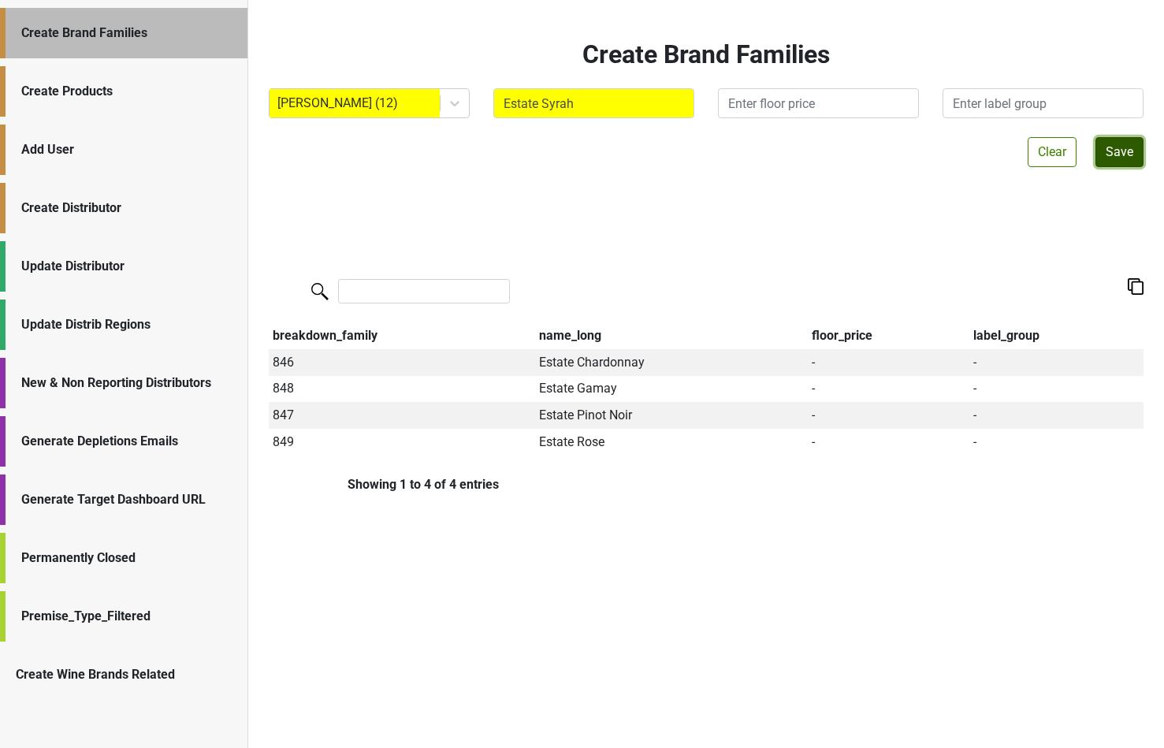
click at [1109, 152] on button "Save" at bounding box center [1119, 152] width 48 height 30
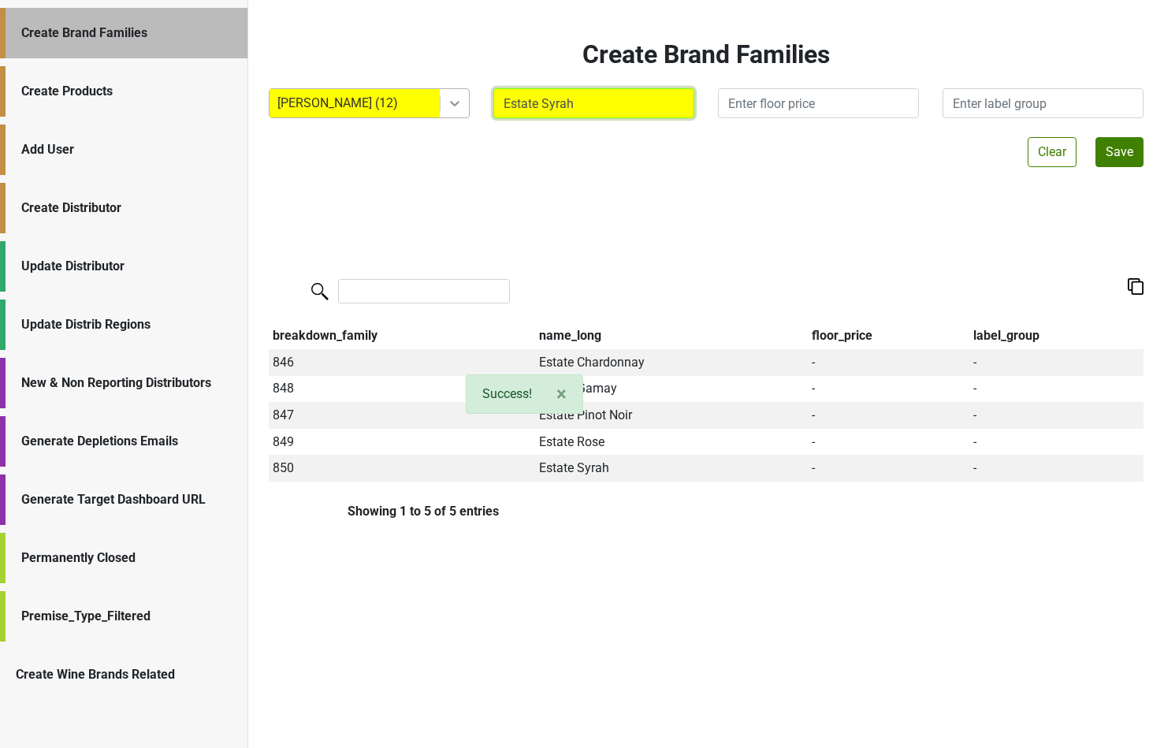
drag, startPoint x: 576, startPoint y: 100, endPoint x: 461, endPoint y: 90, distance: 115.5
click at [461, 90] on div "[PERSON_NAME] (12) Estate Syrah" at bounding box center [706, 103] width 898 height 30
paste input "Sta. [PERSON_NAME] Hills Chardonnay"
drag, startPoint x: 578, startPoint y: 102, endPoint x: 406, endPoint y: 77, distance: 174.4
click at [406, 77] on div "Create Brand Families [PERSON_NAME] (12) Sta. [PERSON_NAME] Chardonnay Clear Sa…" at bounding box center [706, 276] width 898 height 474
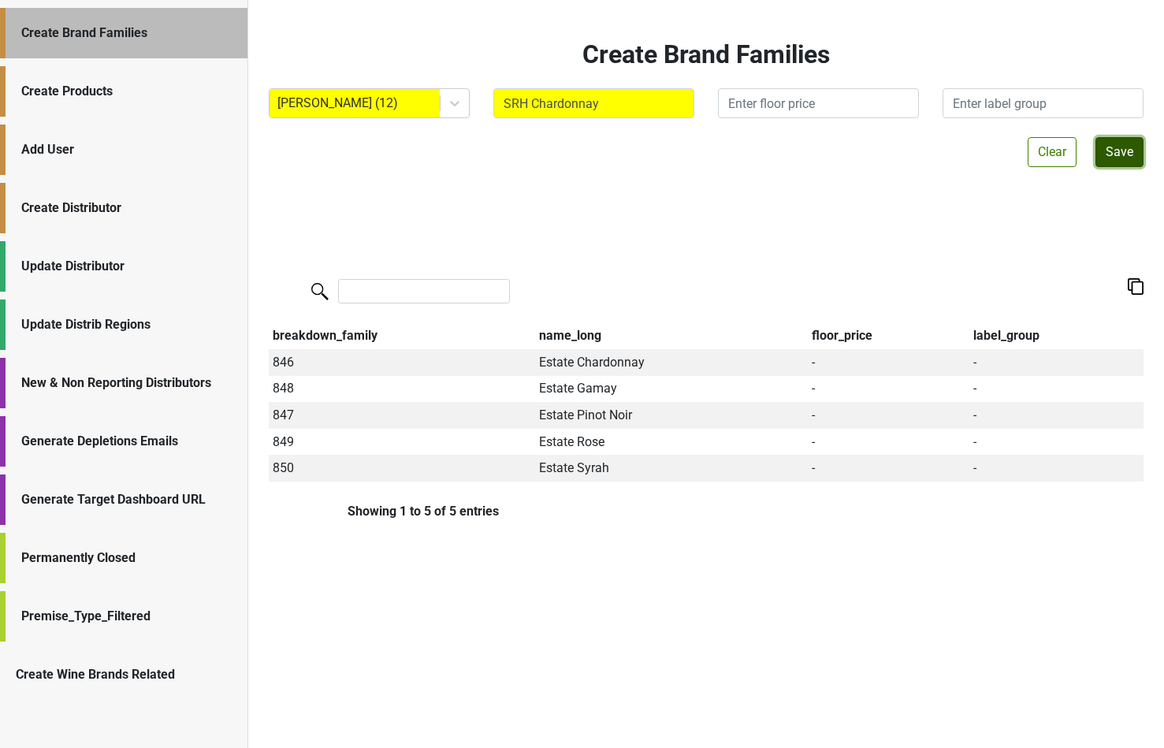
click at [1114, 151] on button "Save" at bounding box center [1119, 152] width 48 height 30
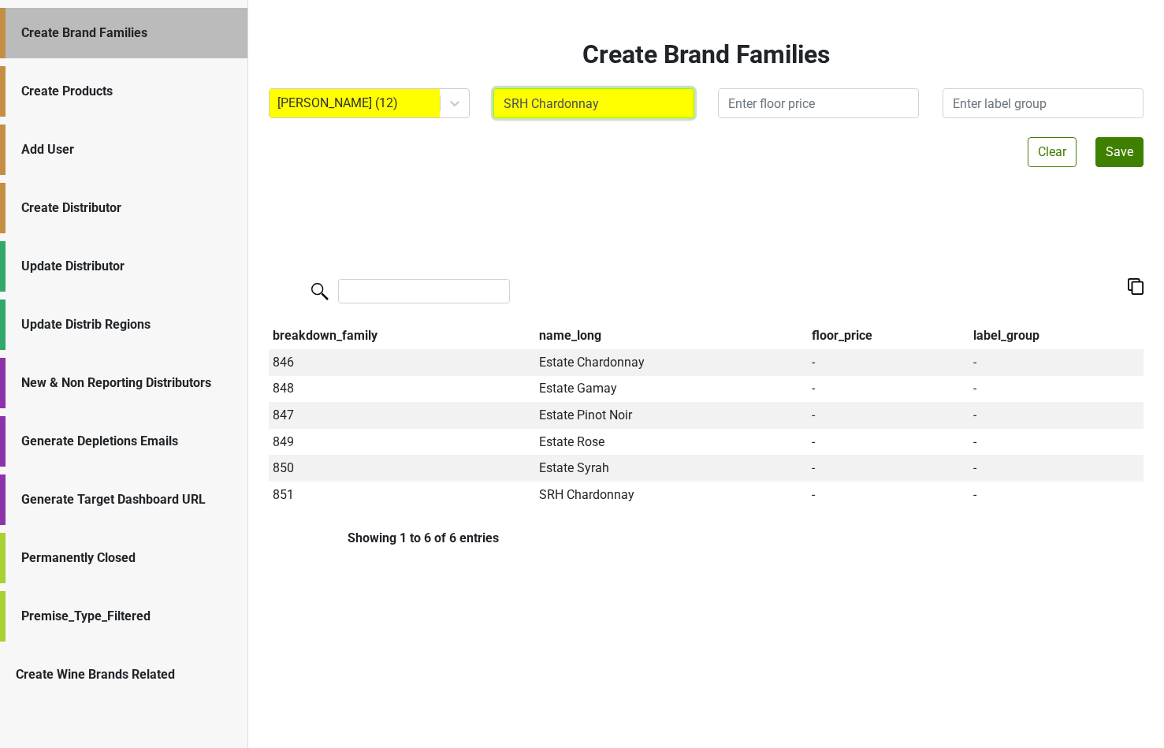
click at [548, 98] on input "SRH Chardonnay" at bounding box center [593, 103] width 201 height 30
type input "SRH Pinot Noir"
click at [1132, 152] on button "Save" at bounding box center [1119, 152] width 48 height 30
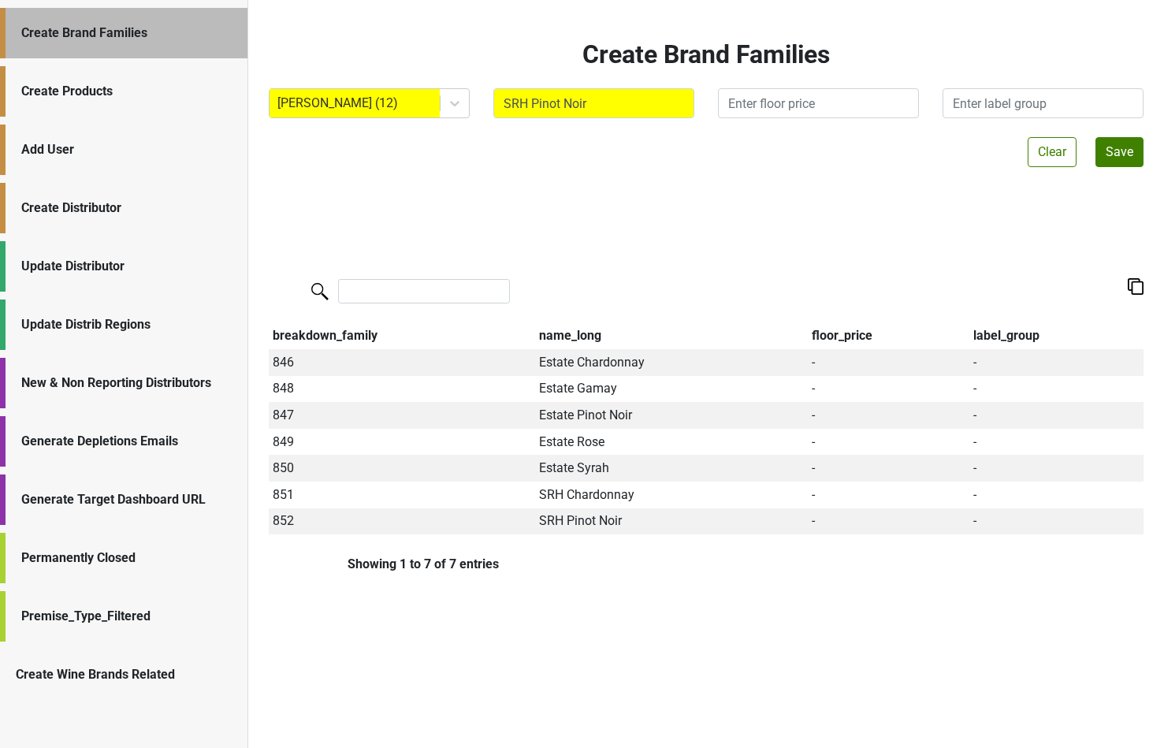
click at [190, 109] on div "Create Products" at bounding box center [123, 91] width 247 height 50
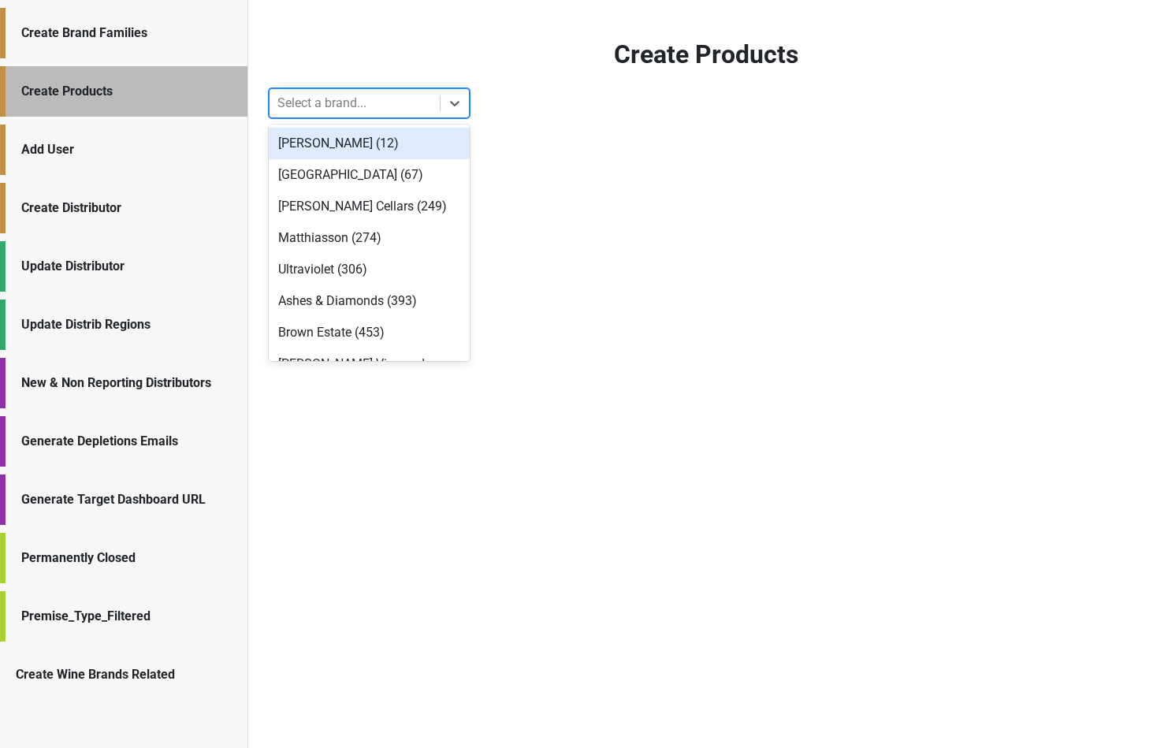
click at [304, 107] on div at bounding box center [354, 103] width 154 height 22
type input "12"
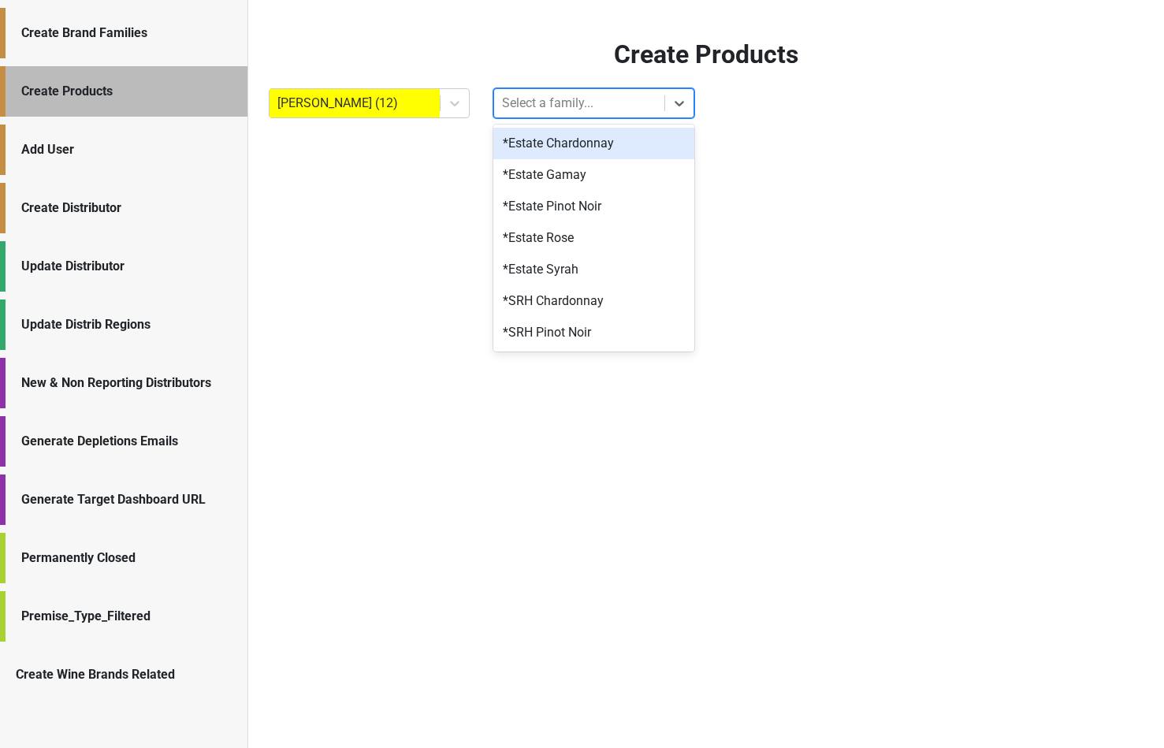
click at [556, 97] on div at bounding box center [579, 103] width 154 height 22
click at [551, 143] on div "*Estate Chardonnay" at bounding box center [593, 144] width 201 height 32
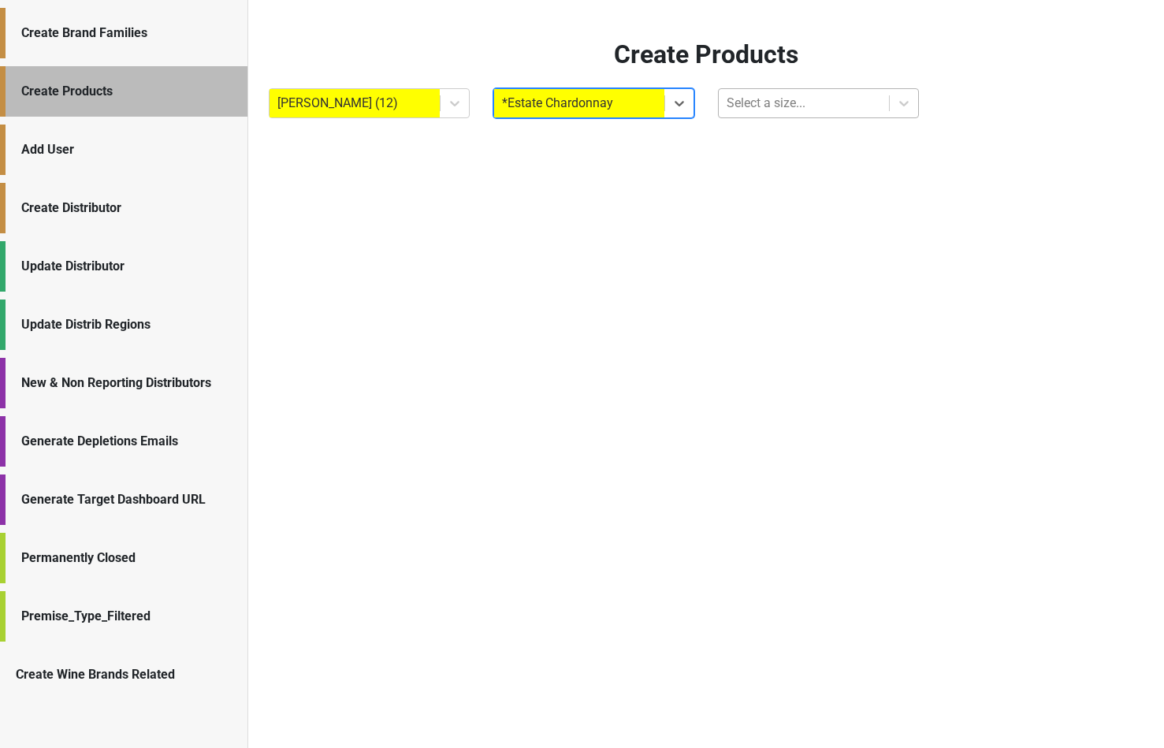
click at [732, 113] on div at bounding box center [804, 103] width 154 height 22
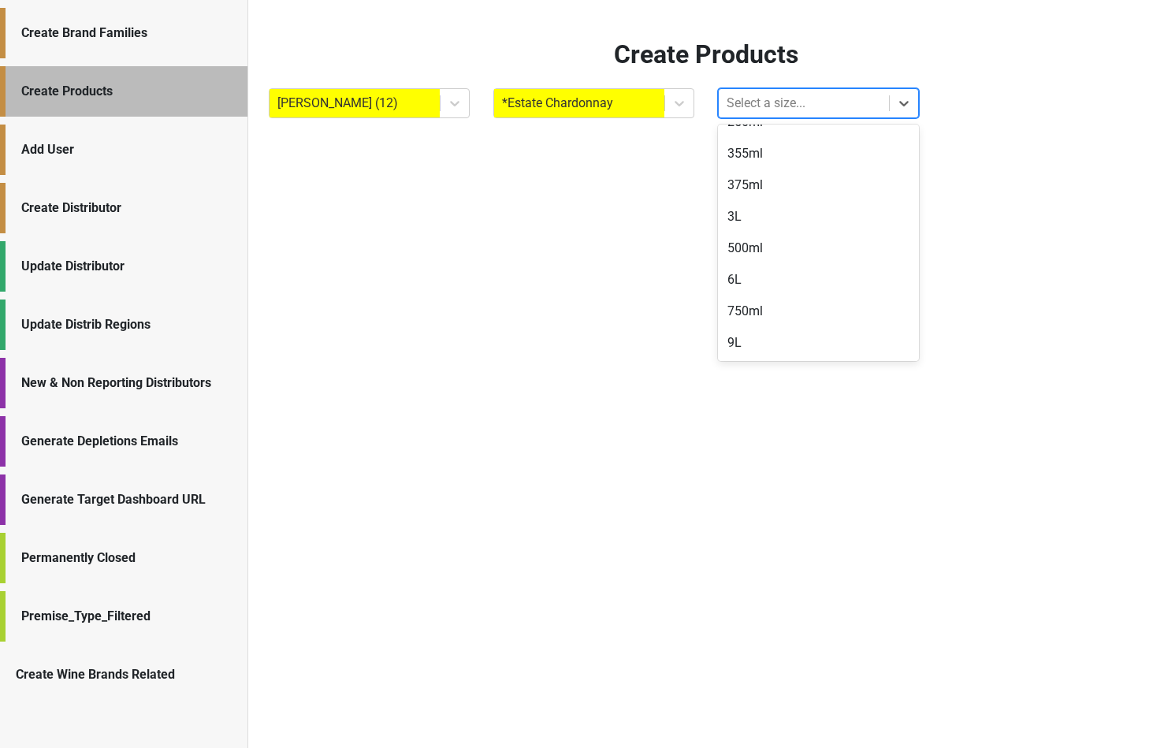
scroll to position [157, 0]
click at [732, 296] on div "750ml" at bounding box center [818, 302] width 201 height 32
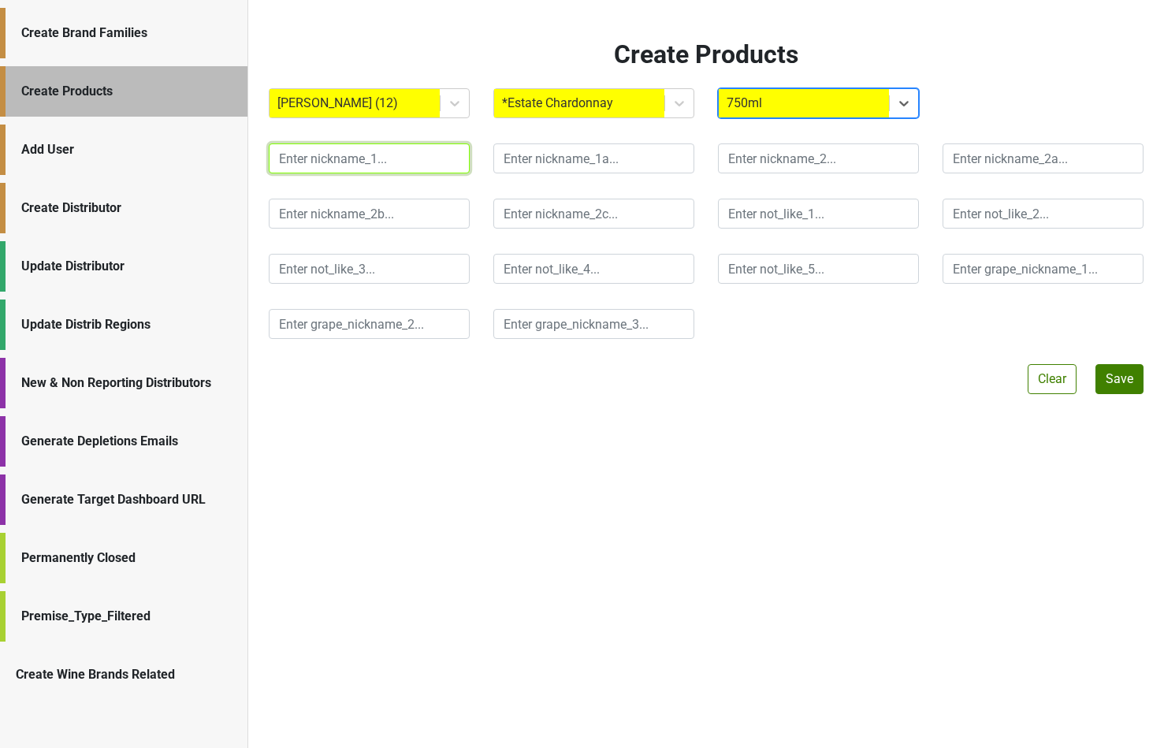
click at [307, 154] on input "text" at bounding box center [369, 158] width 201 height 30
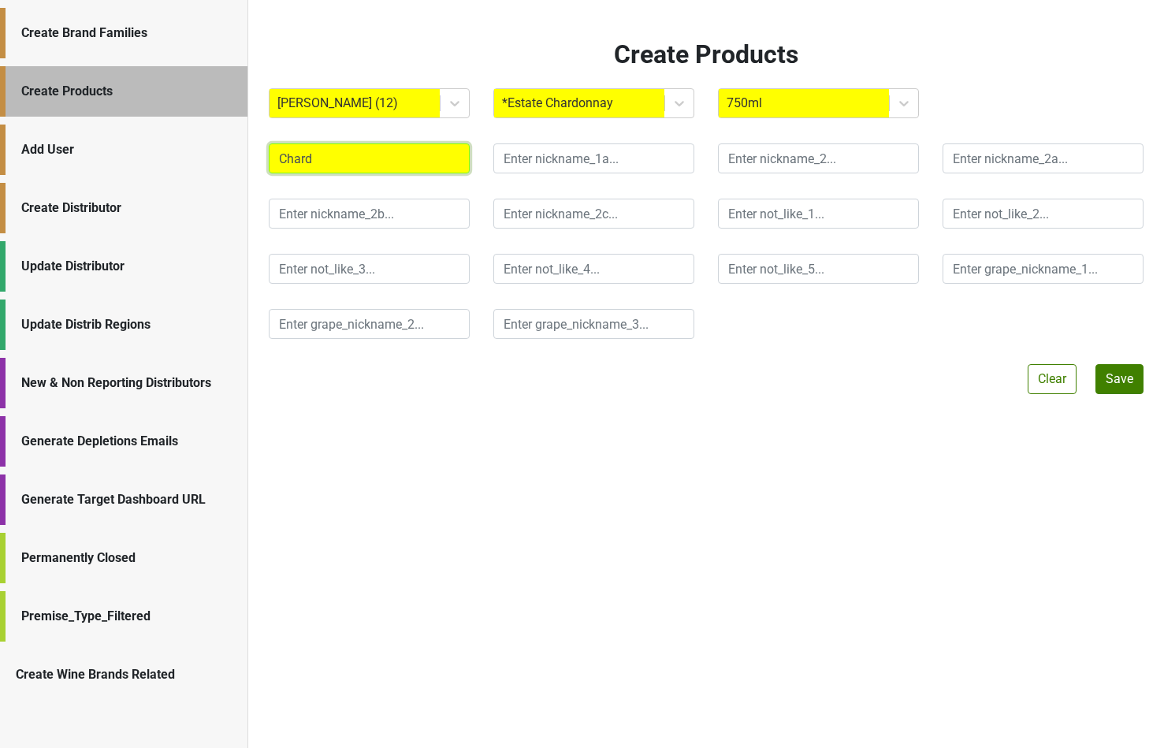
type input "Chard"
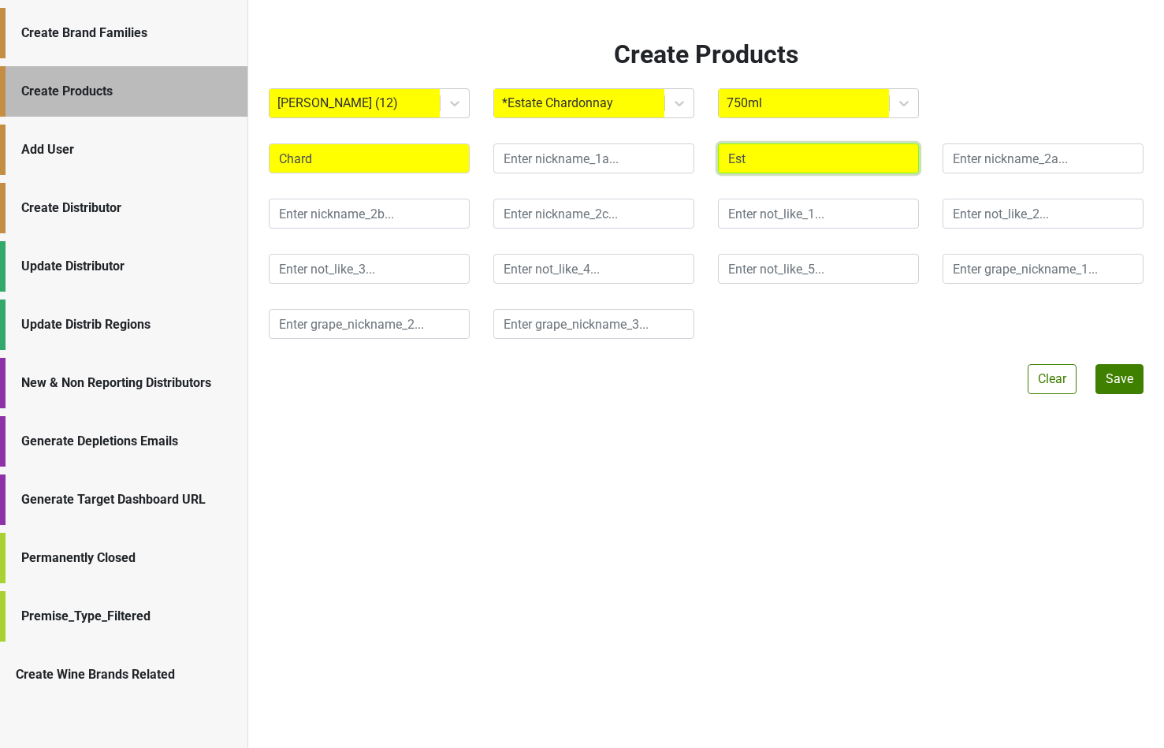
type input "Est"
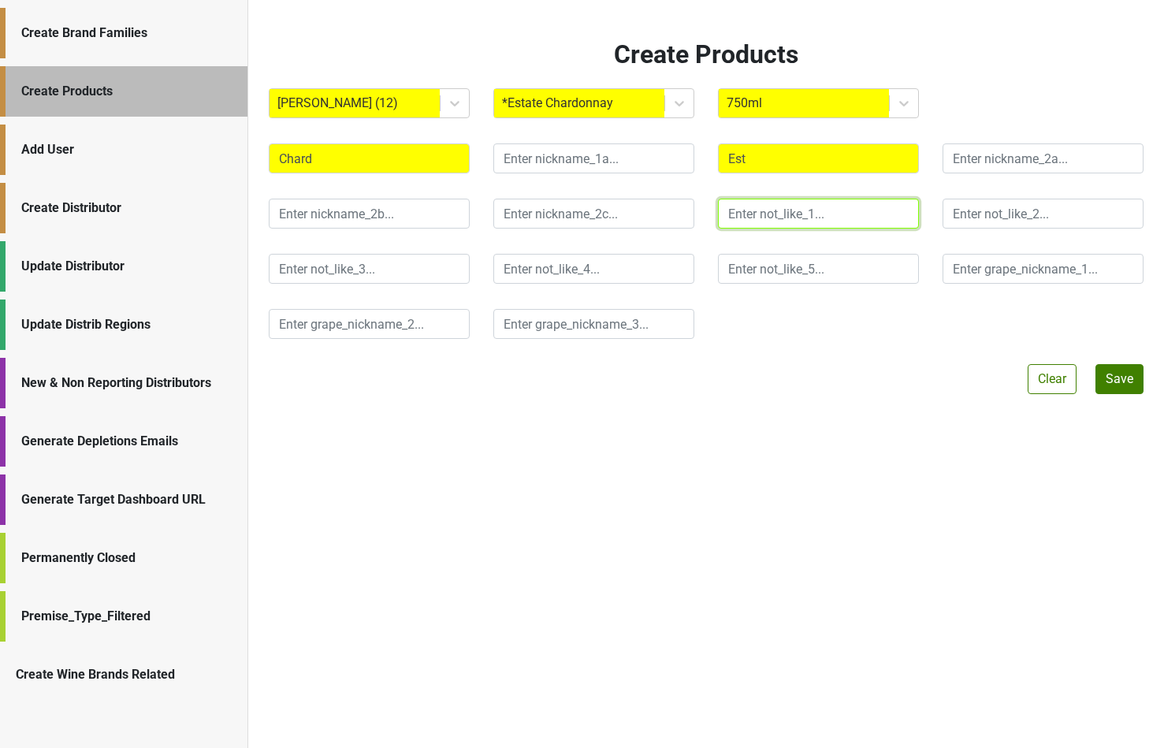
click at [756, 221] on input "text" at bounding box center [818, 214] width 201 height 30
type input "SRH"
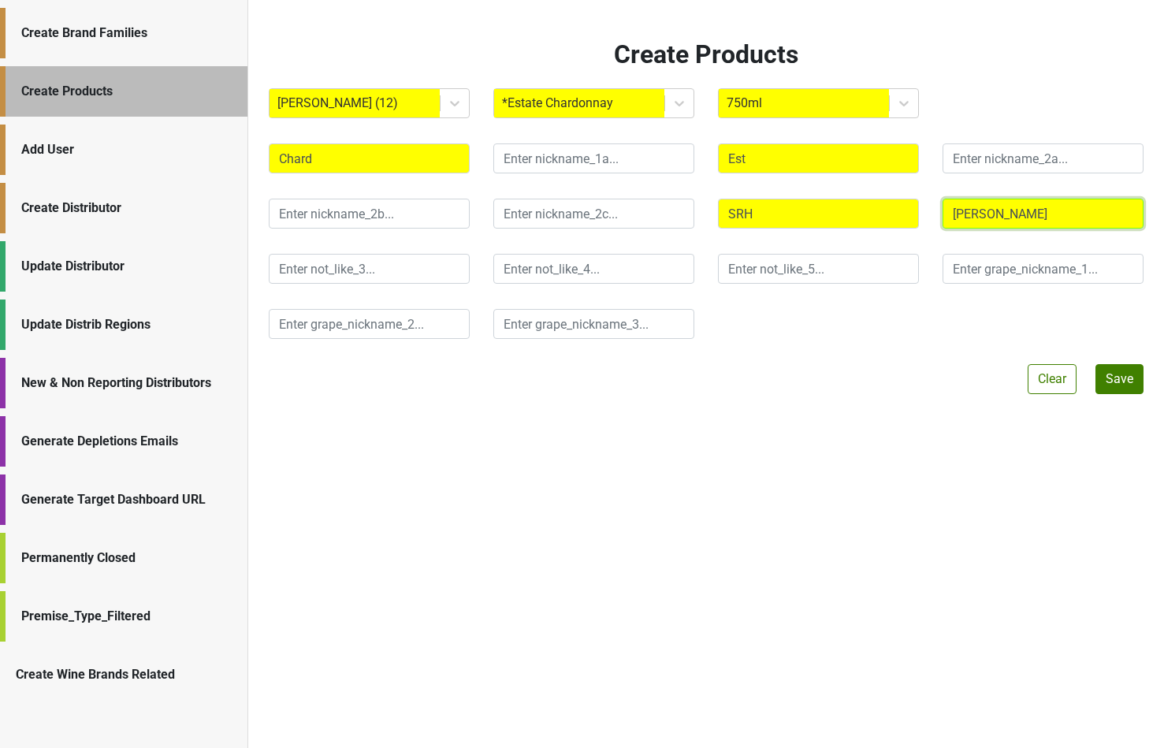
type input "[PERSON_NAME]"
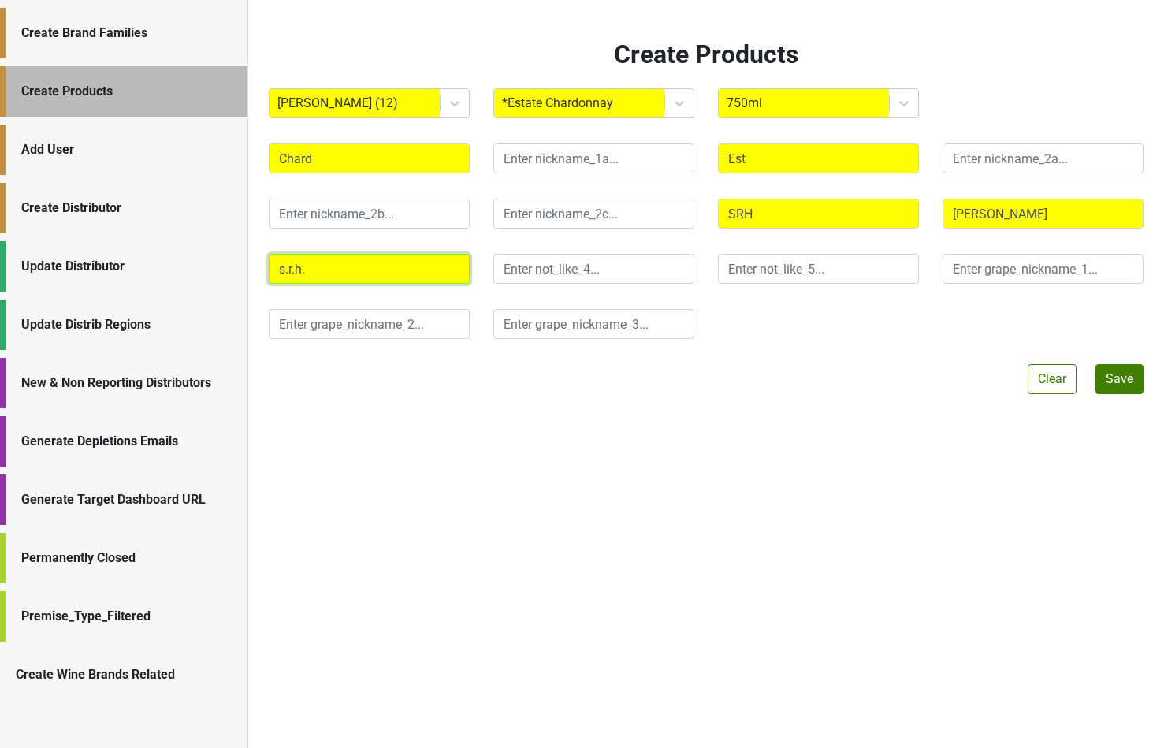
type input "s.r.h."
click at [541, 104] on div at bounding box center [579, 103] width 154 height 22
click at [610, 396] on div "Create Products Donnachadh (12) *Estate Chardonnay 750ml Chard Est SRH [PERSON_…" at bounding box center [706, 374] width 916 height 748
click at [675, 117] on div at bounding box center [679, 103] width 28 height 28
click at [761, 388] on div "Create Products Donnachadh (12) *Estate Chardonnay 750ml Chard Est SRH [PERSON_…" at bounding box center [706, 374] width 916 height 748
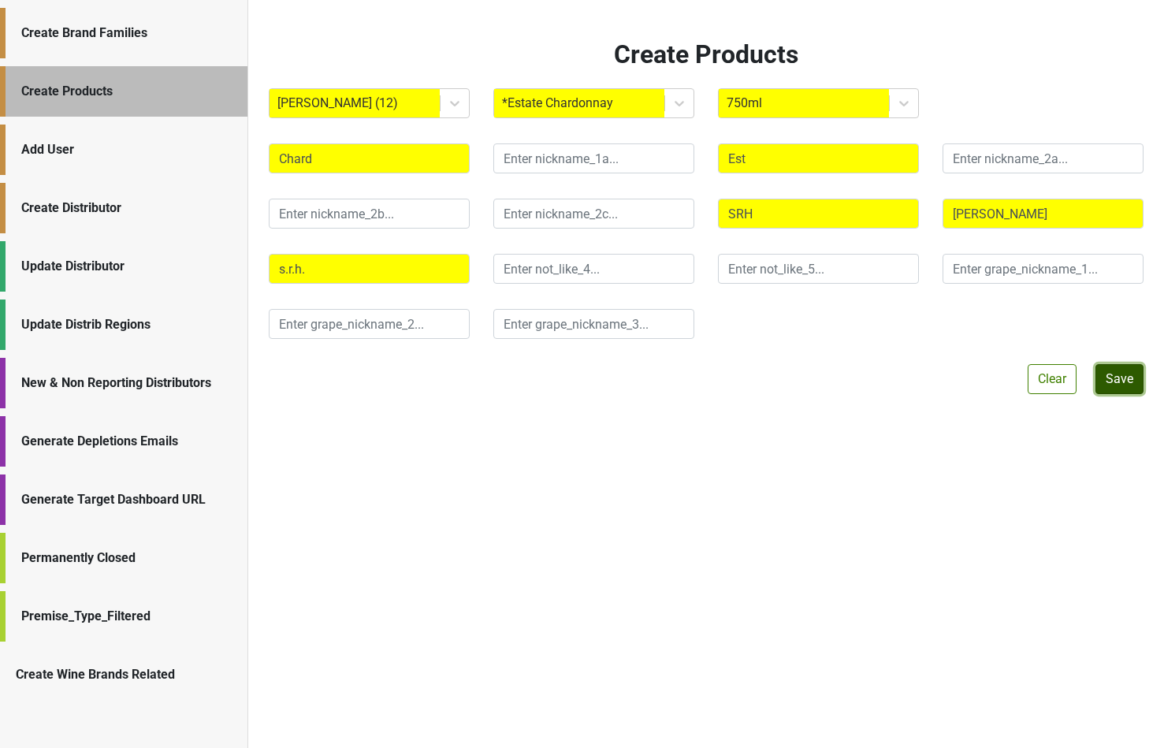
click at [1123, 379] on button "Save" at bounding box center [1119, 379] width 48 height 30
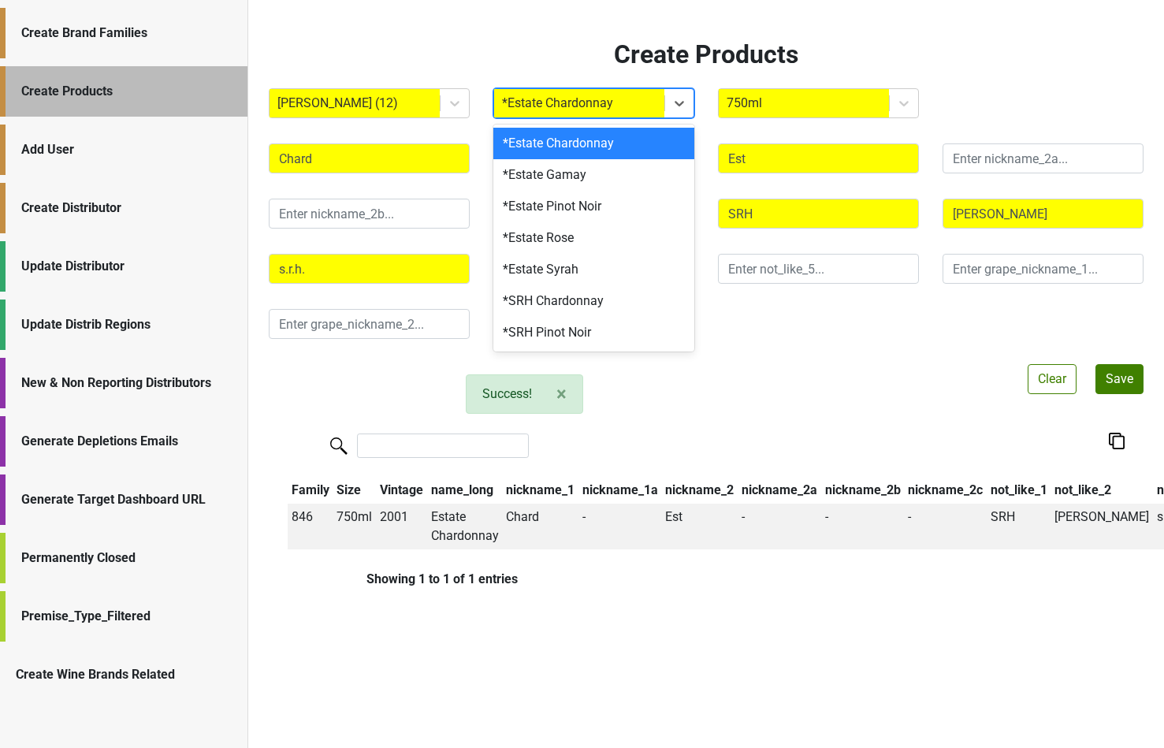
click at [559, 102] on div at bounding box center [579, 103] width 154 height 22
click at [551, 198] on div "*Estate Pinot Noir" at bounding box center [593, 207] width 201 height 32
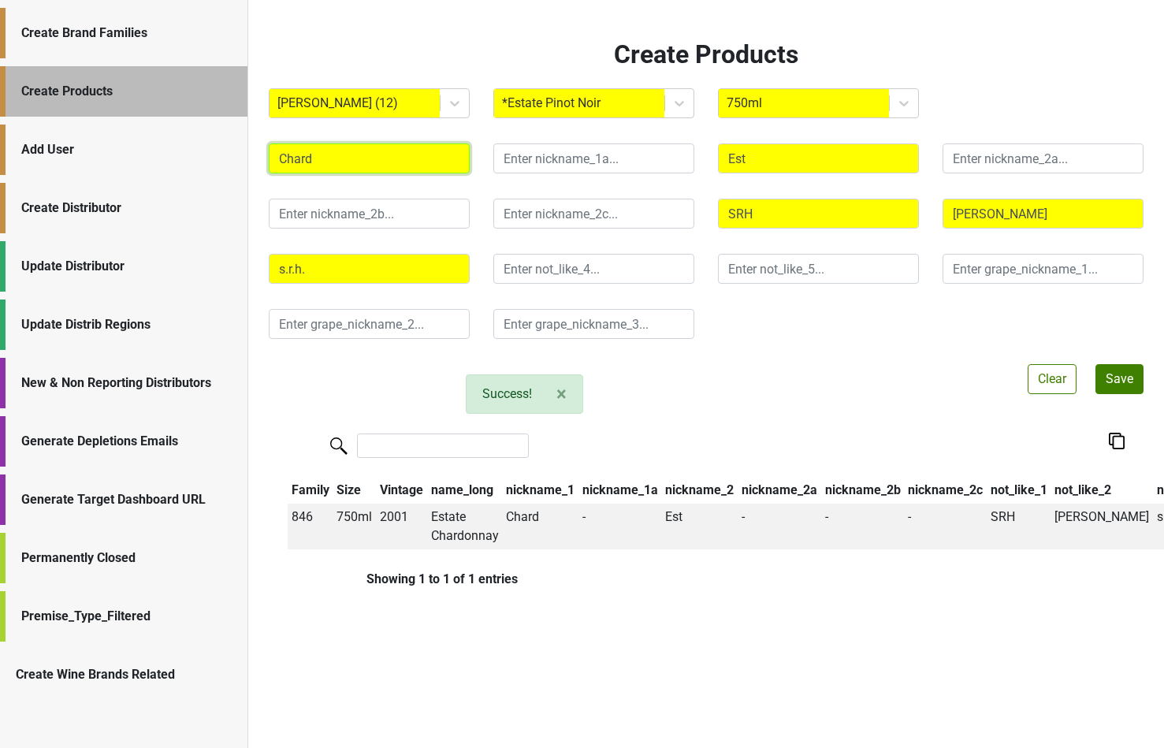
drag, startPoint x: 338, startPoint y: 159, endPoint x: 223, endPoint y: 147, distance: 115.7
click at [223, 0] on div "Create Brand Families Create Products Add User Create Distributor Update Distri…" at bounding box center [582, 0] width 1164 height 0
type input "Pinot"
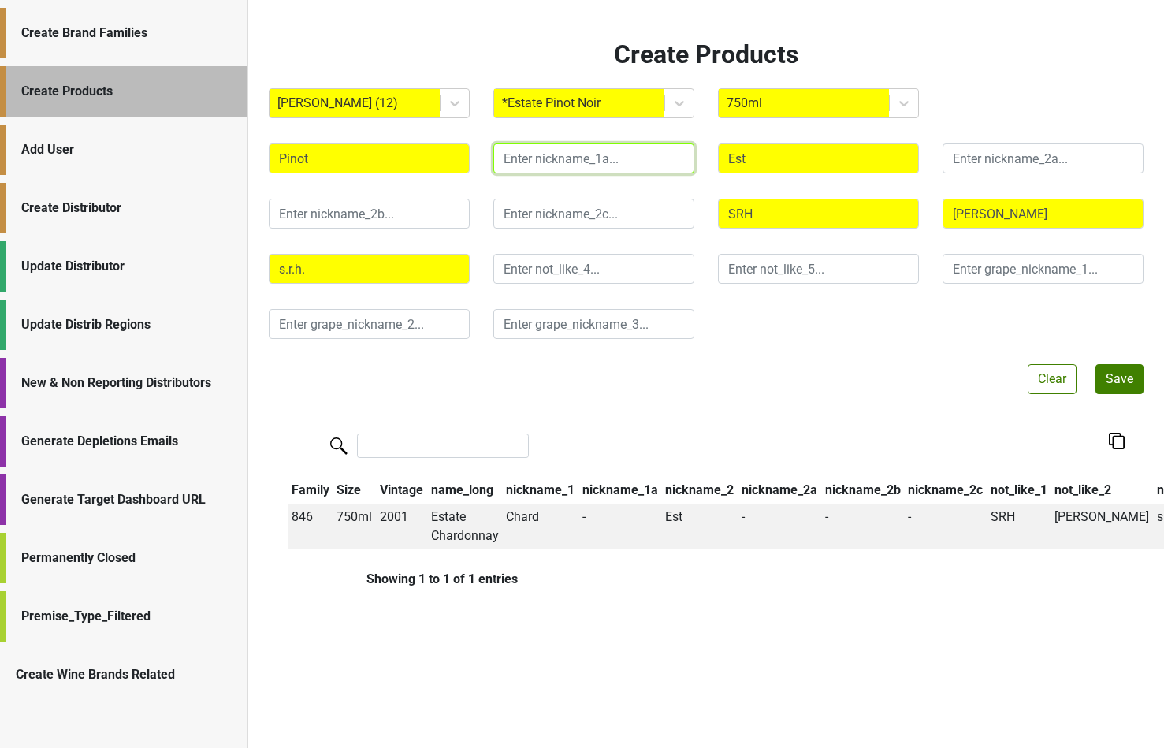
click at [535, 154] on input "text" at bounding box center [593, 158] width 201 height 30
type input "PN"
click at [1115, 376] on button "Save" at bounding box center [1119, 379] width 48 height 30
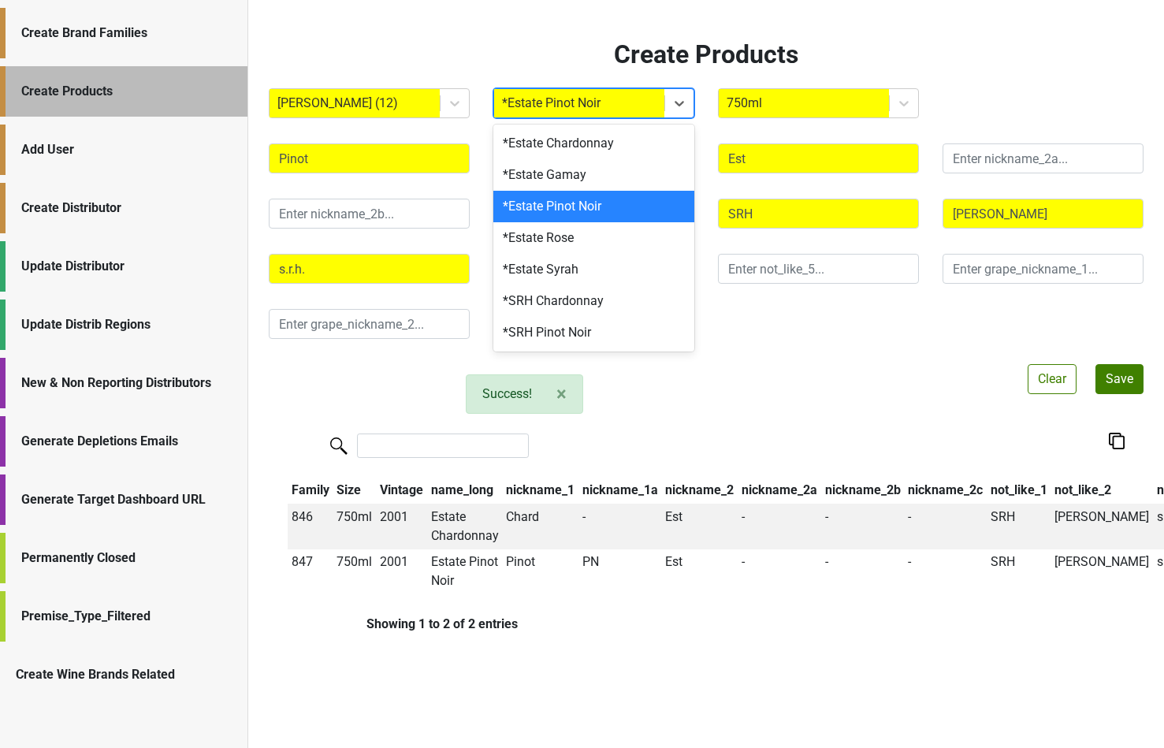
click at [550, 103] on div at bounding box center [579, 103] width 154 height 22
click at [552, 234] on div "*Estate Rose" at bounding box center [593, 238] width 201 height 32
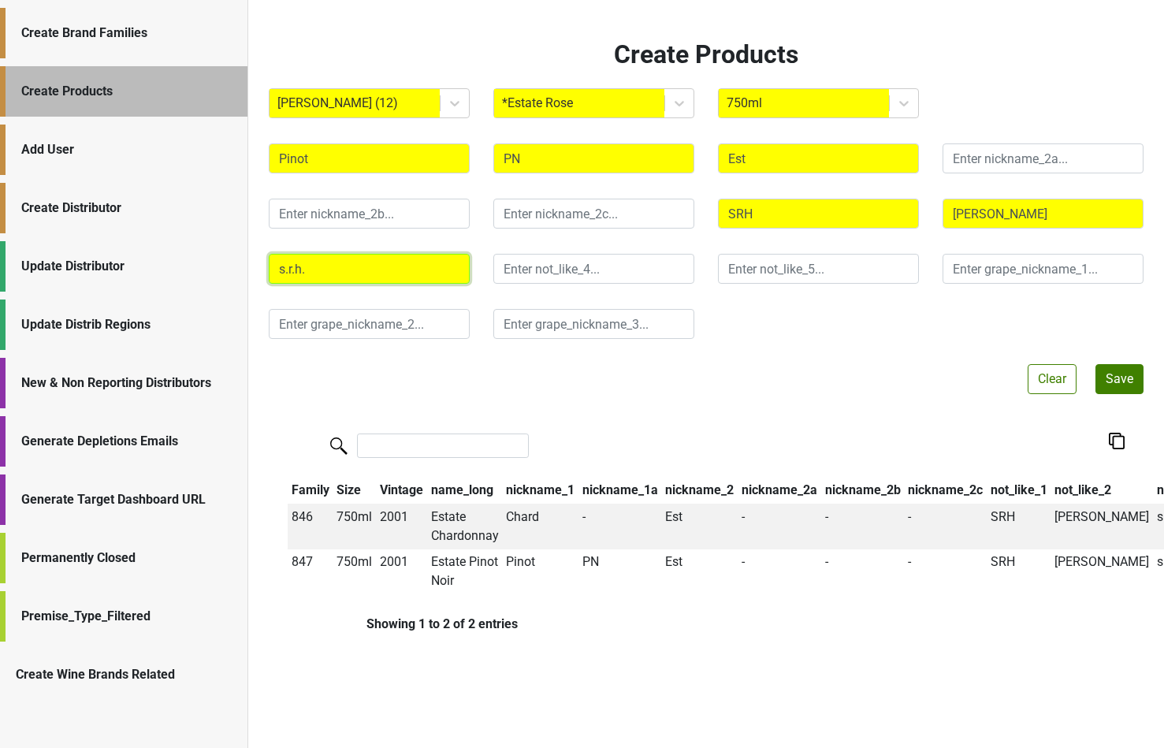
drag, startPoint x: 343, startPoint y: 274, endPoint x: 239, endPoint y: 255, distance: 105.9
click at [239, 0] on div "Create Brand Families Create Products Add User Create Distributor Update Distri…" at bounding box center [582, 0] width 1164 height 0
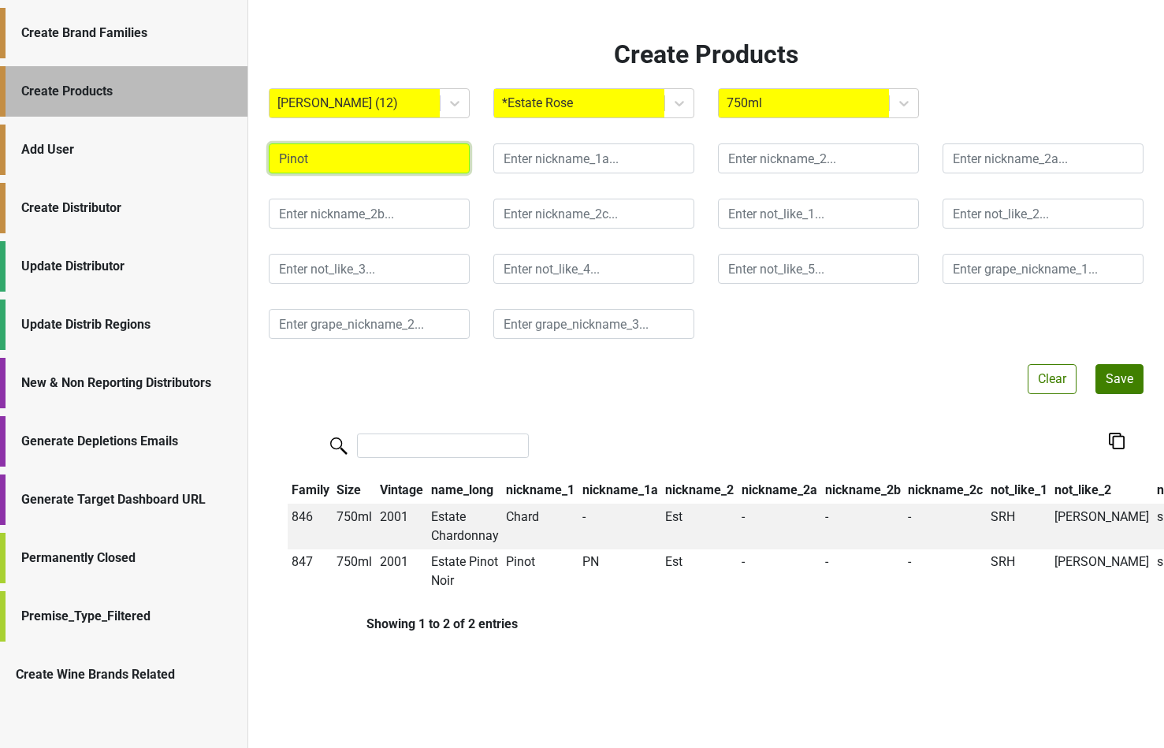
type input "o"
click at [1113, 382] on button "Save" at bounding box center [1119, 379] width 48 height 30
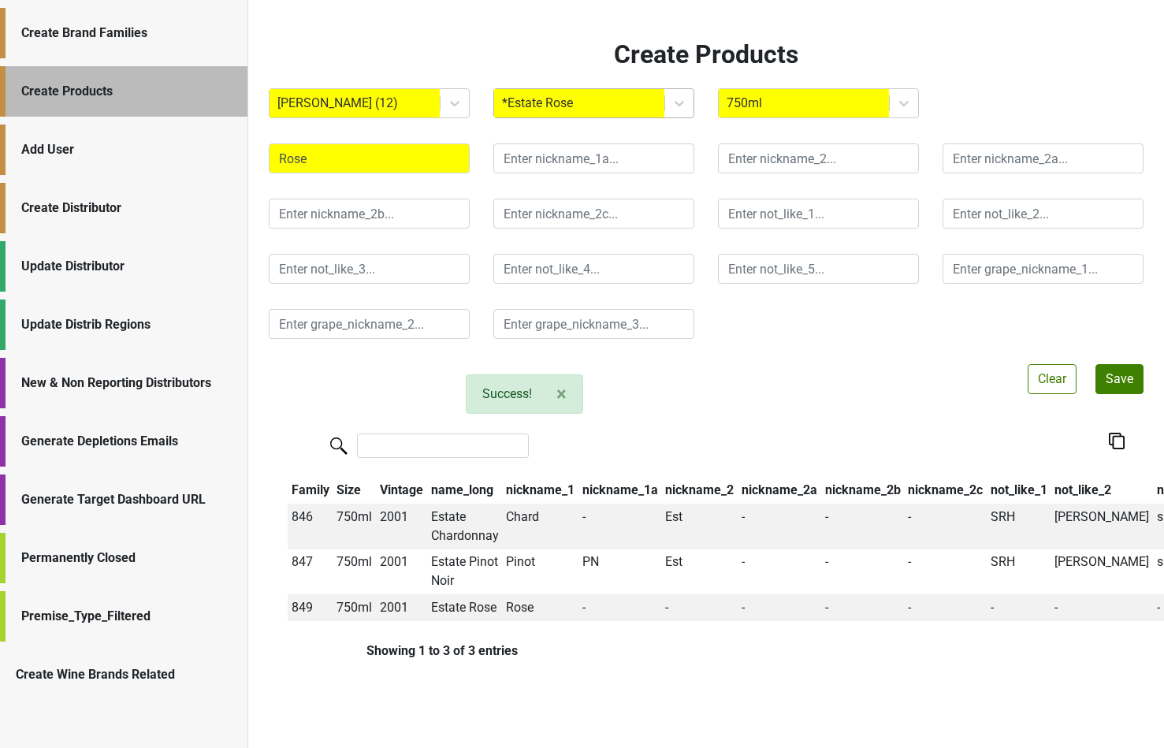
click at [625, 114] on div "*Estate Rose" at bounding box center [579, 103] width 170 height 28
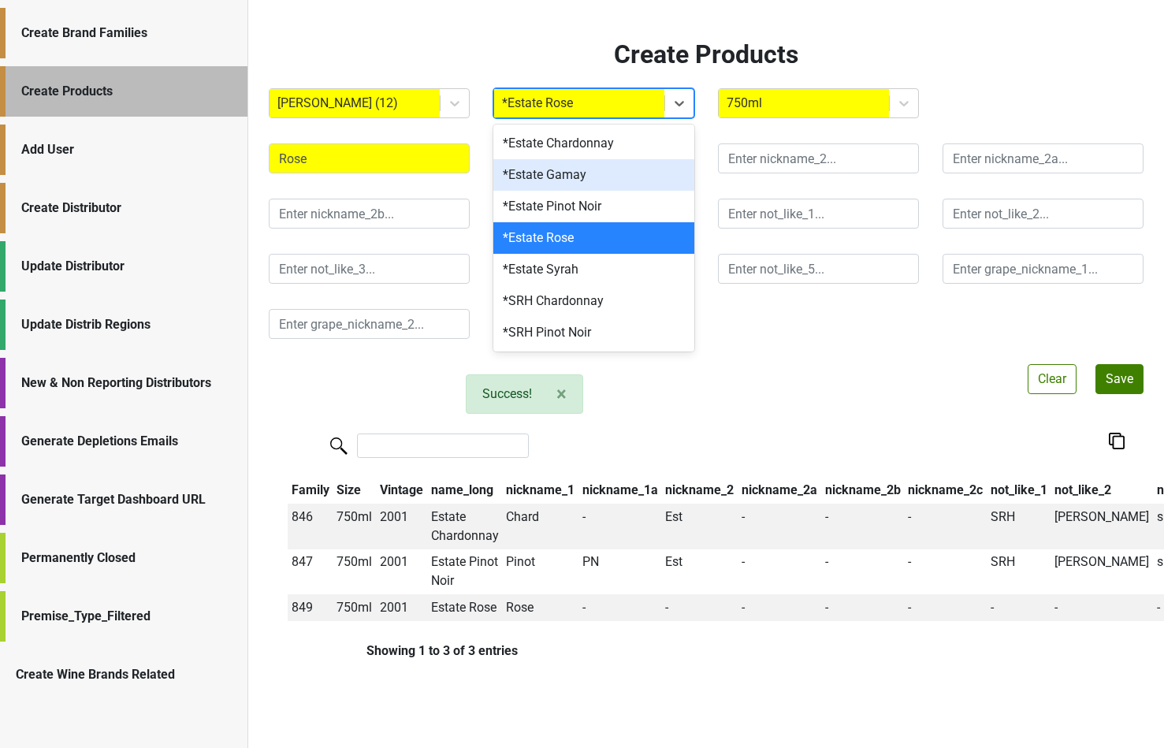
click at [605, 182] on div "*Estate Gamay" at bounding box center [593, 175] width 201 height 32
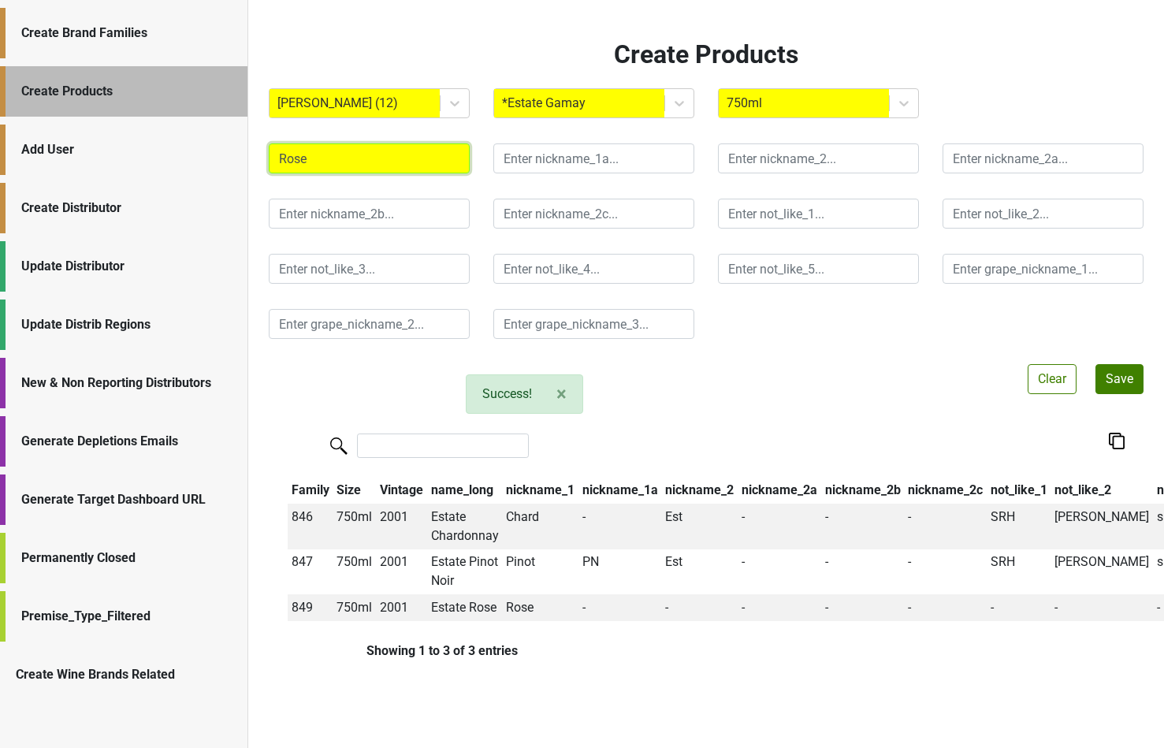
drag, startPoint x: 338, startPoint y: 154, endPoint x: 180, endPoint y: 145, distance: 158.7
click at [180, 0] on div "Create Brand Families Create Products Add User Create Distributor Update Distri…" at bounding box center [582, 0] width 1164 height 0
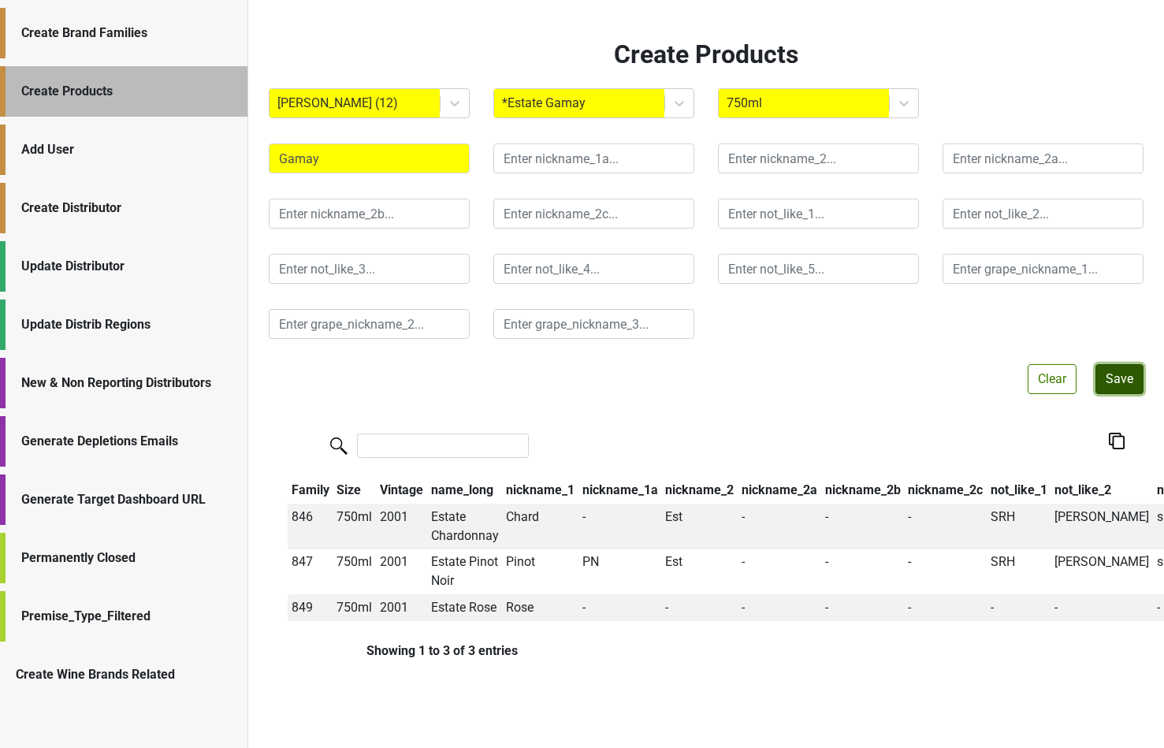
click at [1113, 379] on button "Save" at bounding box center [1119, 379] width 48 height 30
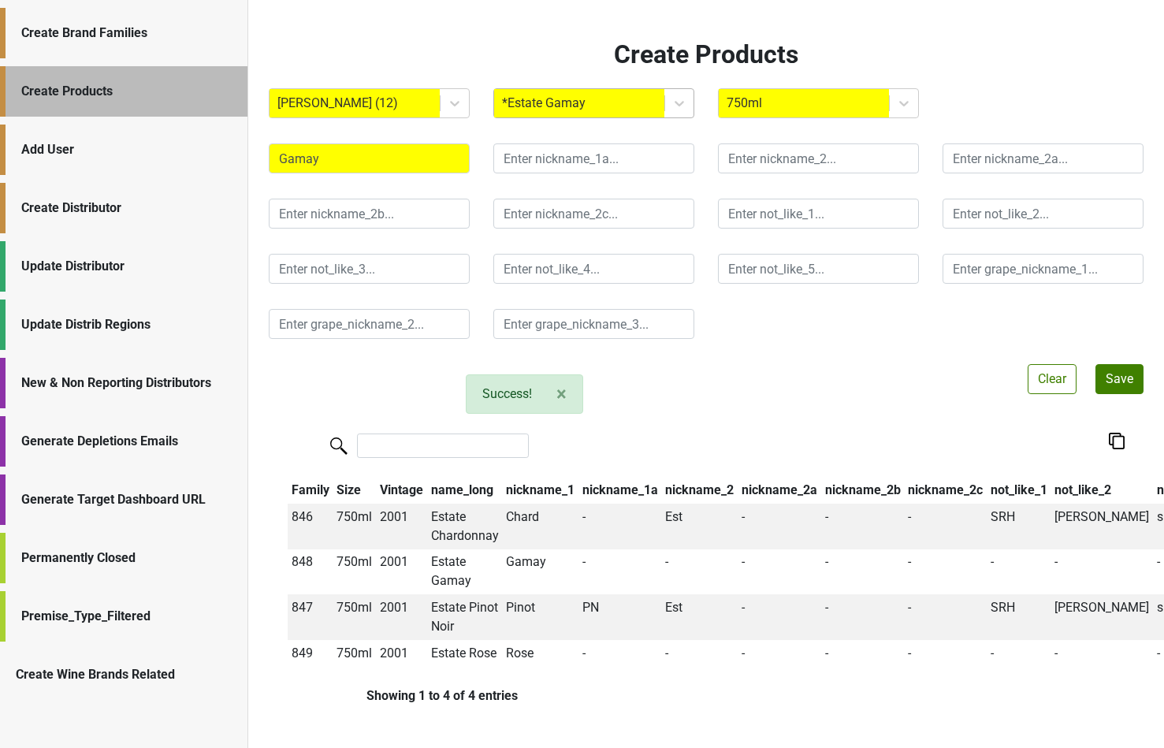
click at [626, 108] on div at bounding box center [579, 103] width 154 height 22
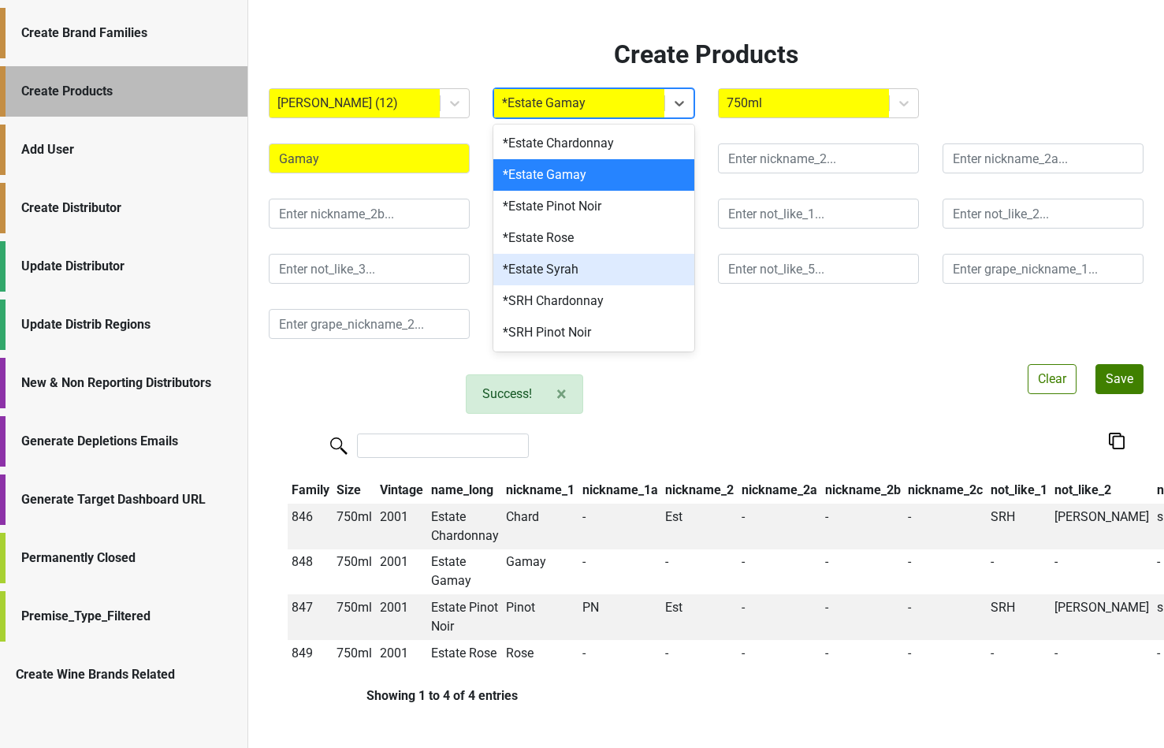
click at [605, 268] on div "*Estate Syrah" at bounding box center [593, 270] width 201 height 32
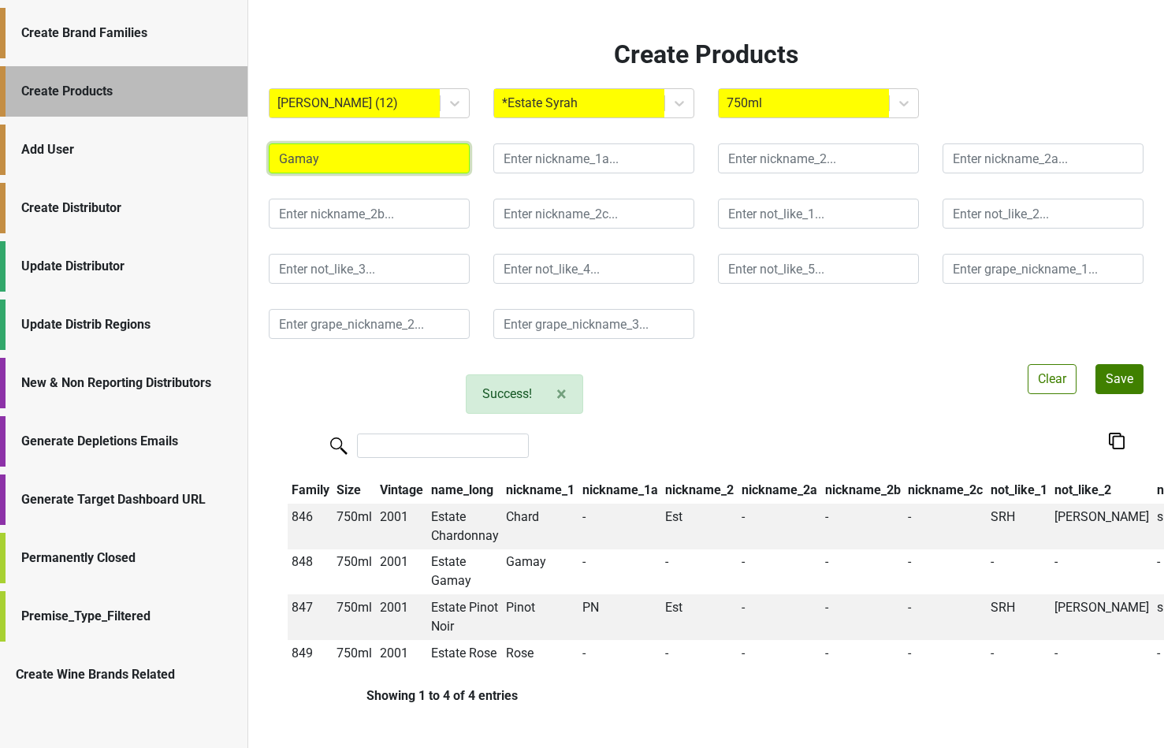
drag, startPoint x: 328, startPoint y: 160, endPoint x: 221, endPoint y: 158, distance: 107.2
click at [221, 0] on div "Create Brand Families Create Products Add User Create Distributor Update Distri…" at bounding box center [582, 0] width 1164 height 0
type input "Syrah"
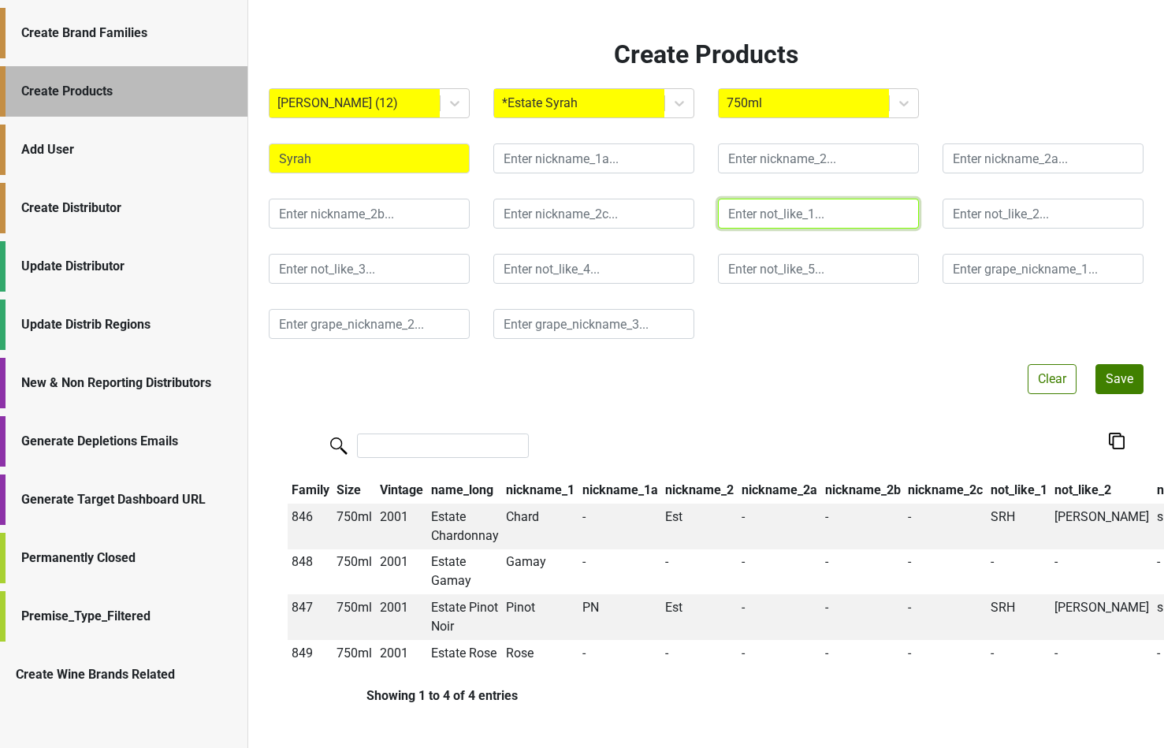
click at [755, 218] on input "text" at bounding box center [818, 214] width 201 height 30
type input "Ros"
click at [1115, 374] on button "Save" at bounding box center [1119, 379] width 48 height 30
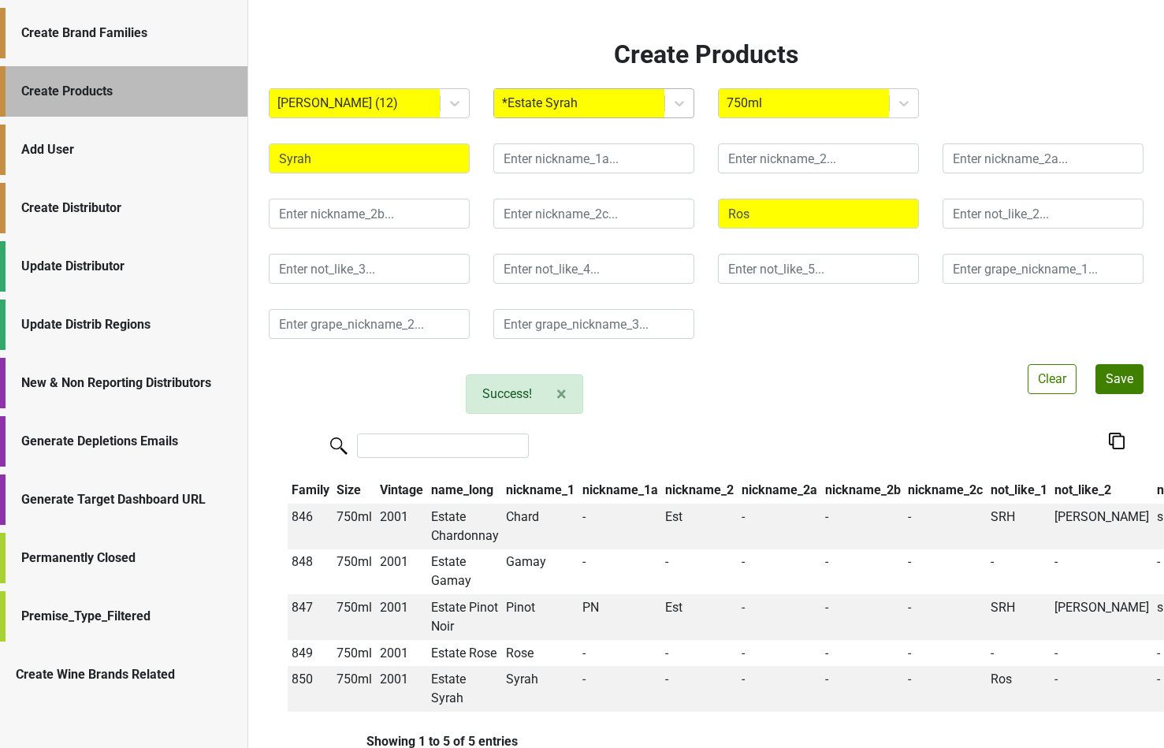
click at [601, 105] on div at bounding box center [579, 103] width 154 height 22
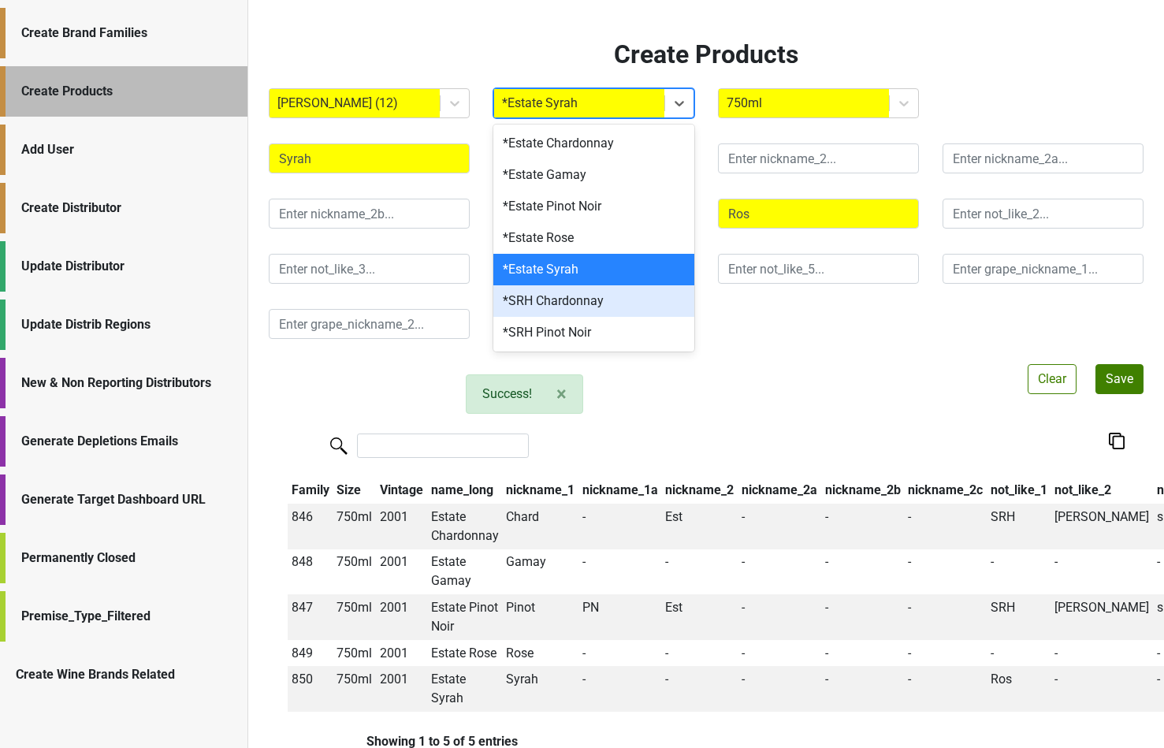
click at [608, 305] on div "*SRH Chardonnay" at bounding box center [593, 301] width 201 height 32
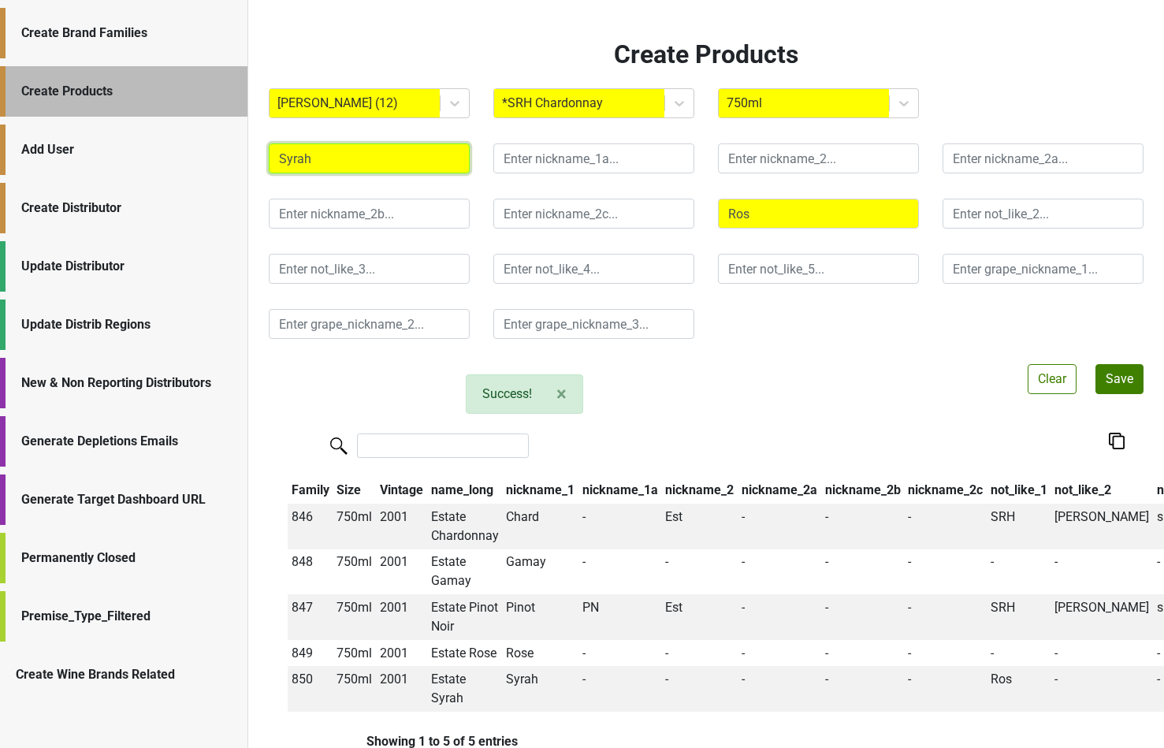
drag, startPoint x: 314, startPoint y: 152, endPoint x: 227, endPoint y: 148, distance: 87.6
click at [227, 0] on div "Create Brand Families Create Products Add User Create Distributor Update Distri…" at bounding box center [582, 0] width 1164 height 0
type input "Chard"
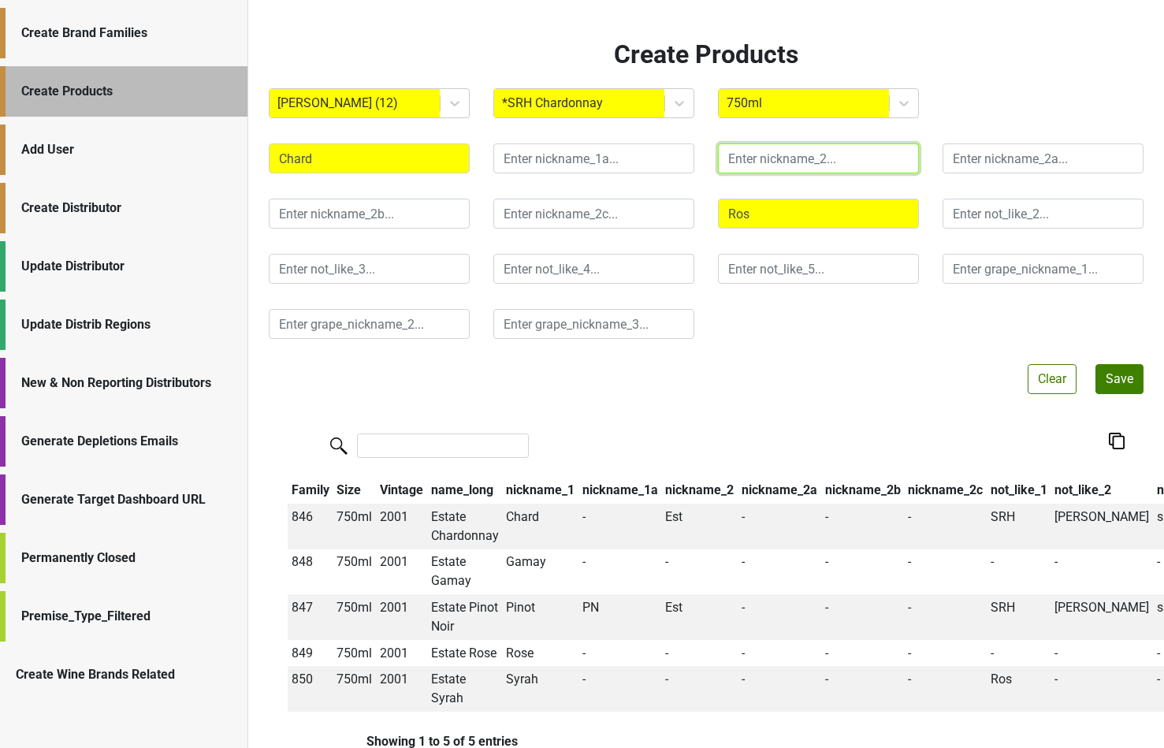
click at [746, 158] on input "text" at bounding box center [818, 158] width 201 height 30
type input "R"
type input "SRH"
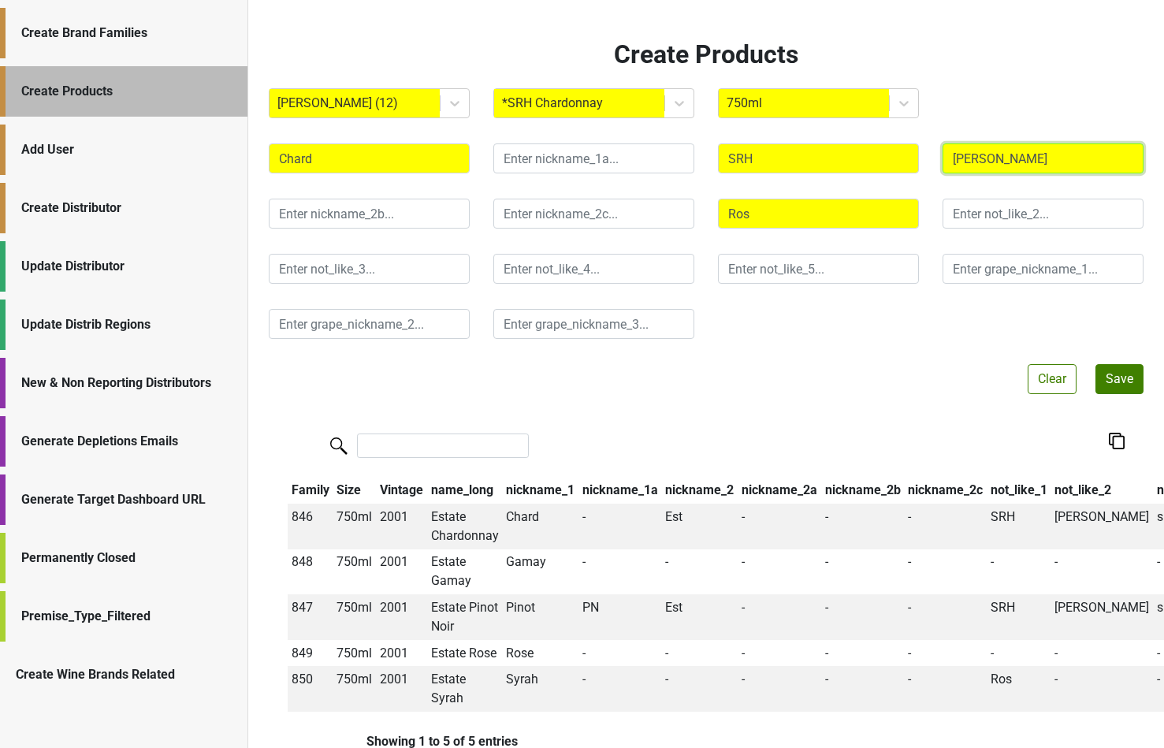
type input "[PERSON_NAME]"
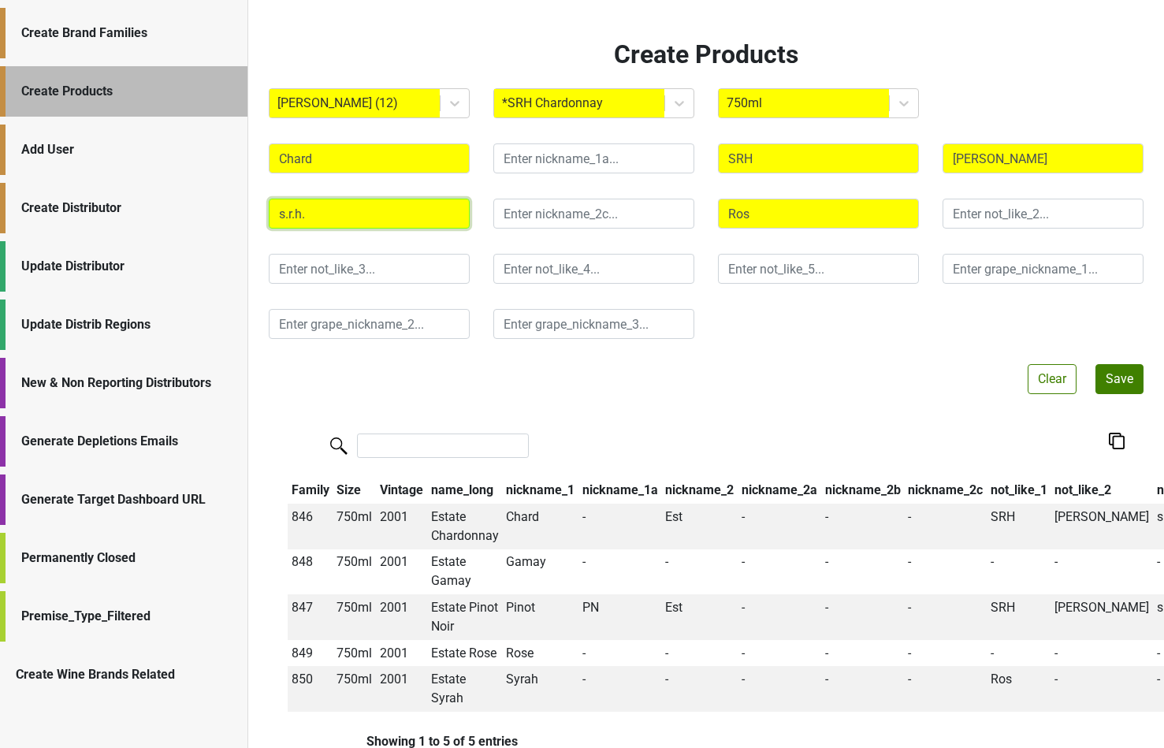
type input "s.r.h."
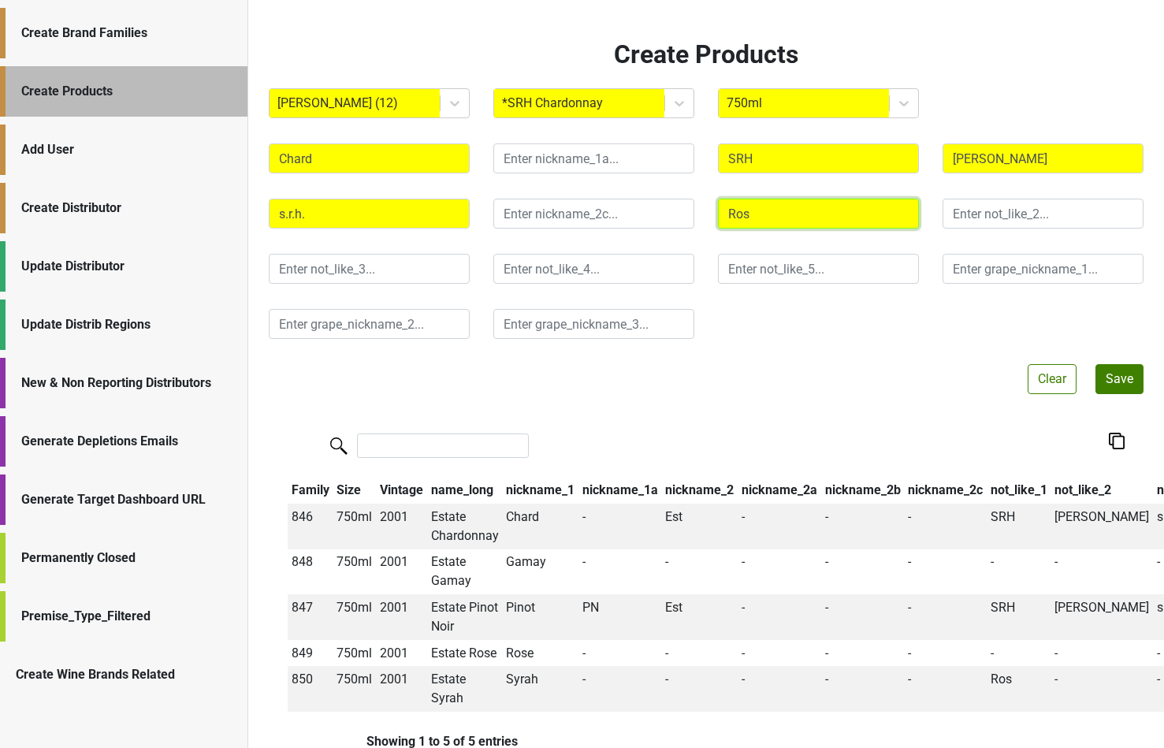
drag, startPoint x: 771, startPoint y: 210, endPoint x: 663, endPoint y: 210, distance: 107.2
click at [663, 210] on div "Chard SRH [PERSON_NAME]" at bounding box center [706, 241] width 898 height 221
type input "est"
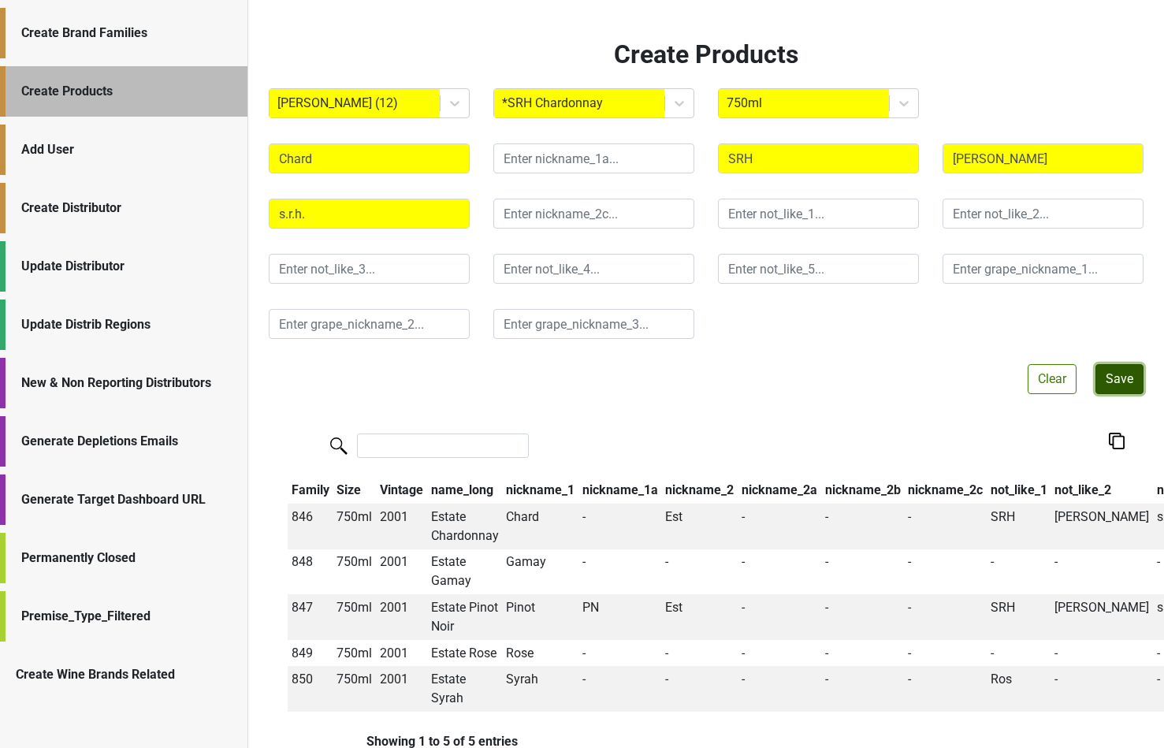
click at [1121, 373] on button "Save" at bounding box center [1119, 379] width 48 height 30
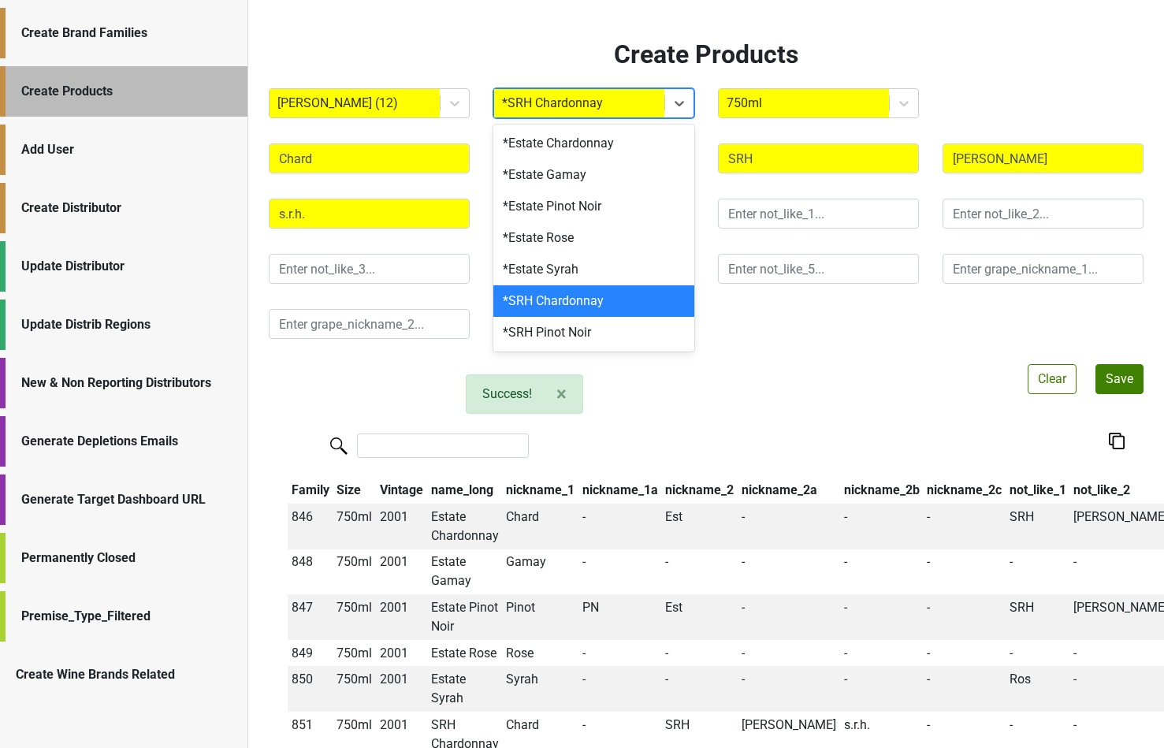
click at [553, 95] on div at bounding box center [579, 103] width 154 height 22
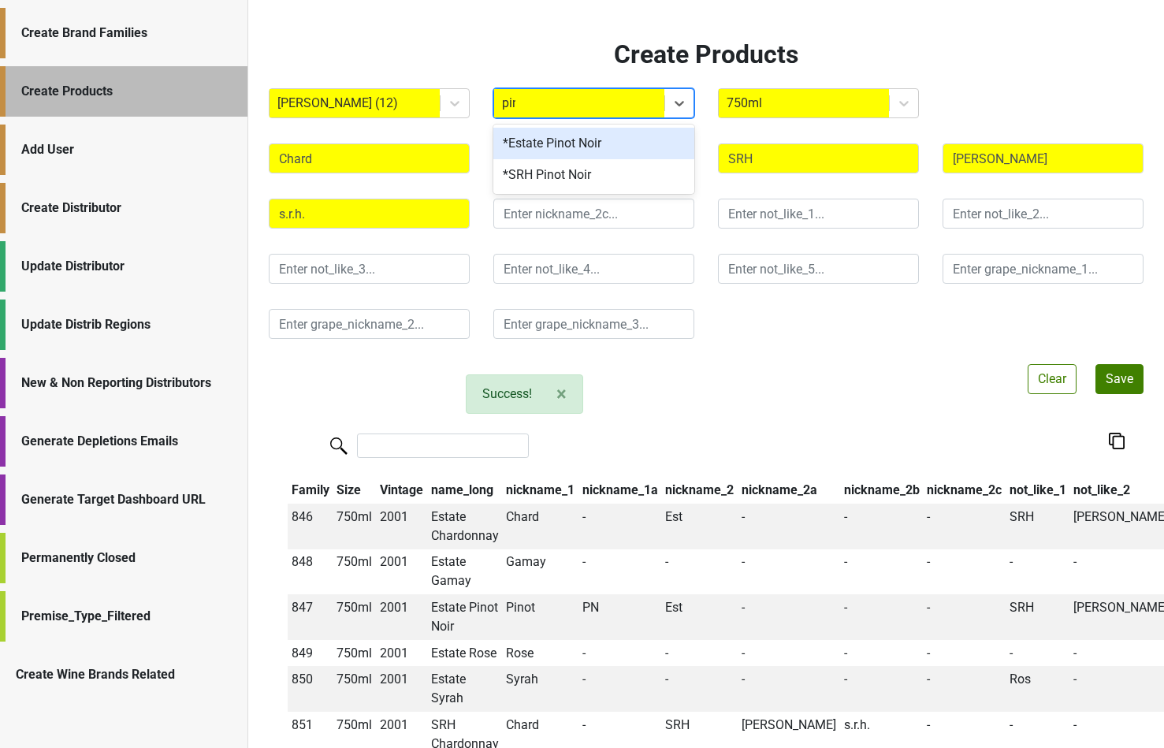
type input "[PERSON_NAME]"
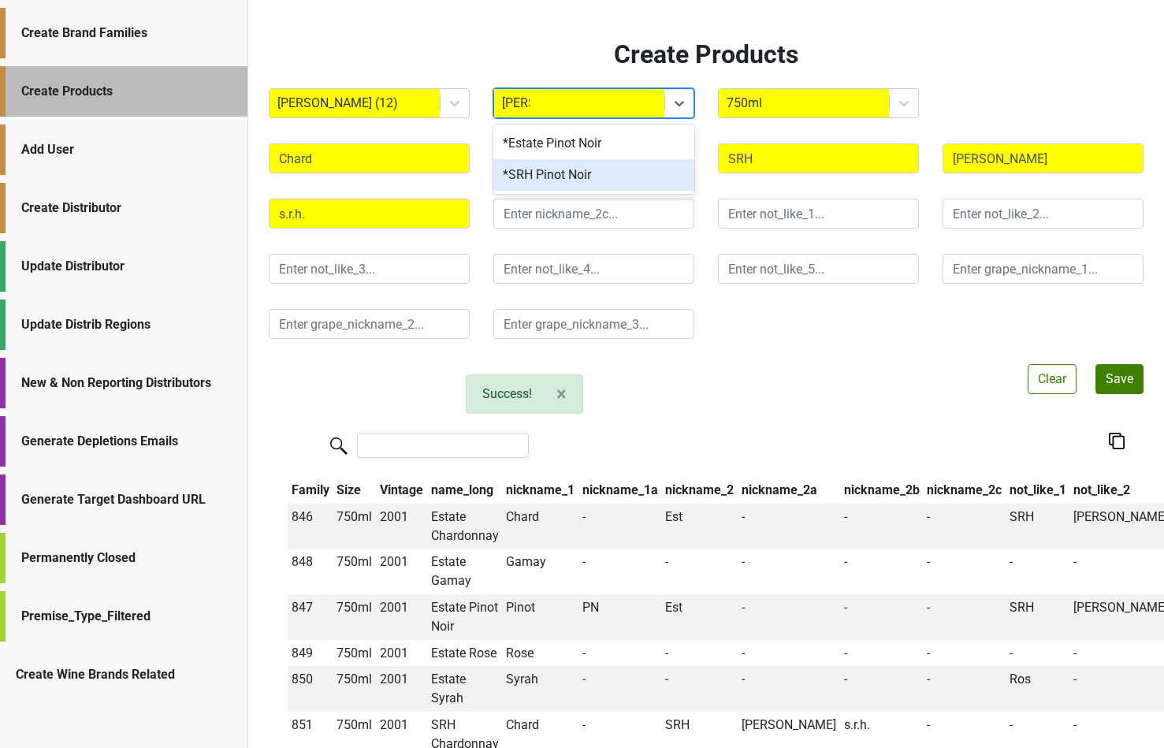
click at [549, 168] on div "*SRH Pinot Noir" at bounding box center [593, 175] width 201 height 32
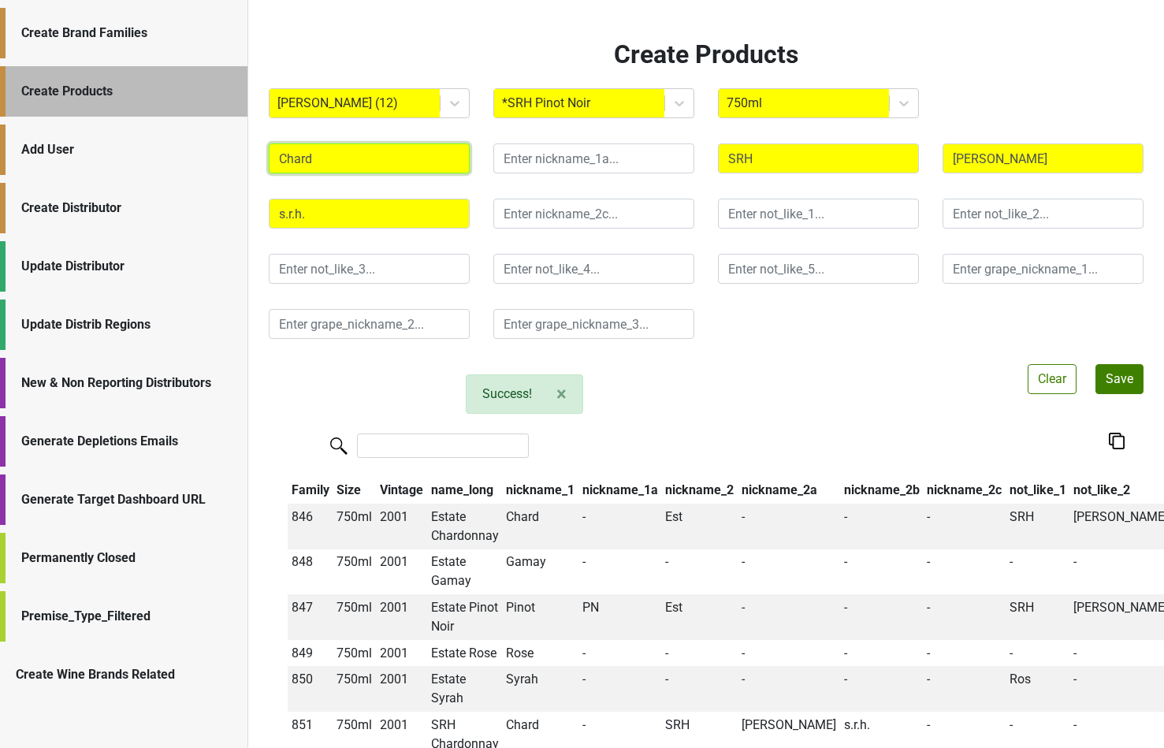
drag, startPoint x: 381, startPoint y: 164, endPoint x: 138, endPoint y: 158, distance: 243.6
click at [138, 0] on div "Create Brand Families Create Products Add User Create Distributor Update Distri…" at bounding box center [582, 0] width 1164 height 0
type input "Pinot"
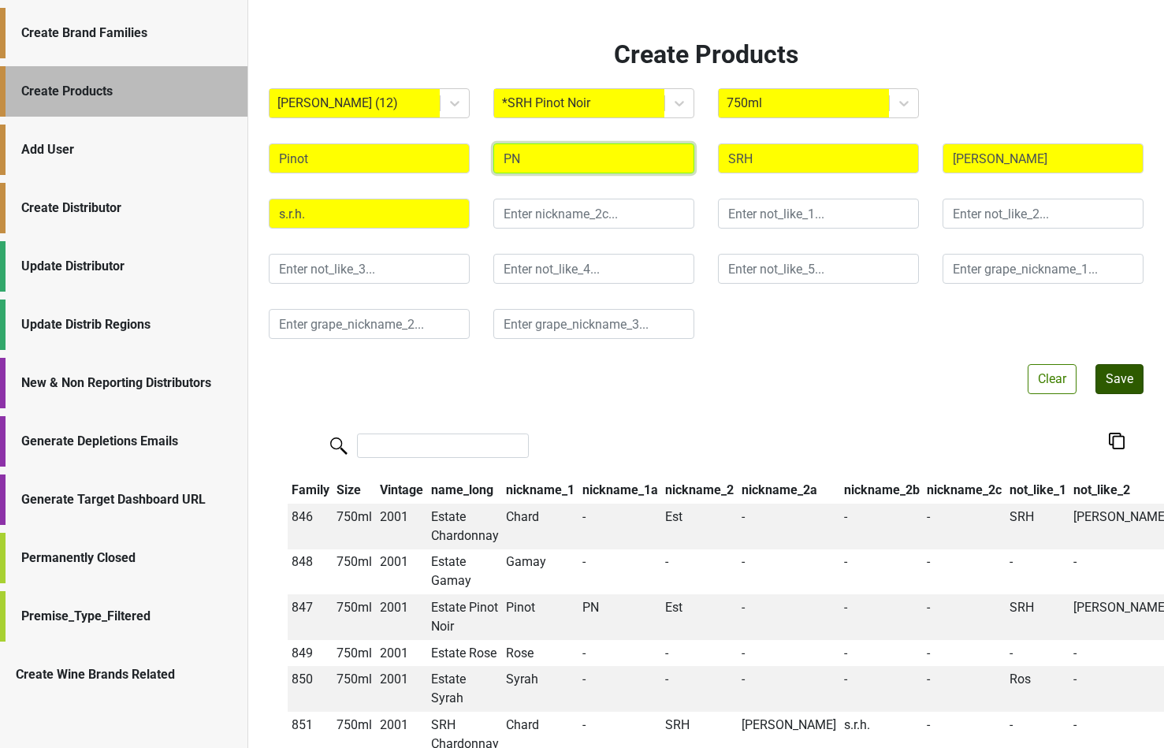
type input "PN"
click at [1119, 381] on button "Save" at bounding box center [1119, 379] width 48 height 30
